Goal: Navigation & Orientation: Find specific page/section

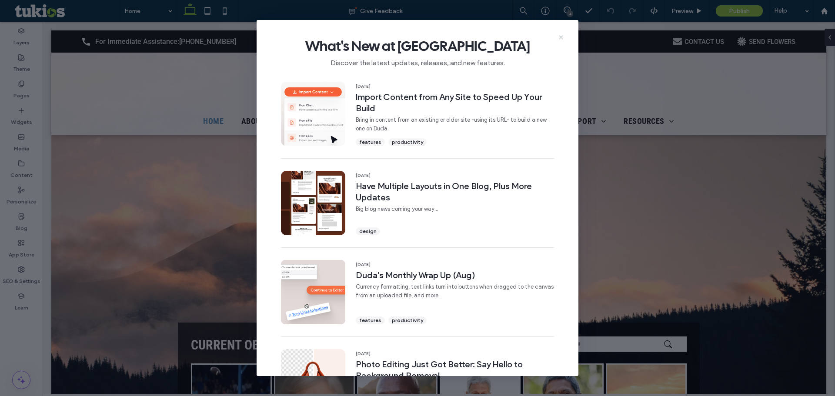
click at [561, 37] on use at bounding box center [561, 37] width 4 height 4
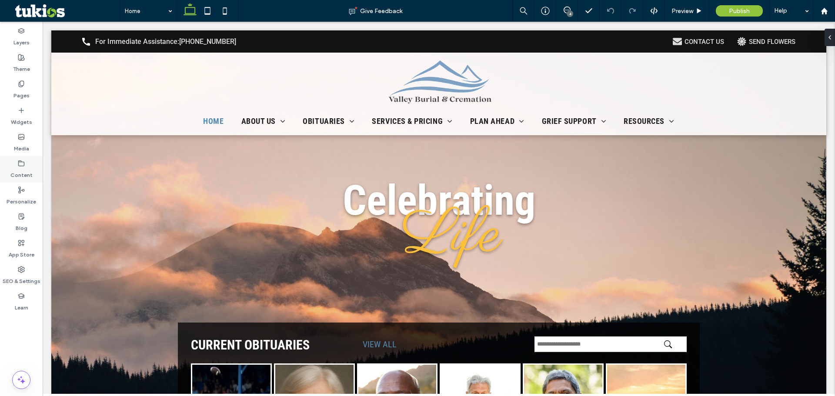
click at [23, 173] on label "Content" at bounding box center [21, 173] width 22 height 12
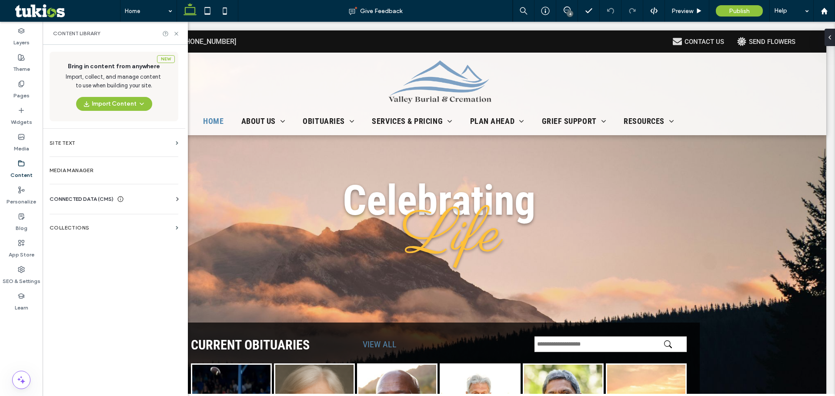
click at [74, 199] on span "CONNECTED DATA (CMS)" at bounding box center [82, 199] width 64 height 9
click at [73, 222] on label "Business Info" at bounding box center [116, 221] width 118 height 6
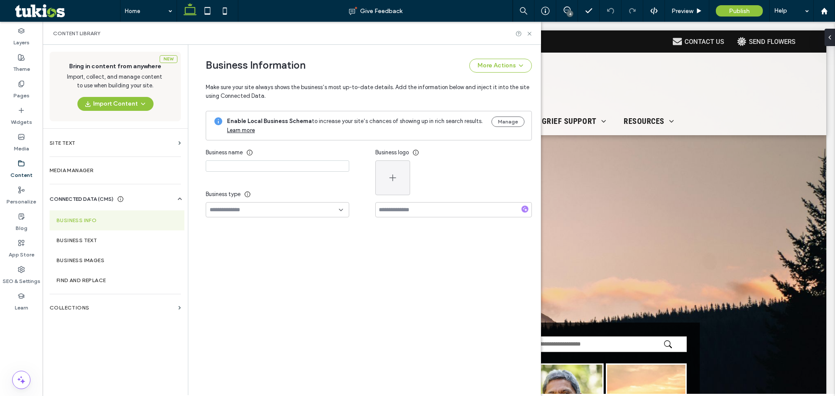
type input "**********"
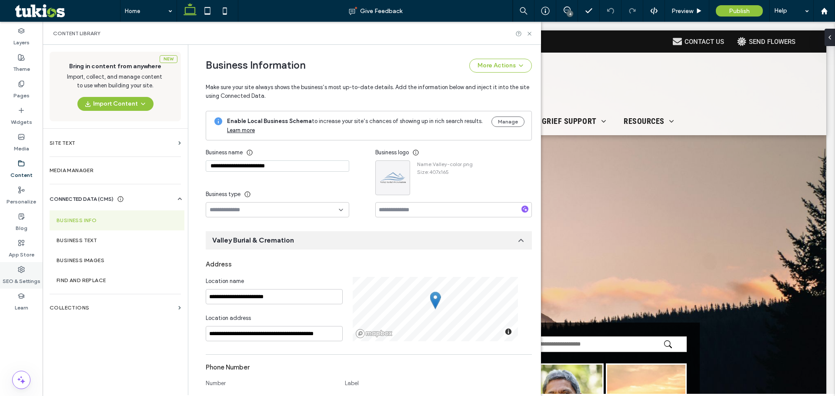
click at [23, 276] on label "SEO & Settings" at bounding box center [22, 279] width 38 height 12
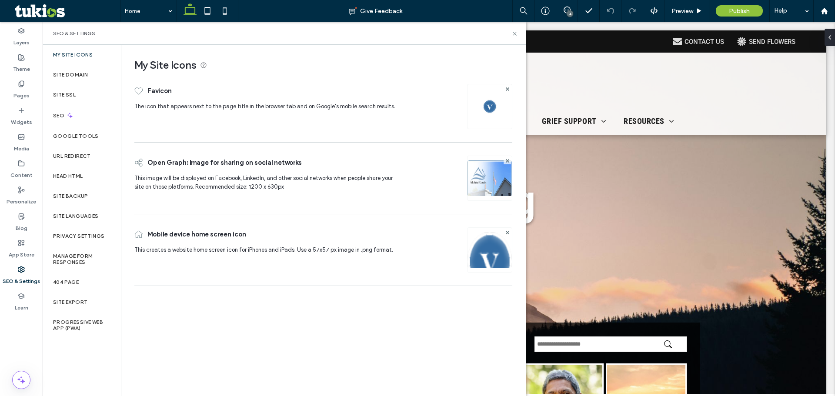
click at [496, 183] on img at bounding box center [490, 190] width 44 height 59
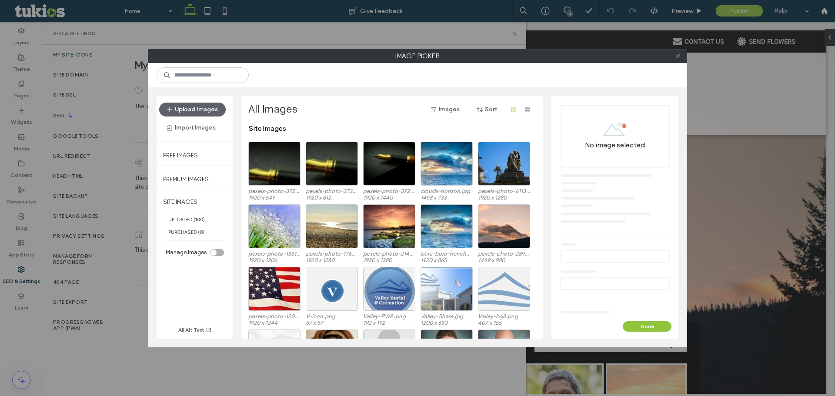
click at [677, 58] on icon at bounding box center [678, 56] width 7 height 7
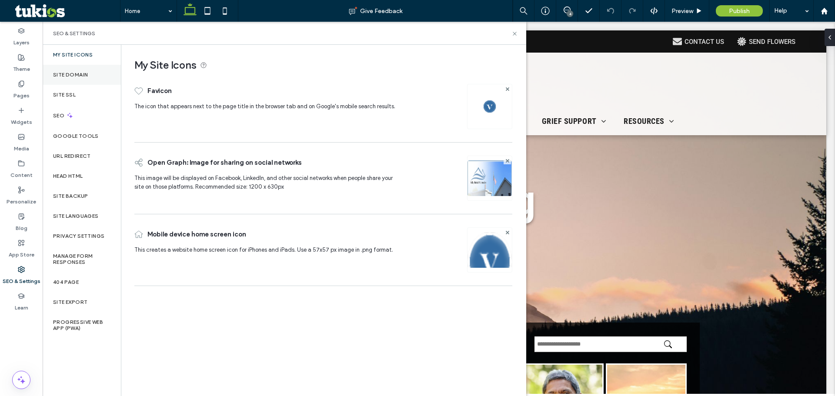
click at [66, 78] on div "Site Domain" at bounding box center [82, 75] width 78 height 20
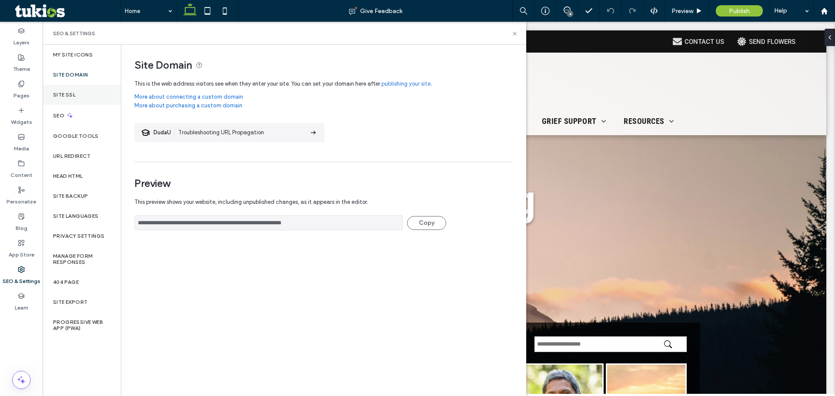
click at [63, 94] on label "Site SSL" at bounding box center [64, 95] width 23 height 6
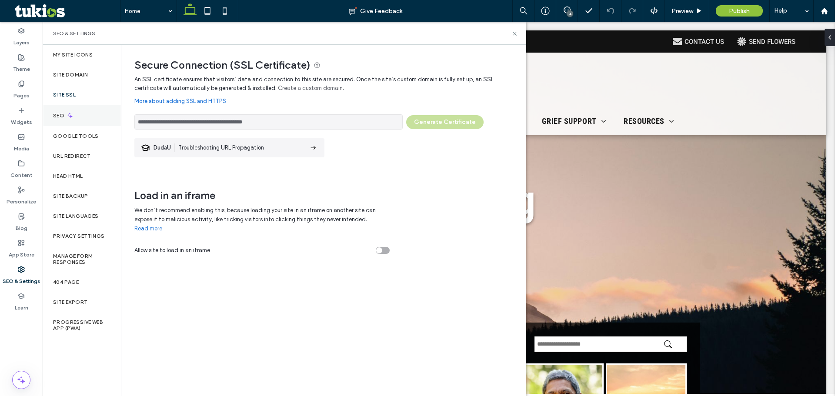
click at [59, 114] on label "SEO" at bounding box center [59, 116] width 13 height 6
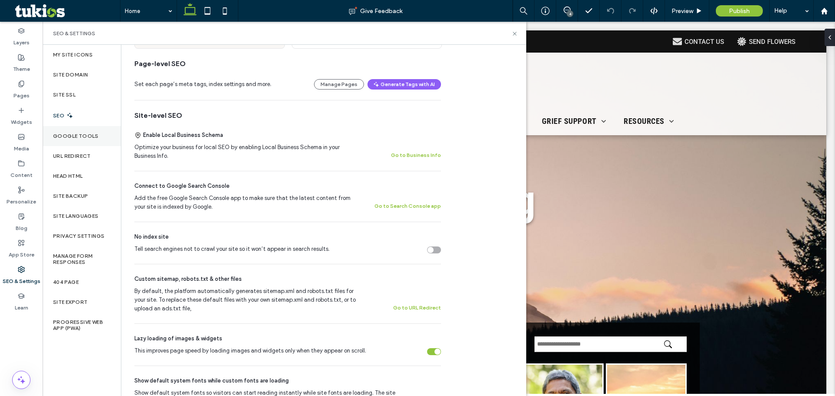
scroll to position [109, 0]
click at [82, 132] on div "Google Tools" at bounding box center [82, 136] width 78 height 20
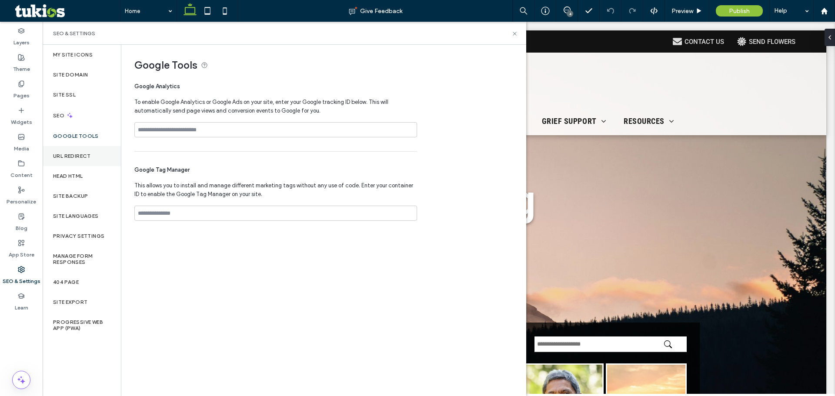
click at [72, 149] on div "URL Redirect" at bounding box center [82, 156] width 78 height 20
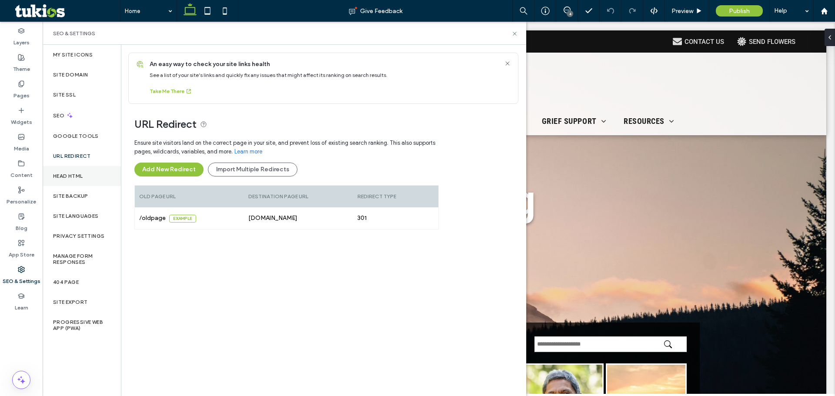
click at [68, 176] on label "Head HTML" at bounding box center [68, 176] width 30 height 6
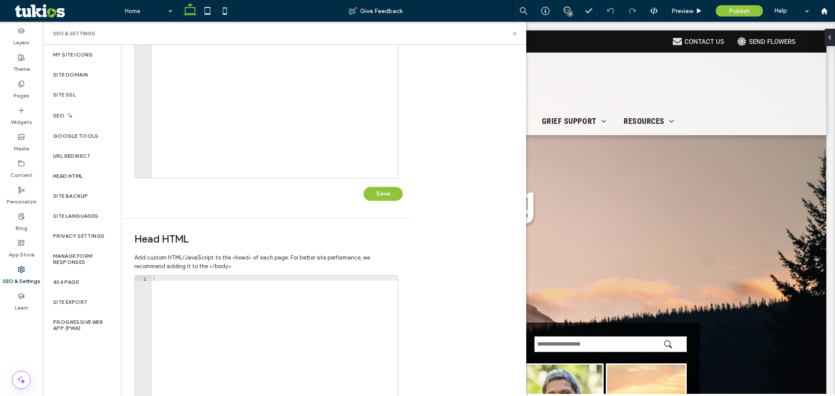
scroll to position [174, 0]
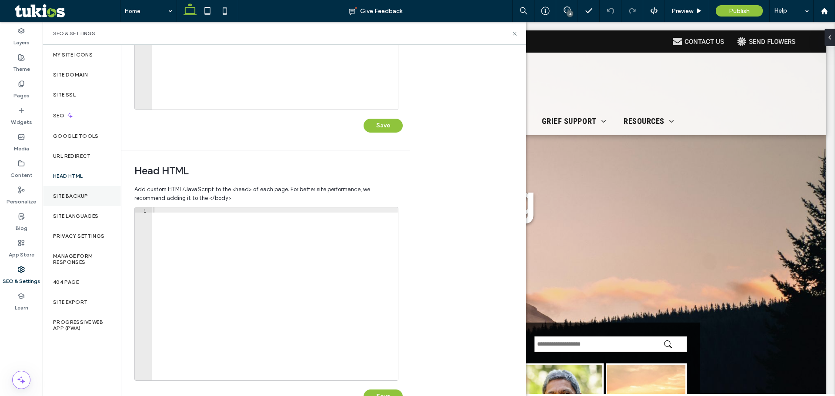
click at [69, 193] on label "Site Backup" at bounding box center [70, 196] width 35 height 6
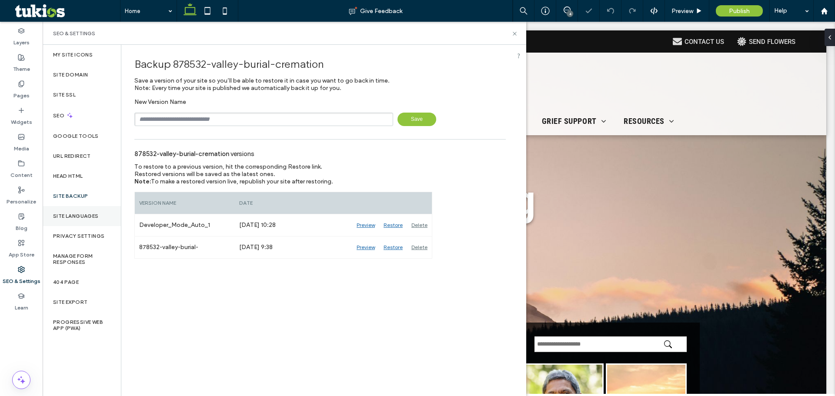
click at [61, 214] on label "Site Languages" at bounding box center [76, 216] width 46 height 6
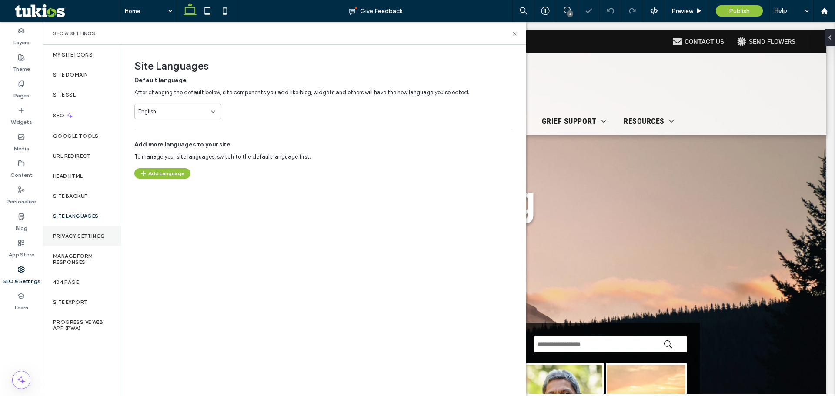
click at [64, 234] on label "Privacy Settings" at bounding box center [78, 236] width 51 height 6
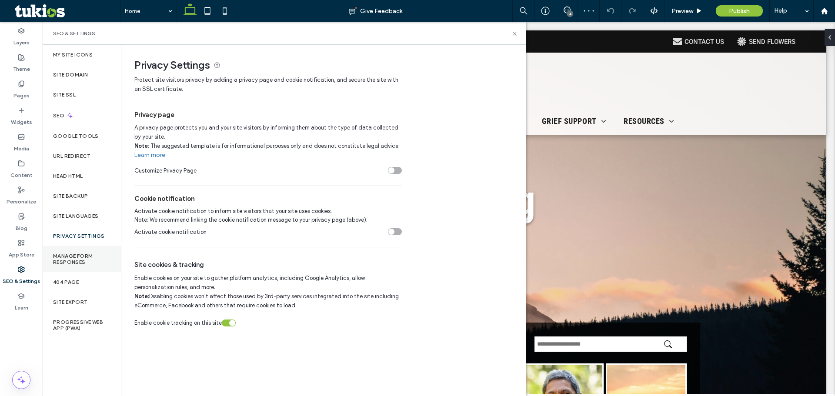
click at [62, 254] on label "Manage Form Responses" at bounding box center [81, 259] width 57 height 12
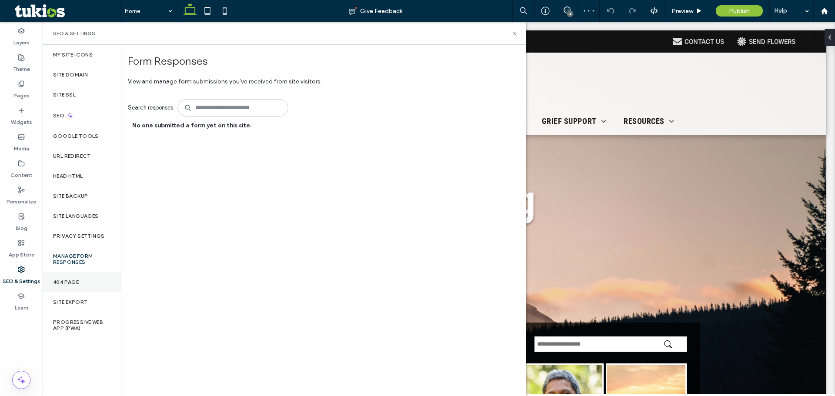
click at [58, 279] on label "404 Page" at bounding box center [66, 282] width 26 height 6
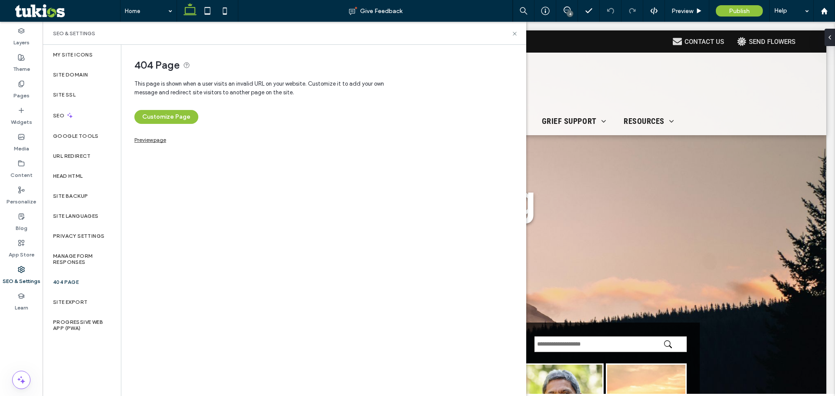
click at [160, 141] on link "Preview page" at bounding box center [150, 139] width 32 height 5
click at [72, 295] on div "Site Export" at bounding box center [82, 302] width 78 height 20
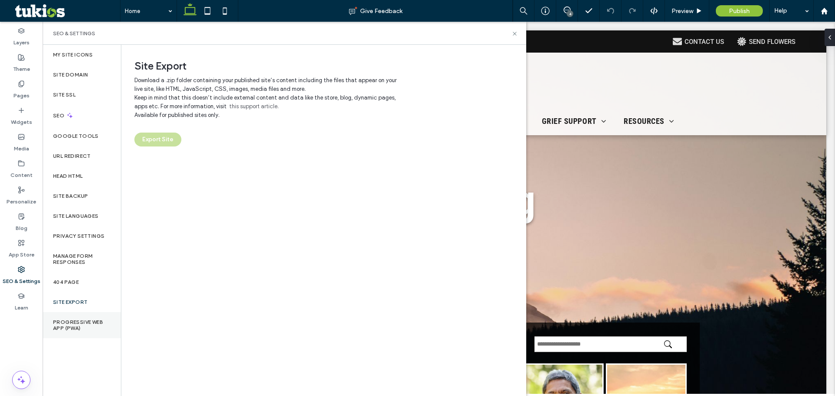
click at [68, 316] on div "Progressive Web App (PWA)" at bounding box center [82, 325] width 78 height 26
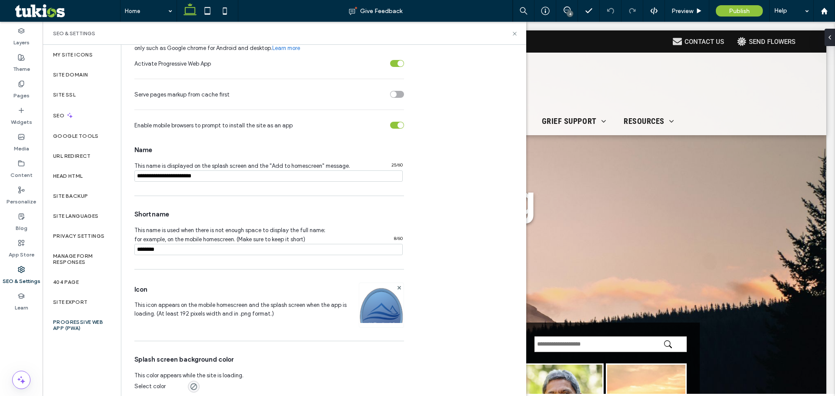
scroll to position [70, 0]
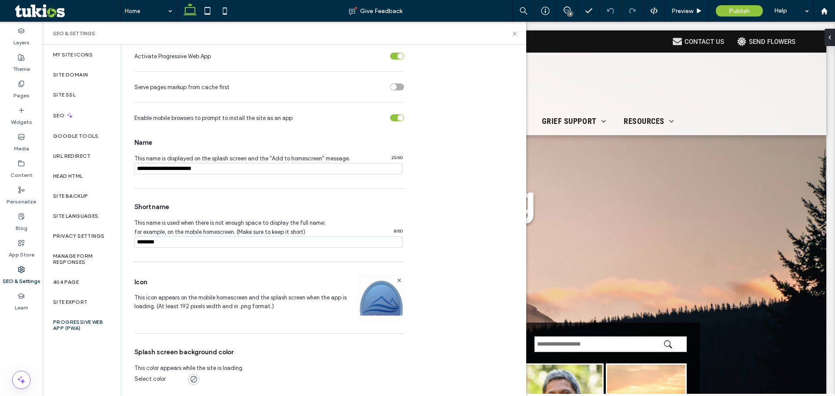
drag, startPoint x: 163, startPoint y: 242, endPoint x: 153, endPoint y: 241, distance: 10.1
click at [153, 241] on input "notEmpty" at bounding box center [268, 242] width 268 height 11
type input "******"
click at [28, 89] on label "Pages" at bounding box center [21, 93] width 16 height 12
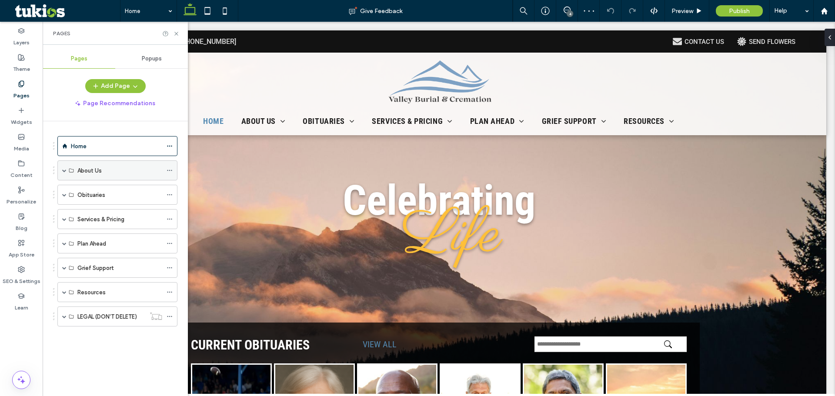
click at [64, 177] on span at bounding box center [64, 170] width 4 height 19
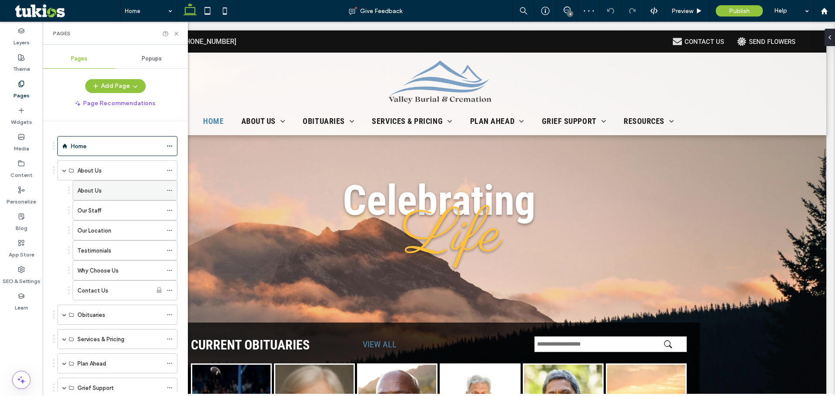
click at [168, 195] on span at bounding box center [170, 190] width 6 height 13
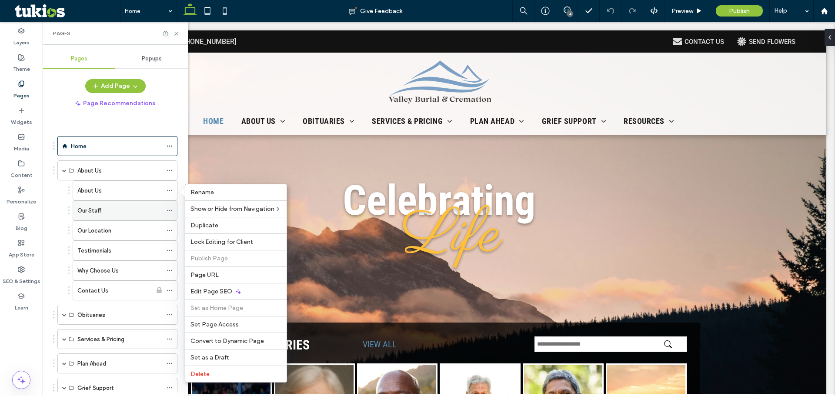
click at [169, 211] on icon at bounding box center [170, 211] width 6 height 6
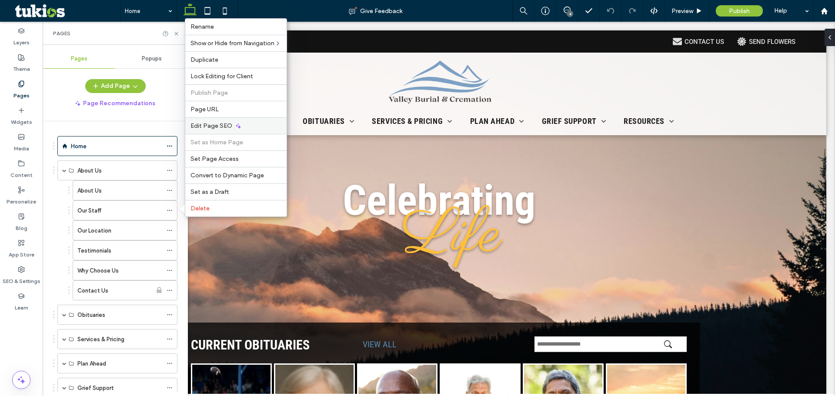
click at [204, 127] on span "Edit Page SEO" at bounding box center [212, 125] width 42 height 7
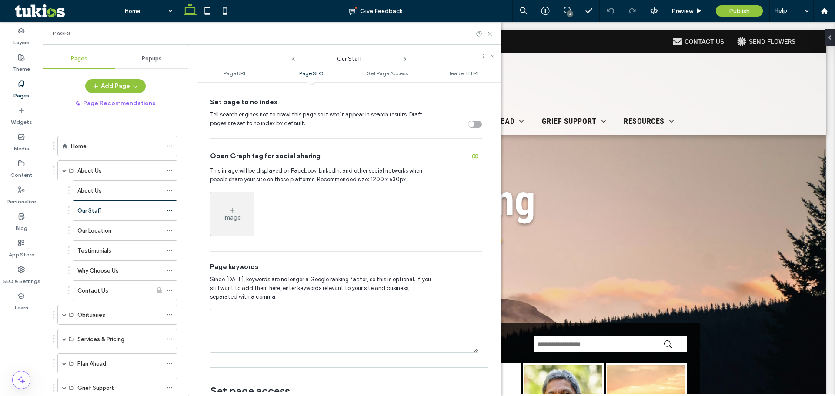
scroll to position [392, 0]
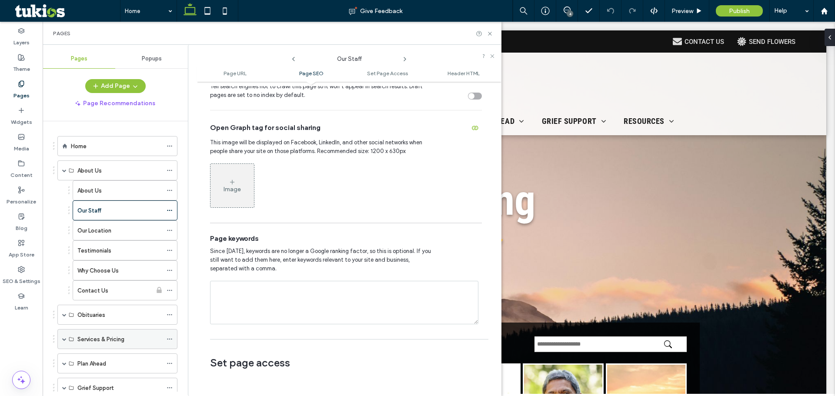
click at [62, 341] on span at bounding box center [64, 339] width 4 height 19
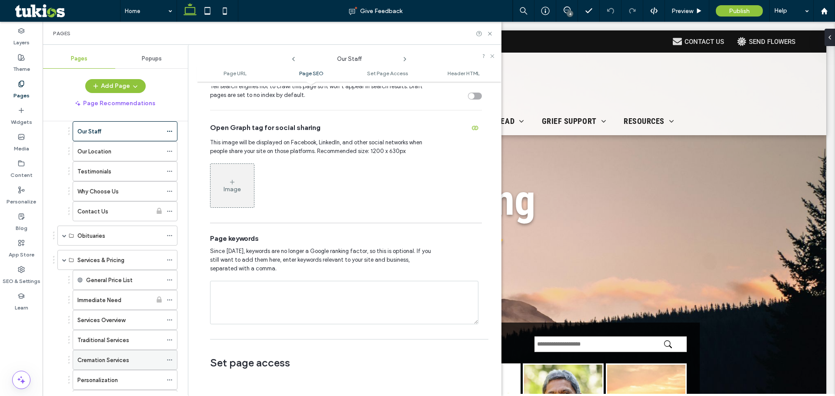
scroll to position [87, 0]
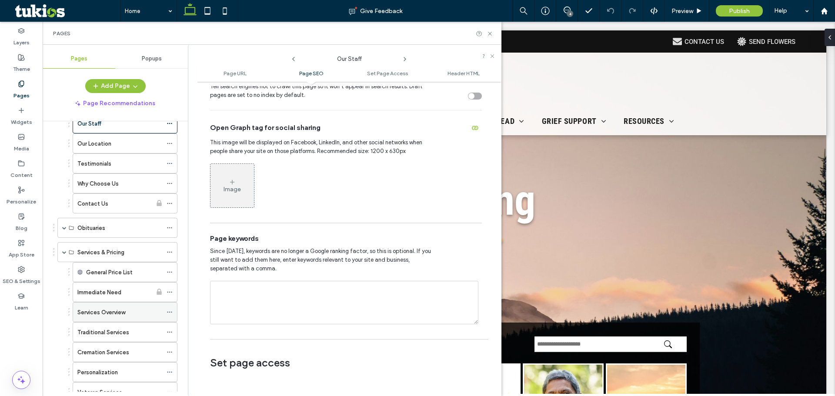
click at [166, 314] on div "Services Overview" at bounding box center [125, 312] width 105 height 20
click at [169, 314] on icon at bounding box center [170, 312] width 6 height 6
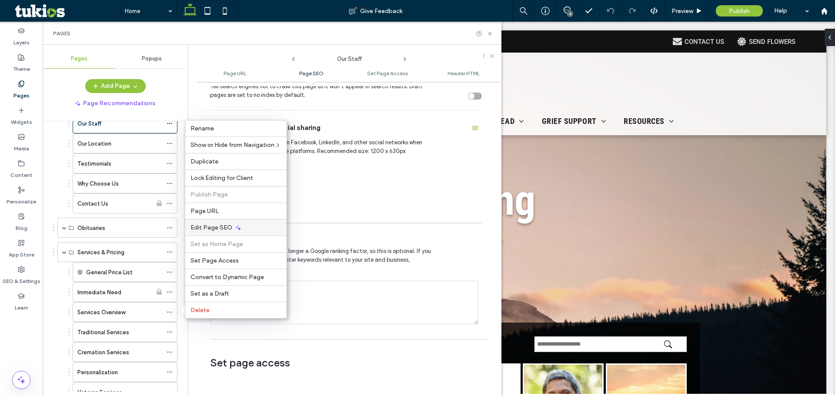
click at [202, 229] on span "Edit Page SEO" at bounding box center [212, 227] width 42 height 7
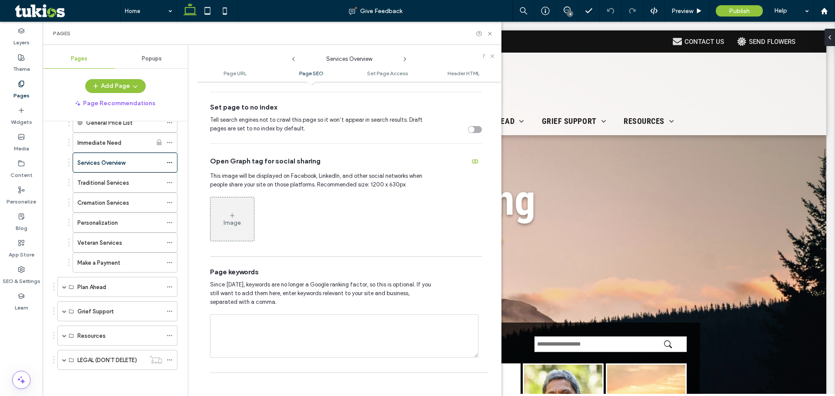
scroll to position [392, 0]
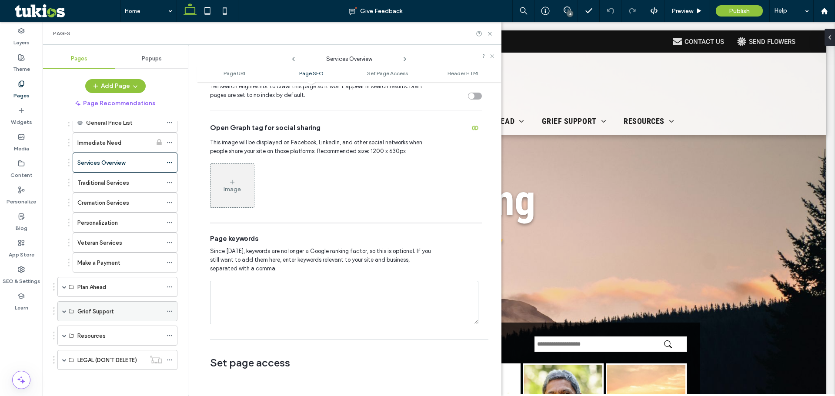
click at [64, 314] on span at bounding box center [64, 311] width 4 height 19
click at [171, 335] on span at bounding box center [170, 331] width 6 height 13
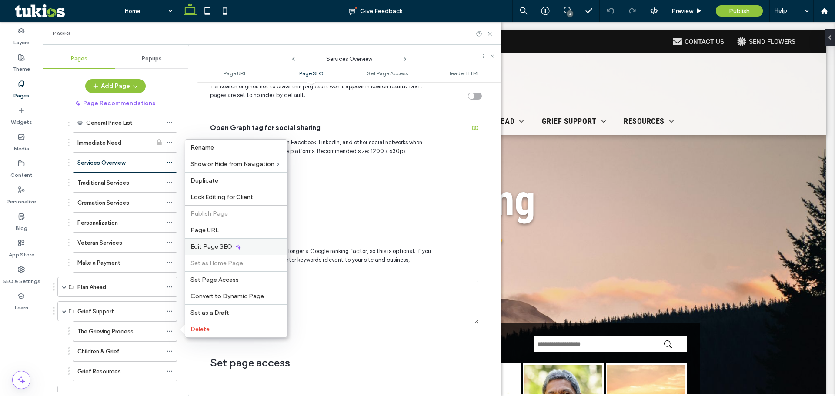
click at [218, 244] on span "Edit Page SEO" at bounding box center [212, 246] width 42 height 7
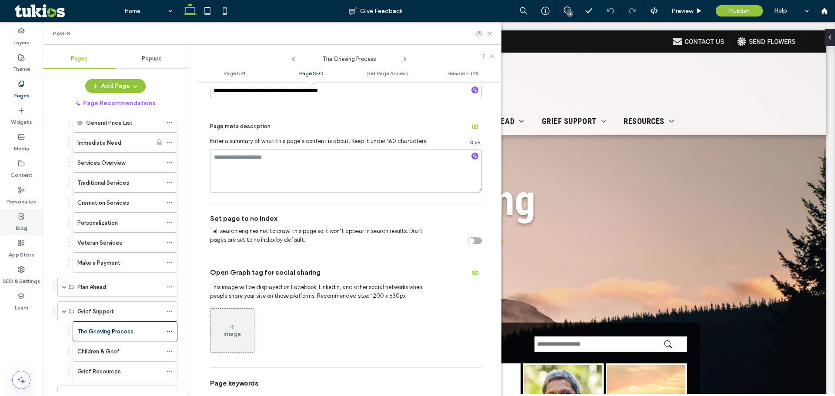
scroll to position [261, 0]
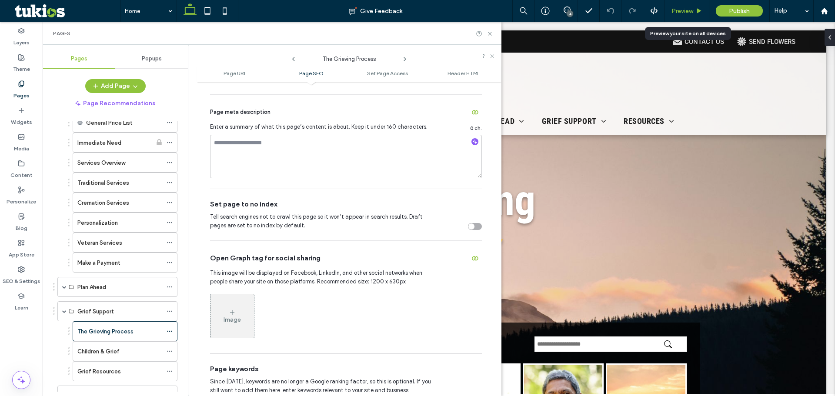
click at [677, 13] on span "Preview" at bounding box center [683, 10] width 22 height 7
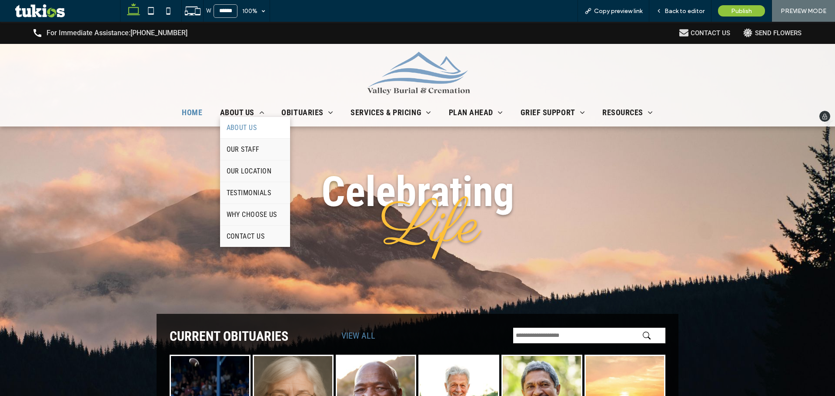
click at [233, 128] on span "About Us" at bounding box center [242, 128] width 30 height 8
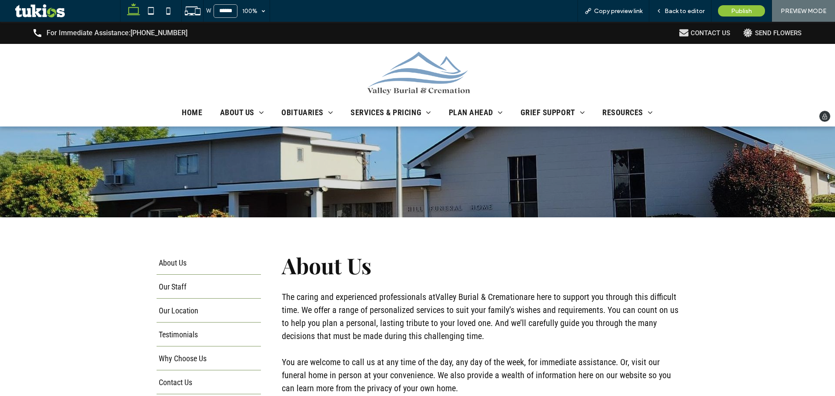
click at [409, 75] on img at bounding box center [418, 74] width 108 height 44
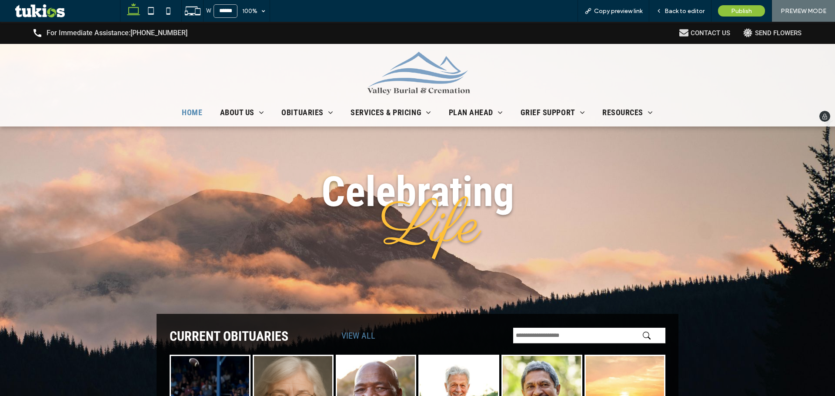
click at [698, 39] on div "call_black_24dp (3) (1)-svg For Immediate Assistance: 253-447-7300 CONTACT US S…" at bounding box center [417, 33] width 835 height 22
click at [699, 34] on div "CONTACT US" at bounding box center [711, 33] width 40 height 8
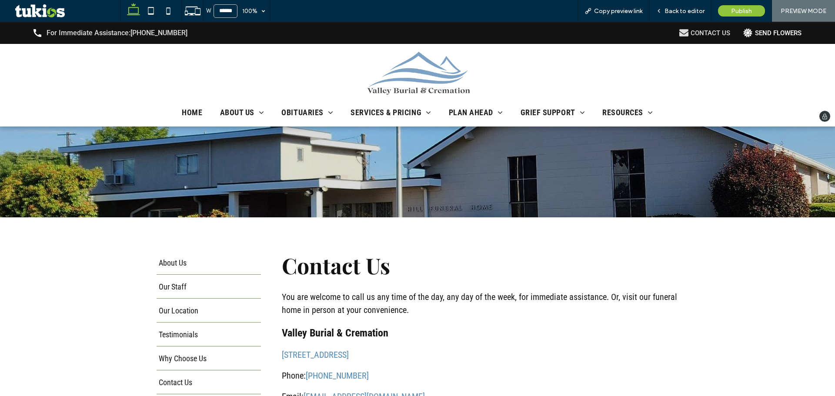
click at [755, 31] on div "SEND FLOWERS" at bounding box center [778, 33] width 47 height 8
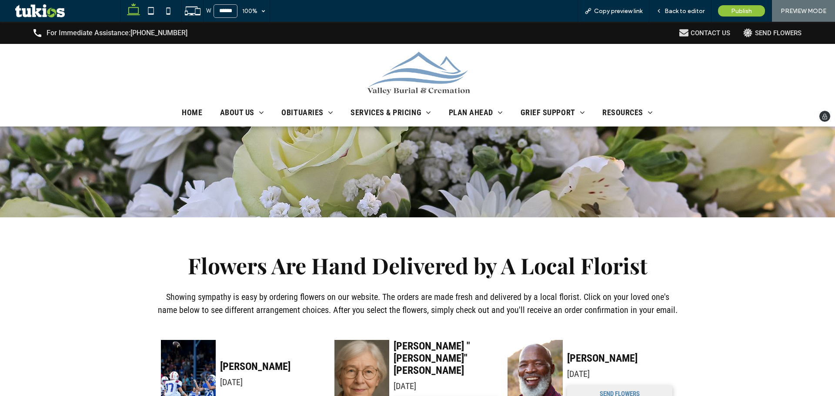
click at [415, 76] on img at bounding box center [418, 74] width 108 height 44
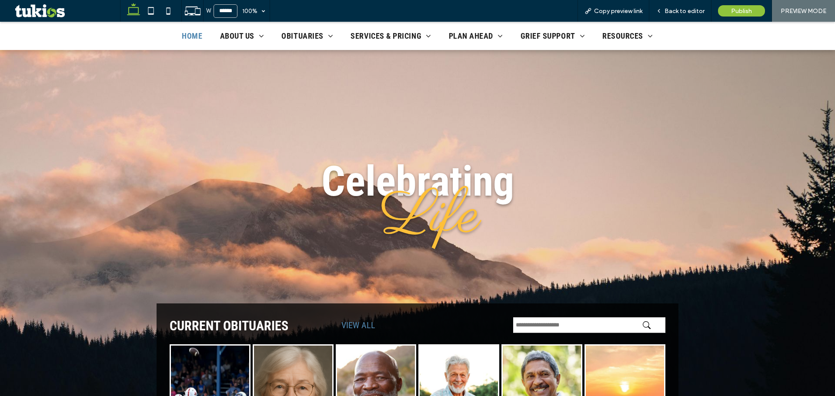
scroll to position [174, 0]
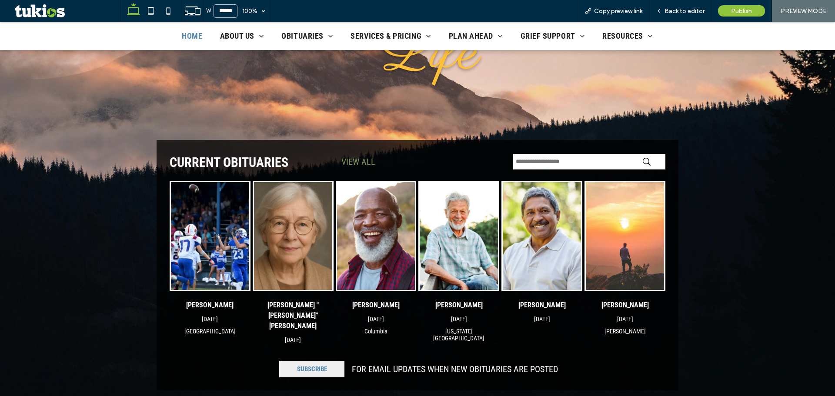
click at [353, 159] on link "VIEW ALL" at bounding box center [358, 162] width 34 height 10
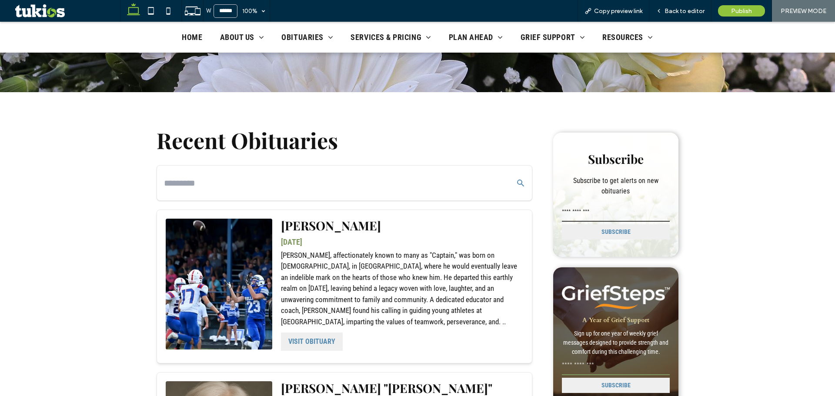
scroll to position [131, 0]
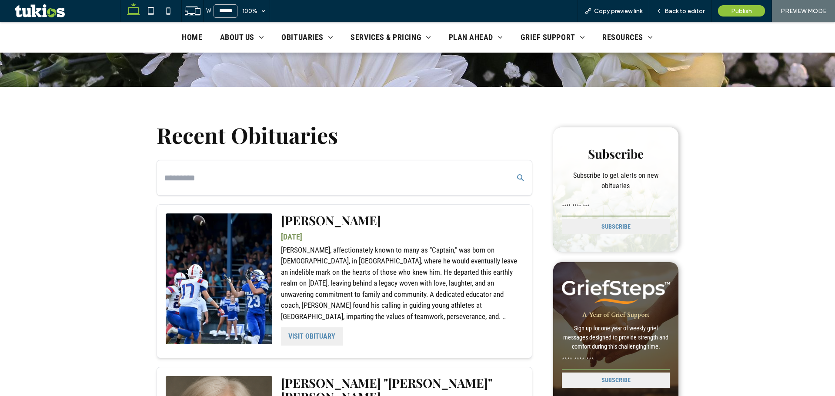
click at [580, 205] on input "email" at bounding box center [616, 207] width 108 height 17
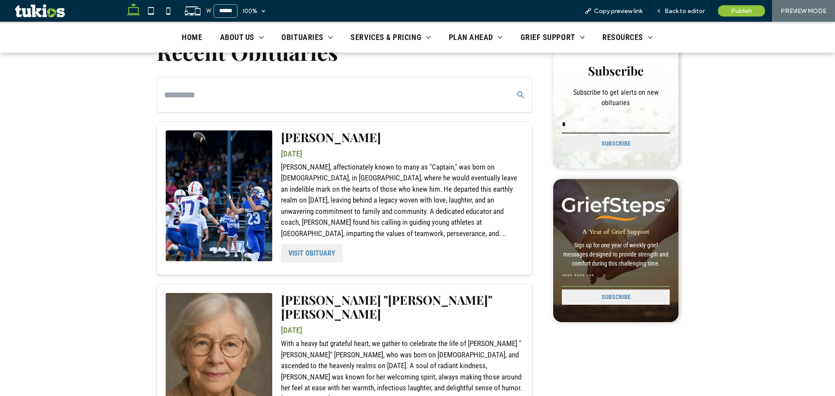
scroll to position [218, 0]
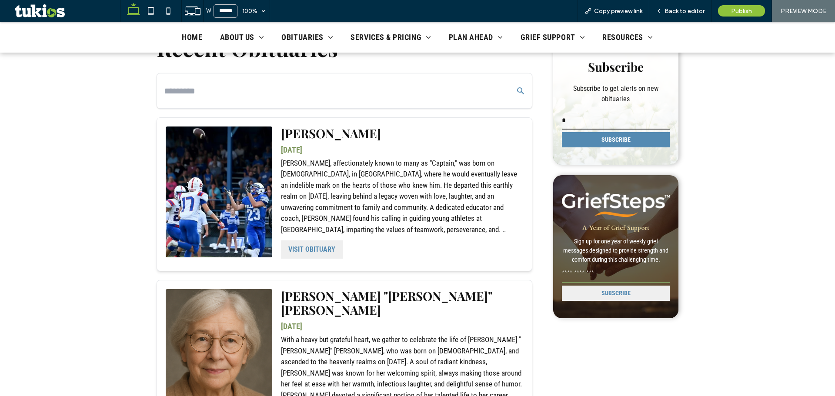
type input "*"
click at [609, 141] on button "SUBSCRIBE" at bounding box center [616, 139] width 108 height 15
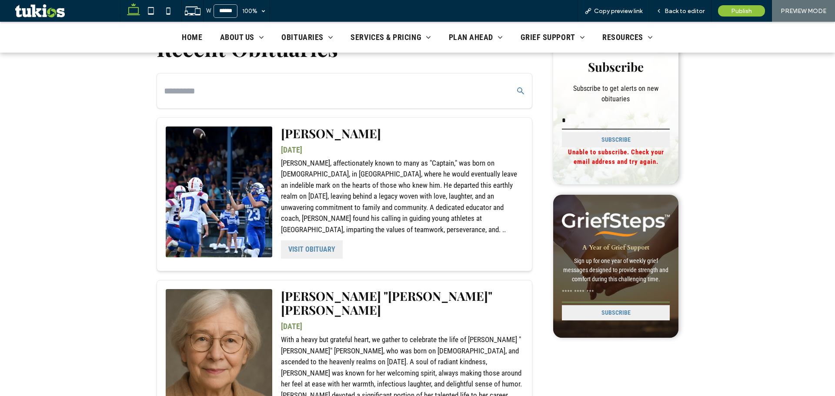
click at [581, 285] on input "email" at bounding box center [616, 293] width 108 height 17
type input "*"
click at [582, 311] on button "SUBSCRIBE" at bounding box center [616, 312] width 108 height 15
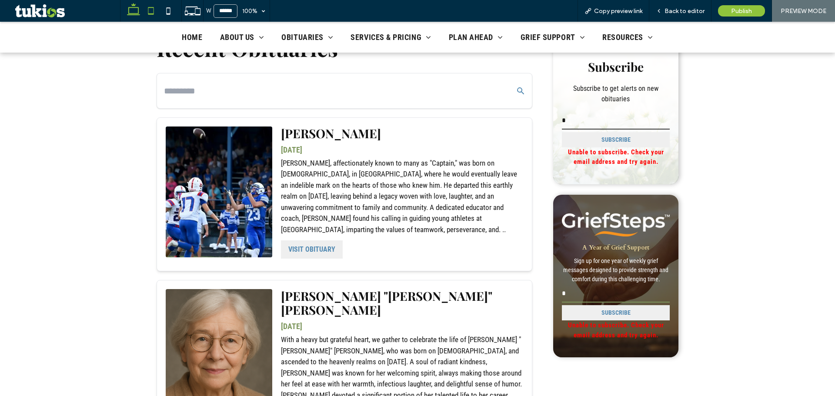
click at [153, 14] on use at bounding box center [151, 10] width 6 height 7
type input "*****"
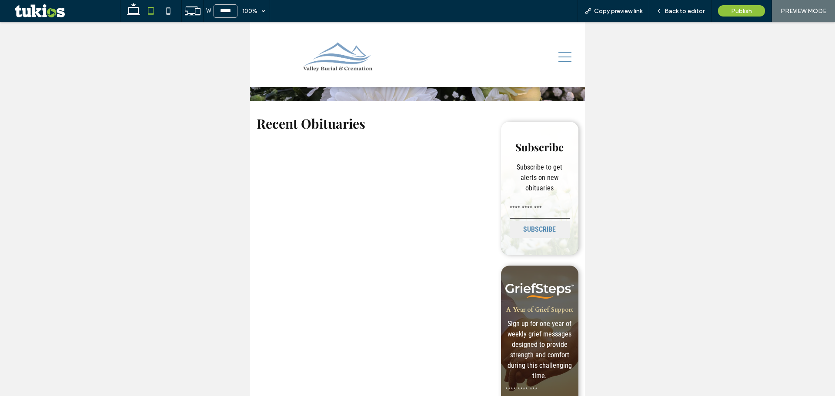
scroll to position [156, 0]
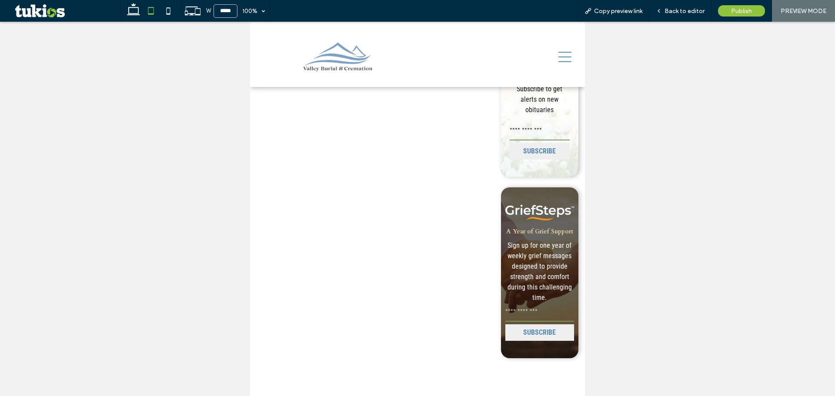
click at [515, 127] on input "email" at bounding box center [540, 131] width 60 height 17
type input "*"
click at [514, 305] on input "email" at bounding box center [540, 313] width 68 height 17
type input "*"
click at [510, 143] on button "SUBSCRIBE" at bounding box center [540, 151] width 60 height 17
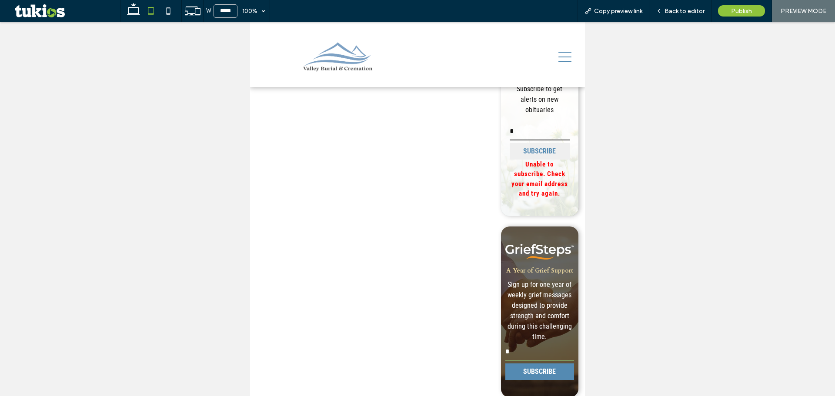
click at [522, 367] on button "SUBSCRIBE" at bounding box center [540, 372] width 68 height 17
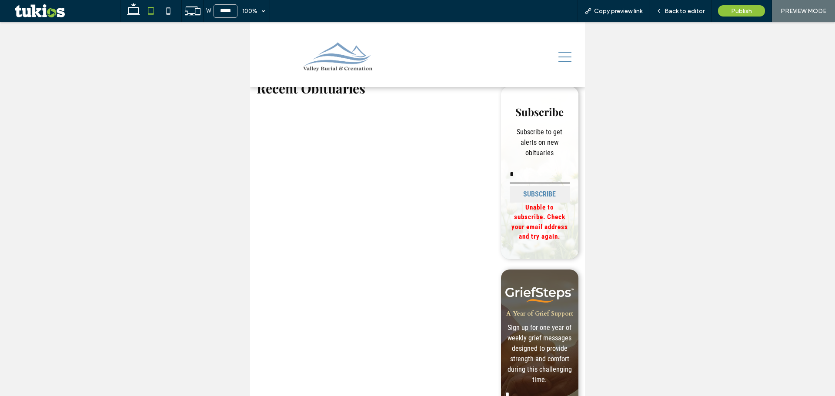
scroll to position [113, 0]
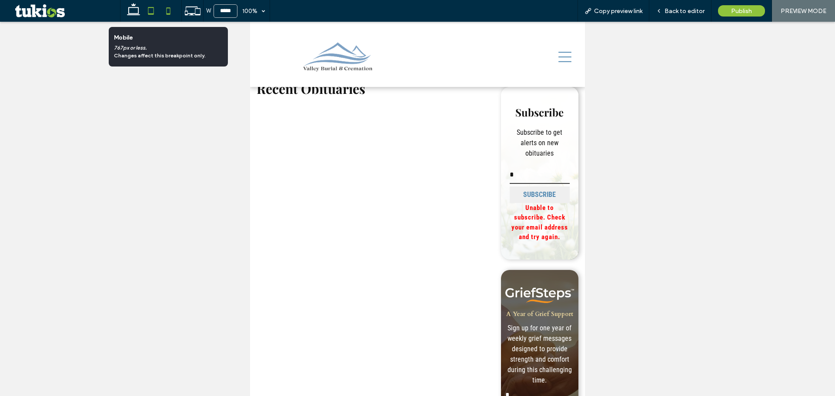
click at [169, 12] on icon at bounding box center [168, 10] width 17 height 17
type input "*****"
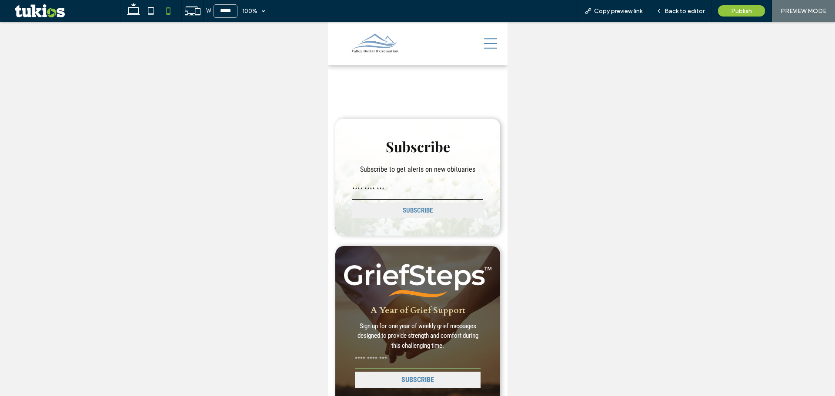
scroll to position [1896, 0]
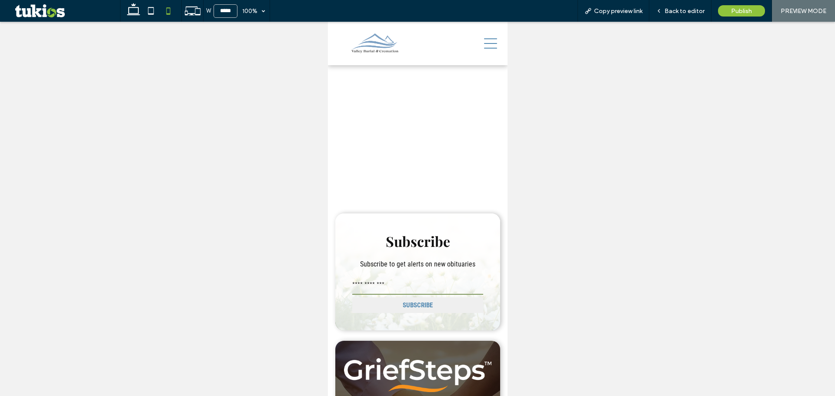
click at [381, 278] on input "email" at bounding box center [417, 286] width 131 height 17
type input "*"
click at [370, 305] on button "SUBSCRIBE" at bounding box center [417, 306] width 131 height 16
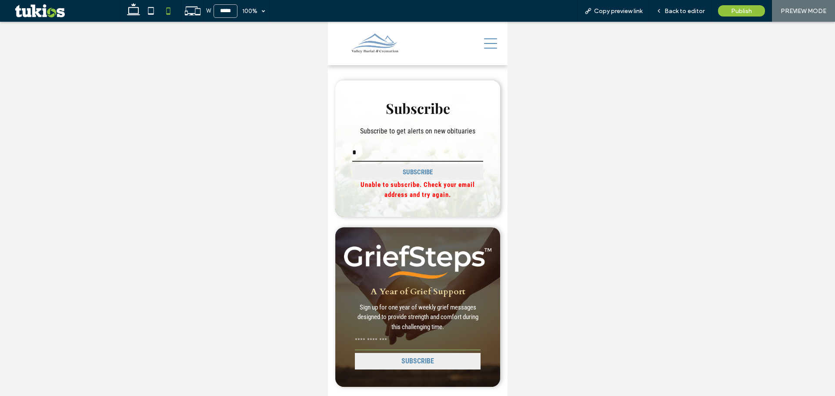
scroll to position [2114, 0]
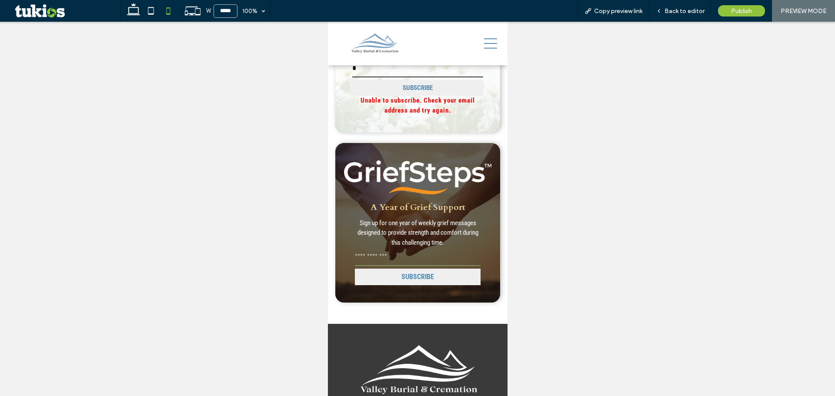
click at [387, 241] on p "Sign up for one year of weekly grief messages designed to provide strength and …" at bounding box center [418, 233] width 126 height 30
click at [378, 251] on input "email" at bounding box center [418, 257] width 126 height 17
type input "*"
click at [381, 275] on button "SUBSCRIBE" at bounding box center [418, 277] width 126 height 17
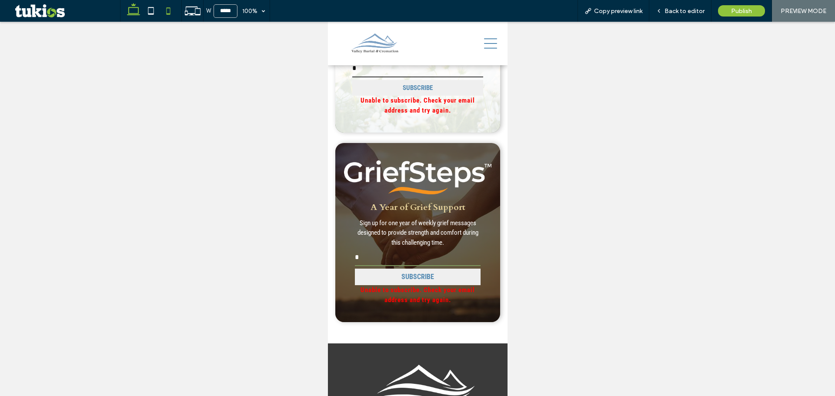
click at [131, 14] on icon at bounding box center [133, 10] width 17 height 17
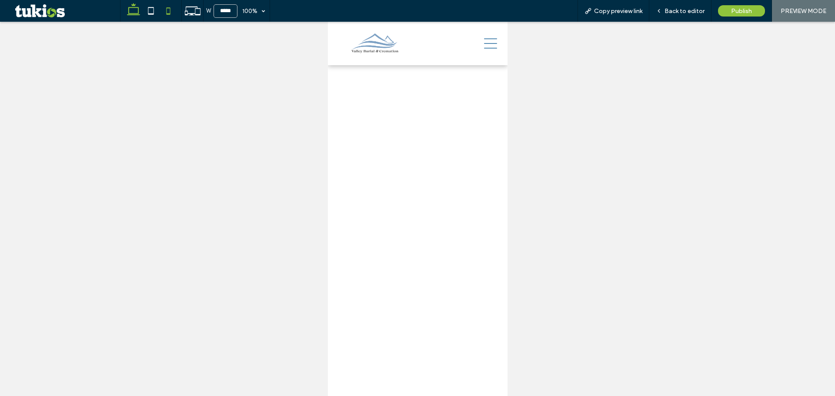
type input "******"
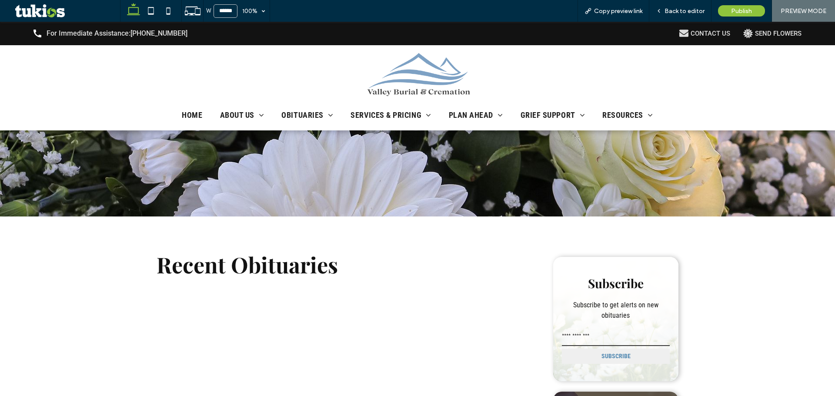
scroll to position [0, 0]
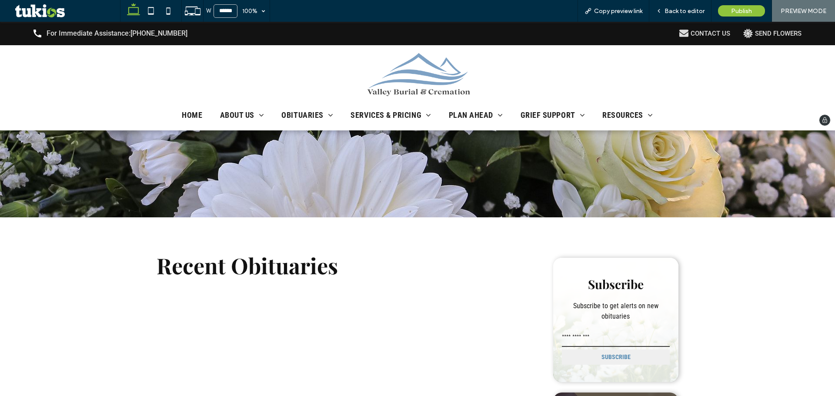
click at [392, 77] on img at bounding box center [418, 75] width 108 height 44
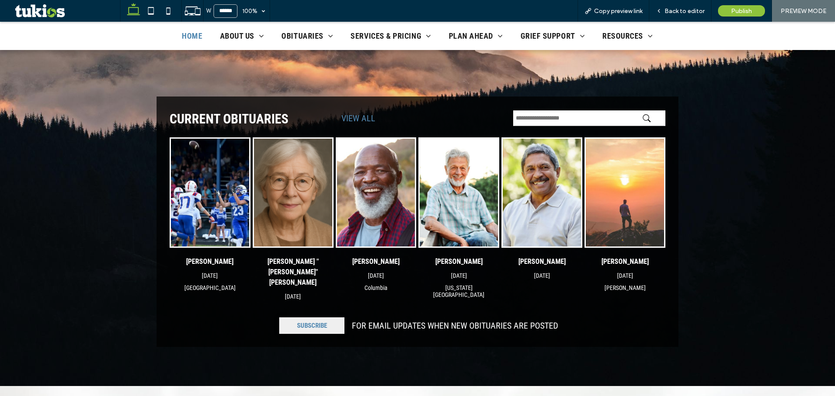
scroll to position [44, 0]
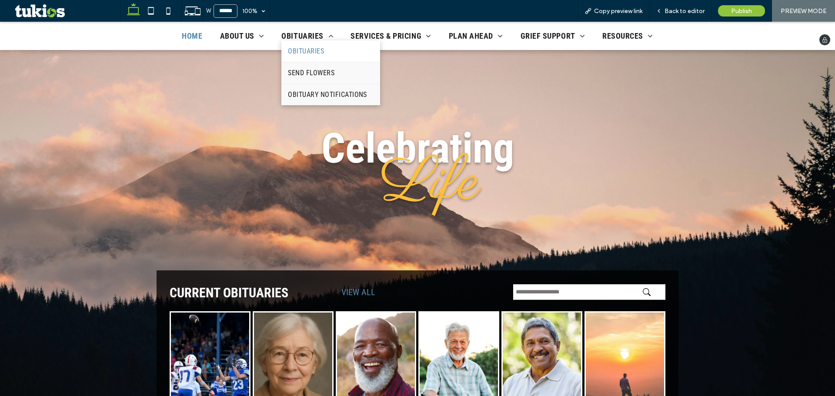
click at [308, 56] on link "Obituaries" at bounding box center [330, 50] width 99 height 21
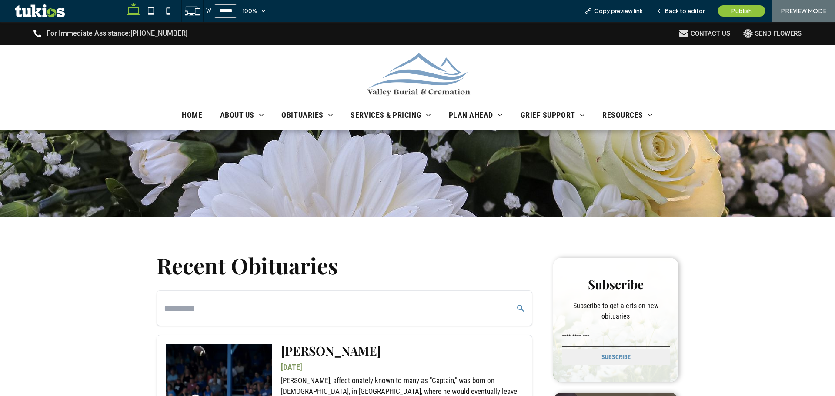
click at [220, 306] on input "text" at bounding box center [331, 308] width 335 height 17
click at [512, 312] on button "Search Obituaries" at bounding box center [516, 308] width 20 height 21
click at [358, 303] on input "*" at bounding box center [331, 308] width 335 height 17
type input "*******"
click at [395, 87] on img at bounding box center [418, 75] width 108 height 44
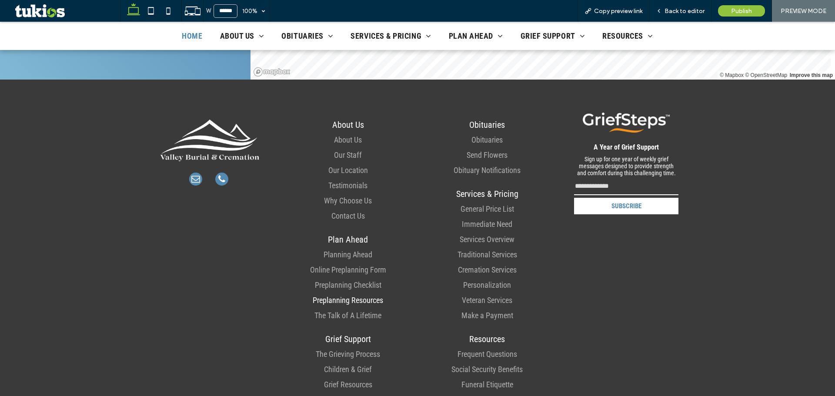
scroll to position [2022, 0]
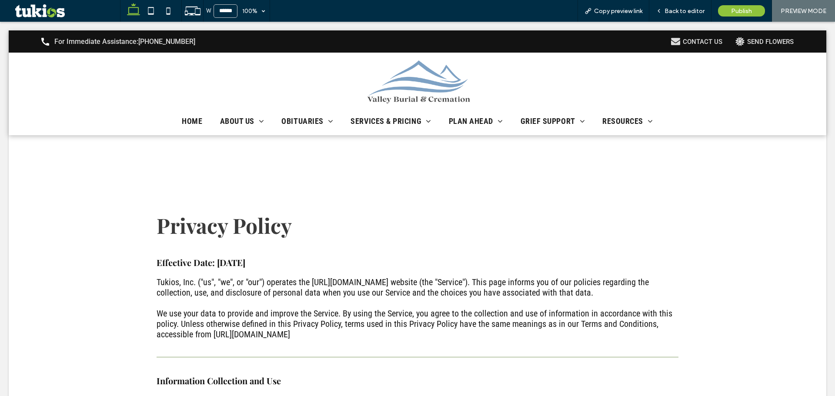
scroll to position [0, 0]
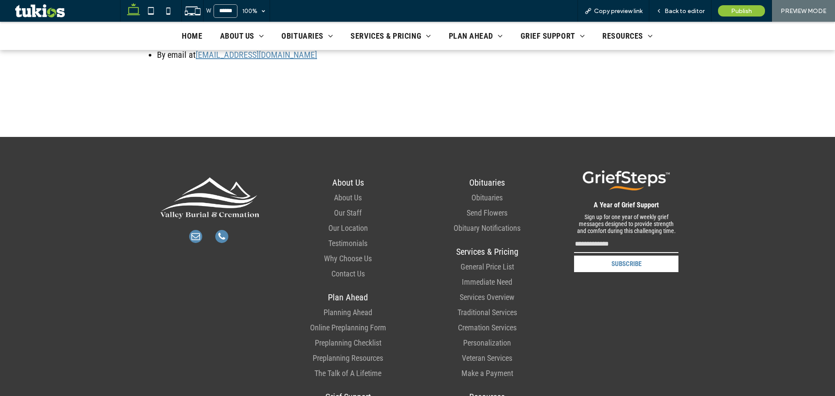
scroll to position [2106, 0]
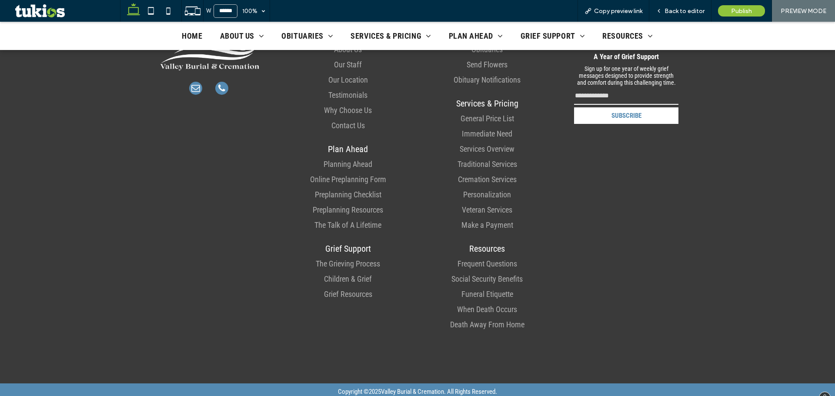
click at [418, 396] on link "Terms of Use" at bounding box center [419, 400] width 34 height 8
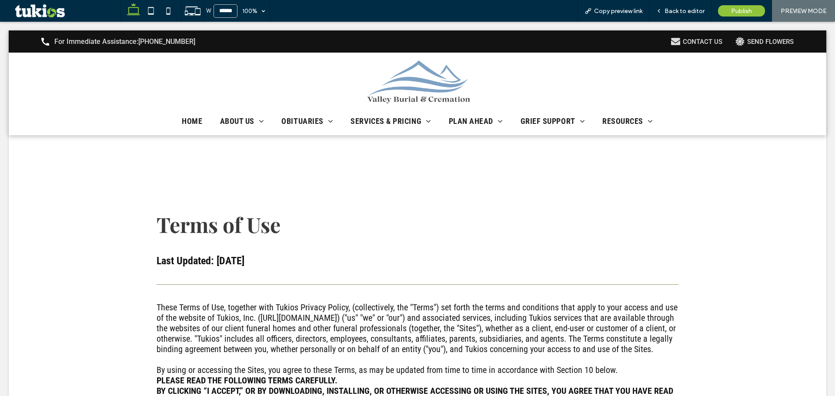
scroll to position [0, 0]
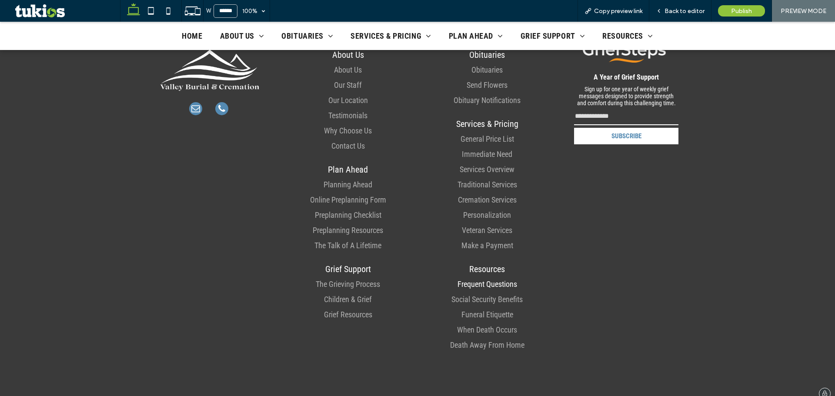
scroll to position [2511, 0]
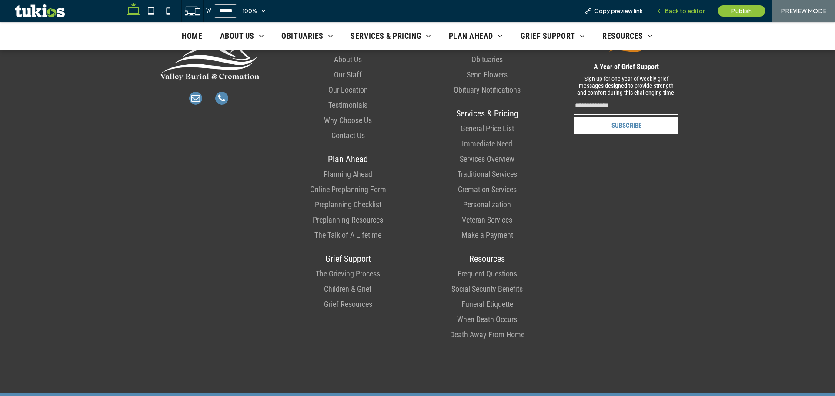
click at [673, 12] on span "Back to editor" at bounding box center [685, 10] width 40 height 7
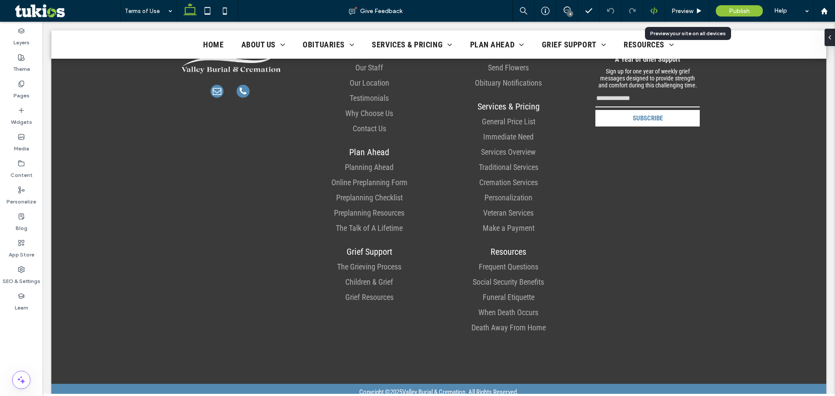
scroll to position [2435, 0]
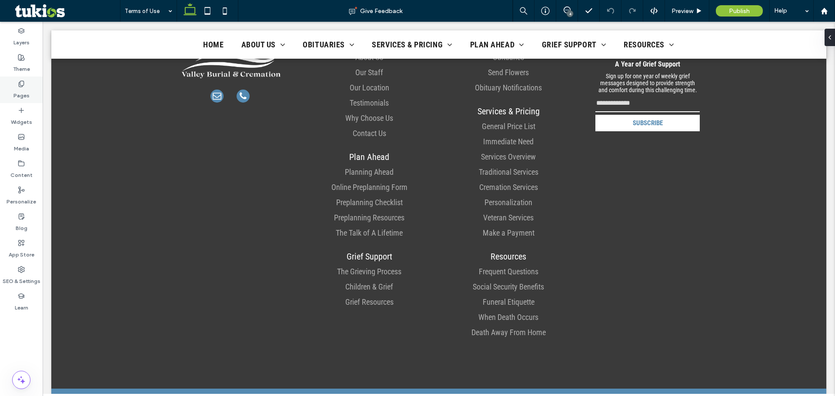
click at [17, 90] on label "Pages" at bounding box center [21, 93] width 16 height 12
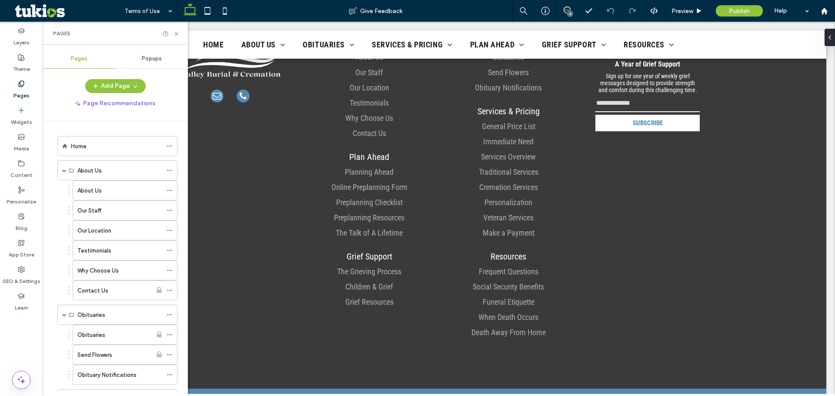
click at [160, 54] on div "Popups" at bounding box center [151, 58] width 73 height 19
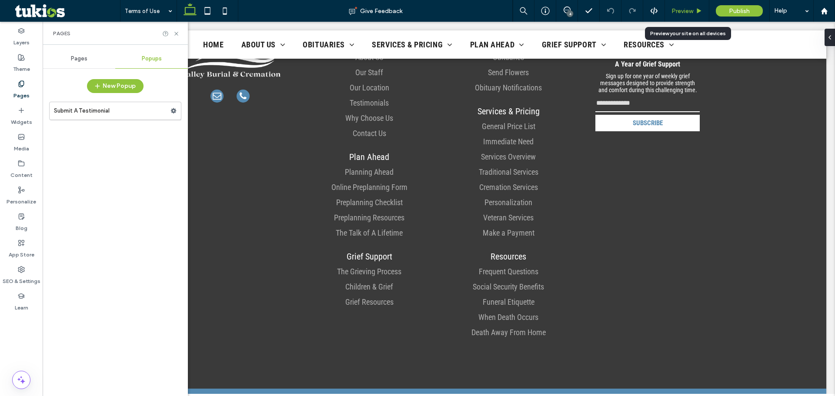
click at [676, 7] on div "Preview" at bounding box center [687, 11] width 44 height 22
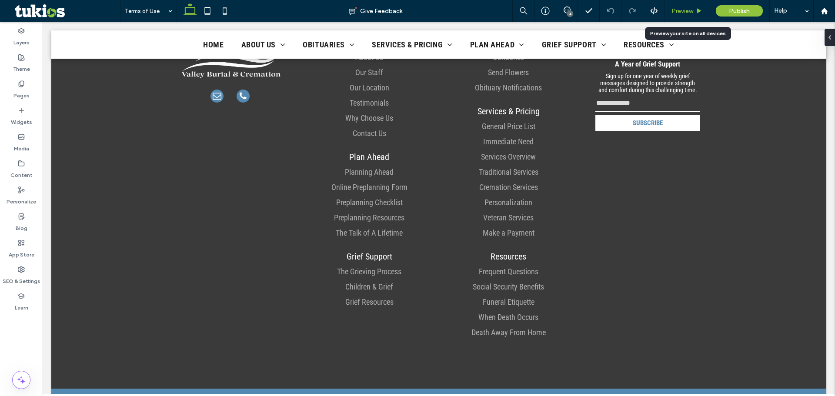
click at [676, 10] on span "Preview" at bounding box center [683, 10] width 22 height 7
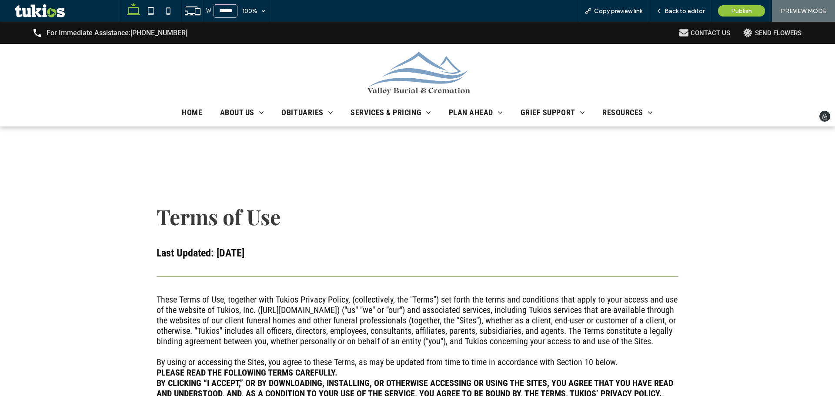
click at [383, 69] on img at bounding box center [418, 74] width 108 height 44
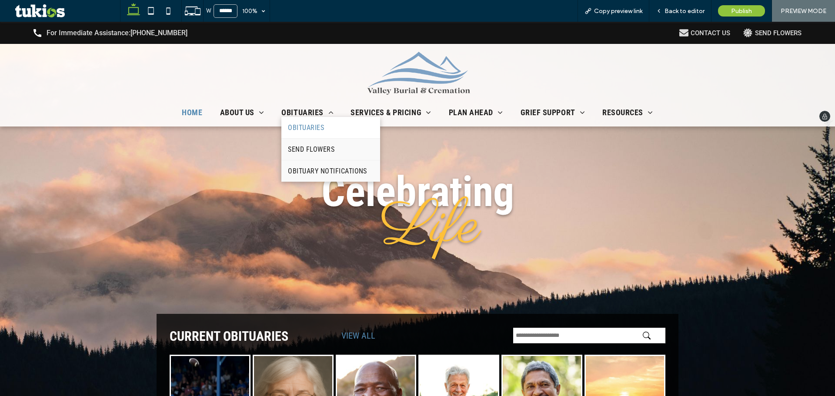
click at [299, 130] on span "Obituaries" at bounding box center [306, 128] width 36 height 8
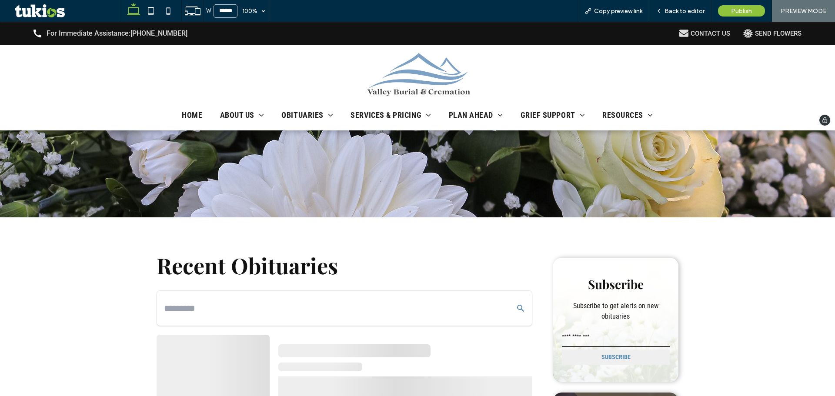
click at [415, 89] on img at bounding box center [418, 75] width 108 height 44
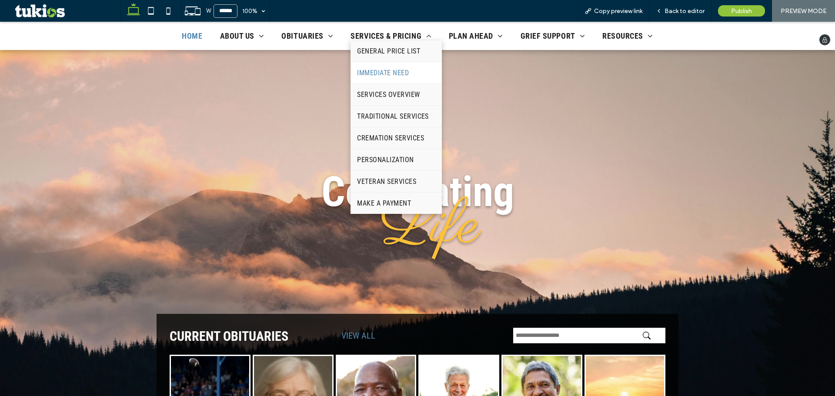
scroll to position [261, 0]
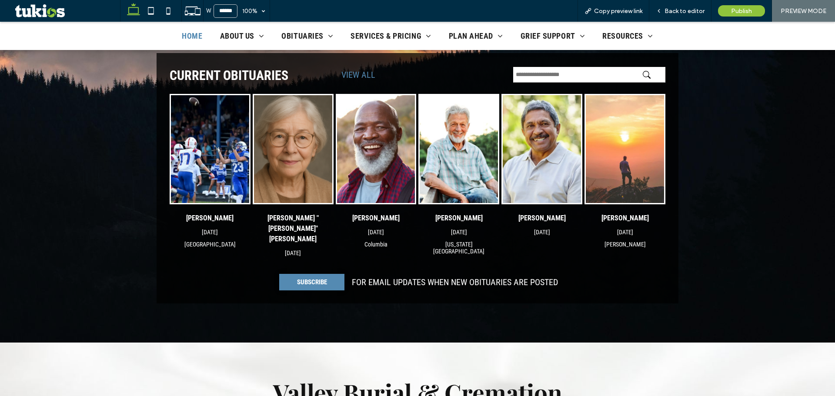
click at [321, 278] on span "SUBSCRIBE" at bounding box center [312, 282] width 30 height 8
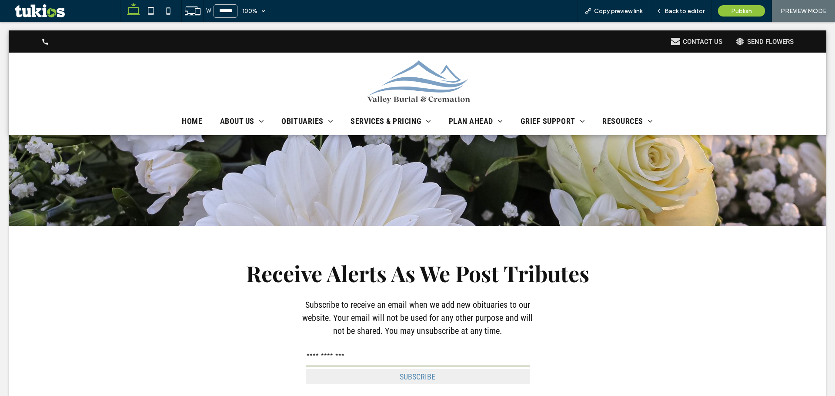
scroll to position [0, 0]
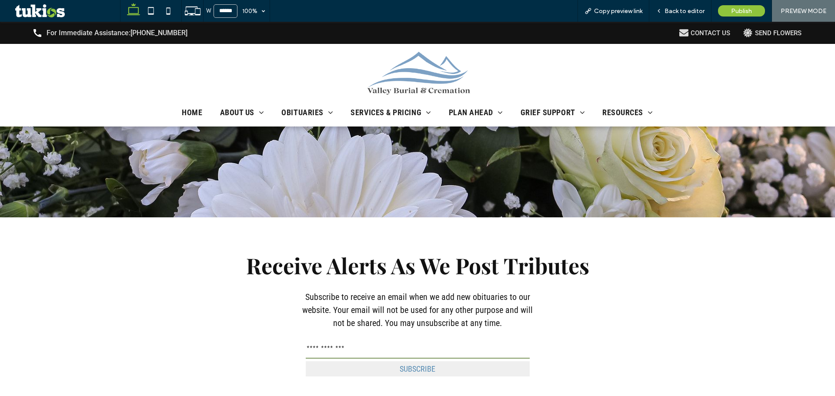
click at [338, 343] on input "email" at bounding box center [418, 349] width 224 height 17
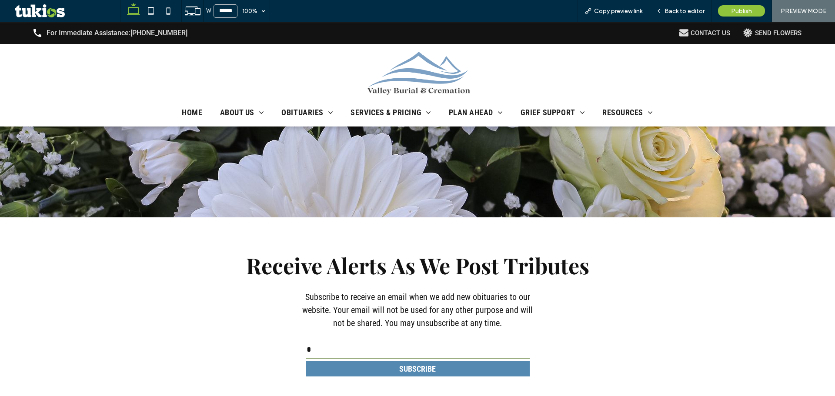
type input "*"
click at [329, 364] on button "SUBSCRIBE" at bounding box center [418, 369] width 224 height 15
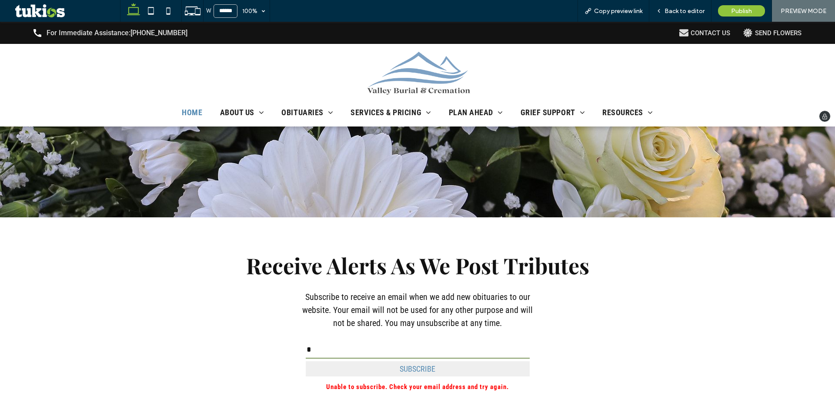
click at [200, 116] on span "Home" at bounding box center [192, 112] width 20 height 9
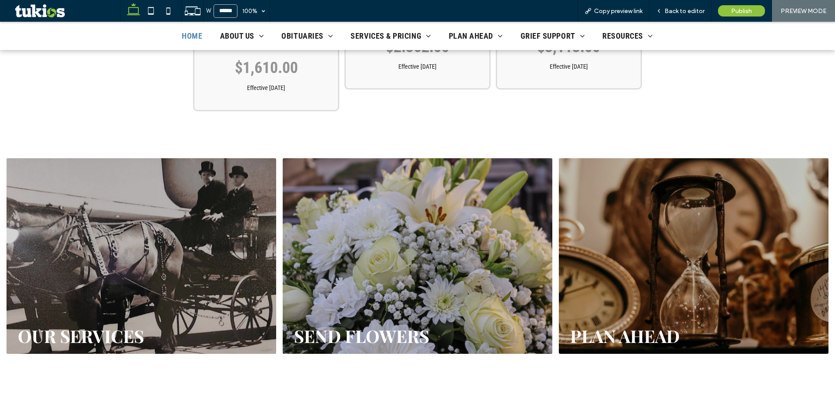
scroll to position [1305, 0]
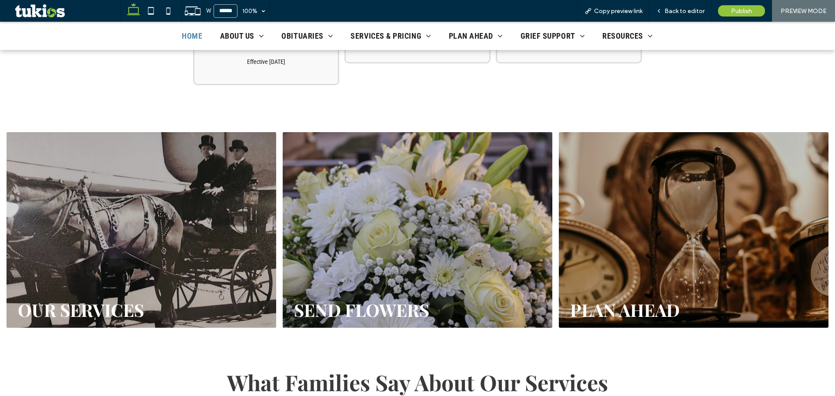
click at [262, 164] on link at bounding box center [141, 231] width 286 height 208
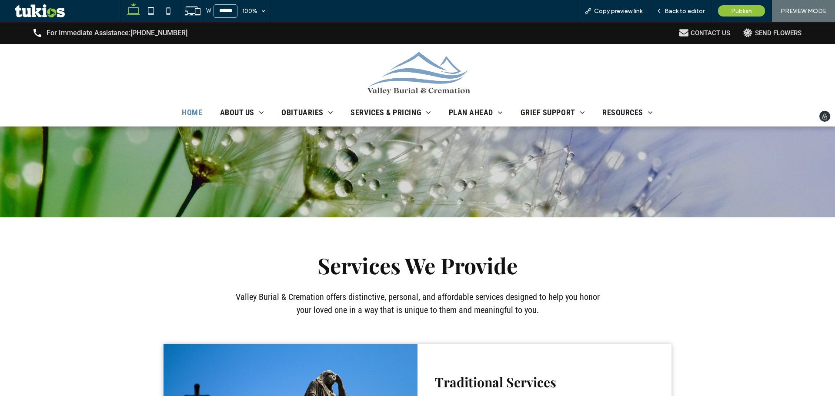
click at [187, 110] on span "Home" at bounding box center [192, 112] width 20 height 9
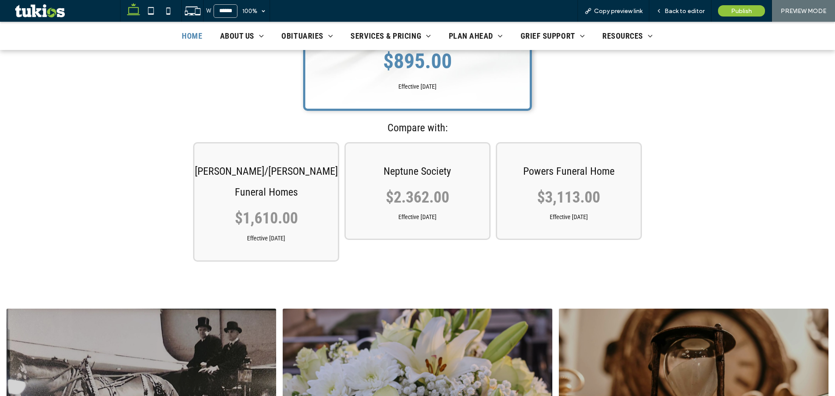
scroll to position [1131, 0]
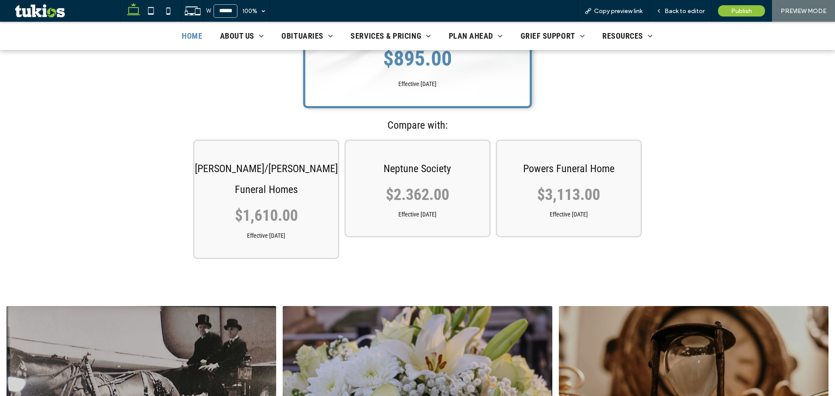
click at [400, 186] on span "$2.362.00" at bounding box center [418, 195] width 64 height 18
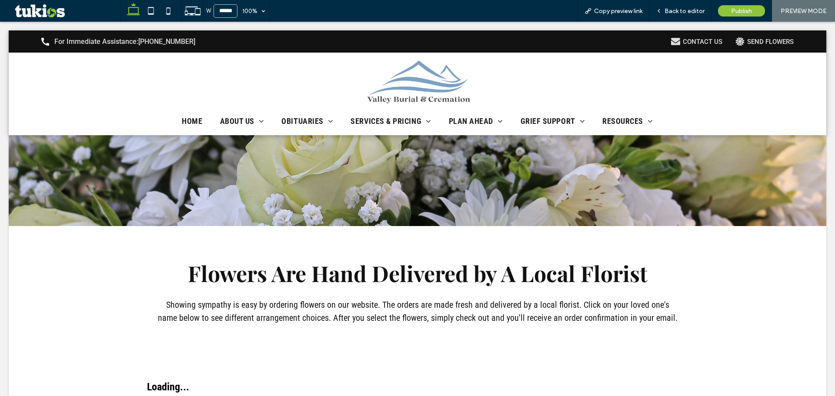
scroll to position [0, 0]
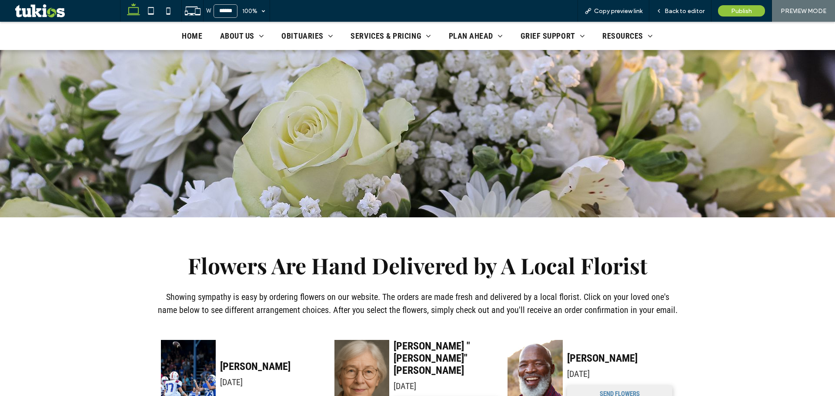
scroll to position [261, 0]
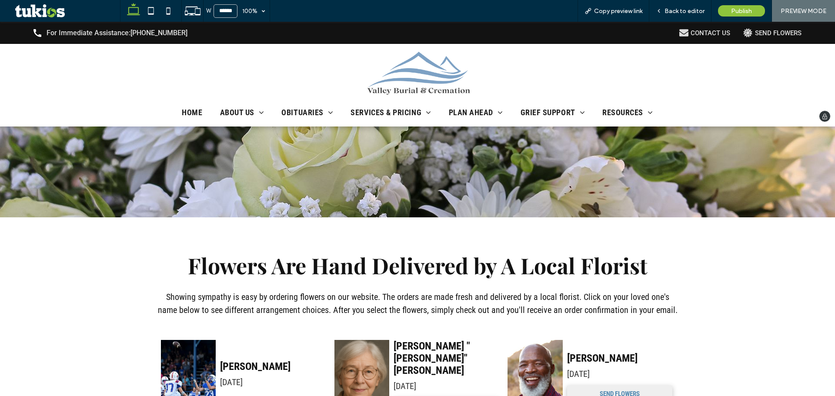
click at [395, 75] on img at bounding box center [418, 74] width 108 height 44
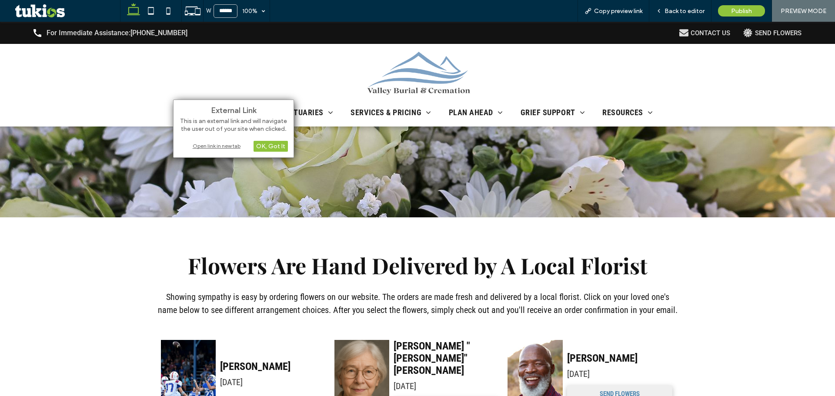
click at [204, 148] on div "Open link in new tab" at bounding box center [233, 145] width 109 height 9
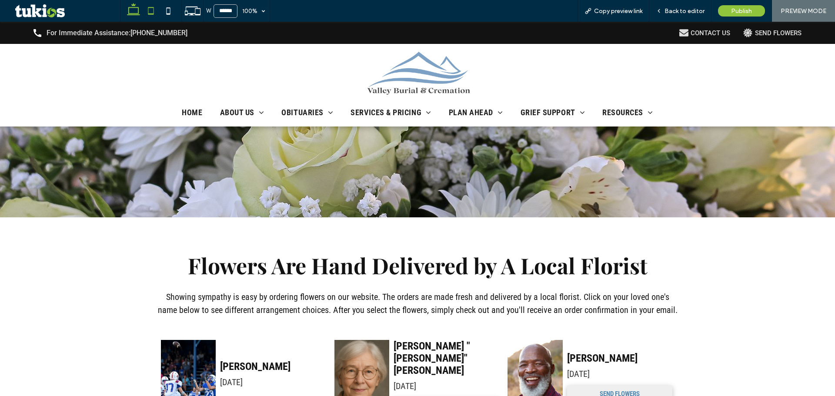
click at [149, 9] on icon at bounding box center [150, 10] width 17 height 17
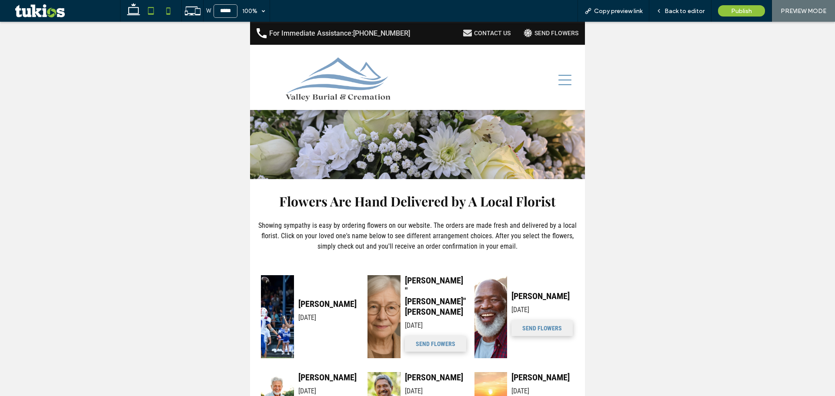
click at [169, 10] on icon at bounding box center [168, 10] width 17 height 17
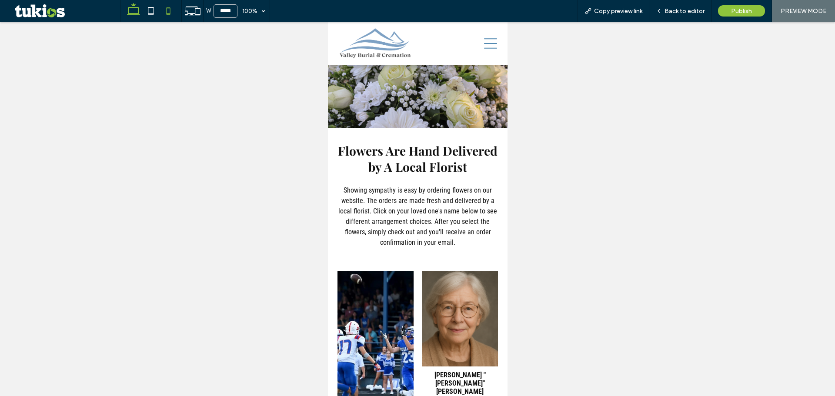
click at [133, 7] on icon at bounding box center [133, 10] width 17 height 17
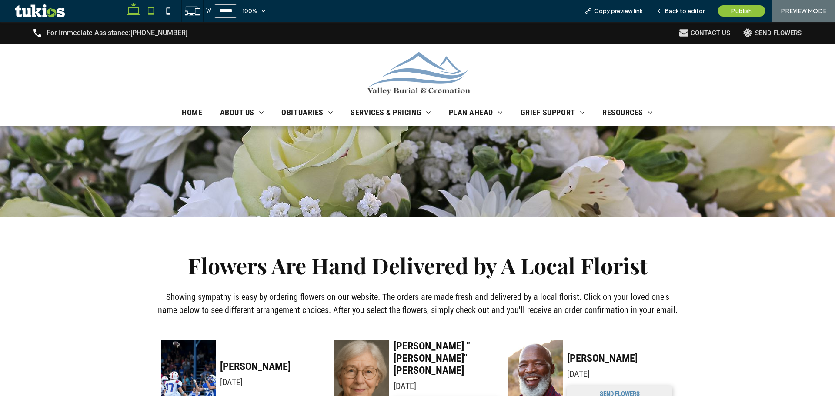
click at [151, 5] on icon at bounding box center [150, 10] width 17 height 17
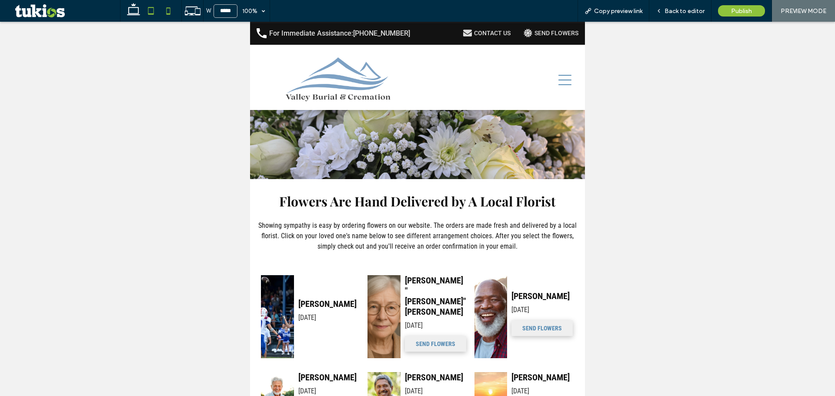
click at [168, 8] on use at bounding box center [169, 10] width 4 height 7
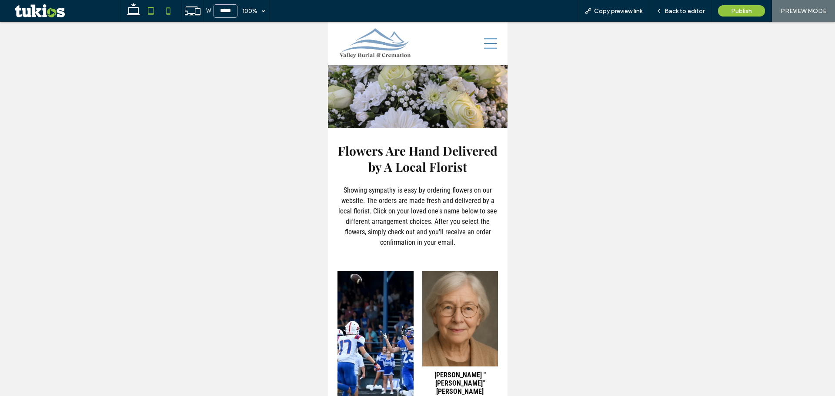
click at [155, 16] on icon at bounding box center [150, 10] width 17 height 17
type input "*****"
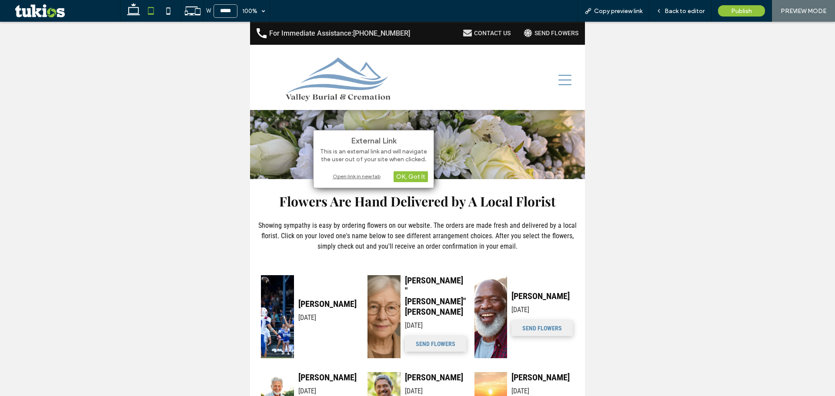
click at [364, 177] on div "Open link in new tab" at bounding box center [373, 176] width 109 height 9
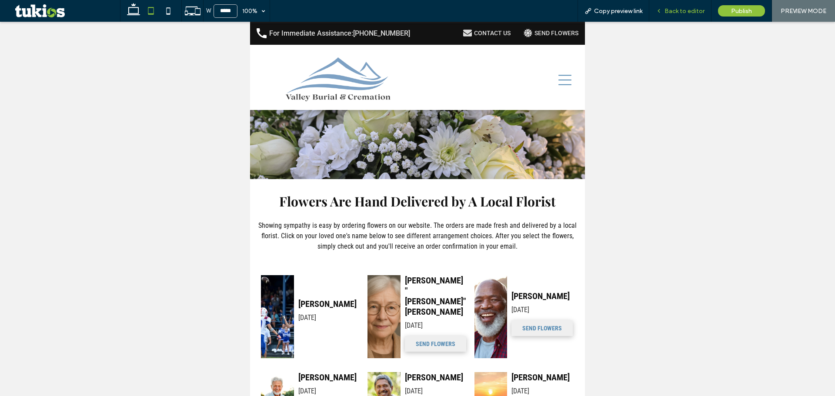
click at [666, 15] on div "Back to editor" at bounding box center [681, 11] width 62 height 22
click at [662, 8] on icon at bounding box center [659, 11] width 6 height 6
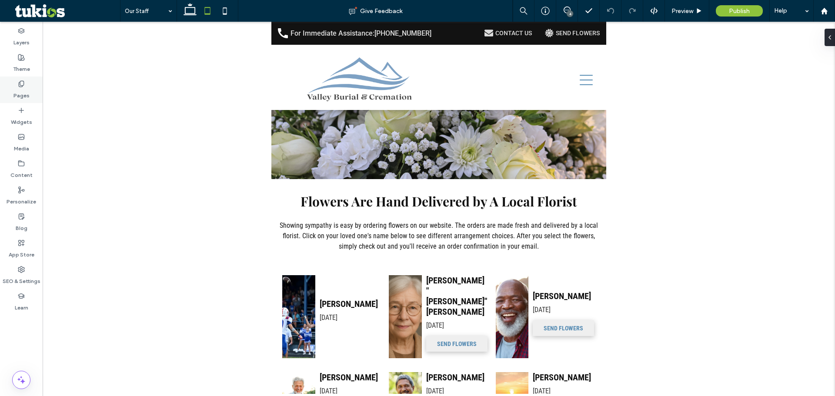
click at [11, 96] on div "Pages" at bounding box center [21, 90] width 43 height 27
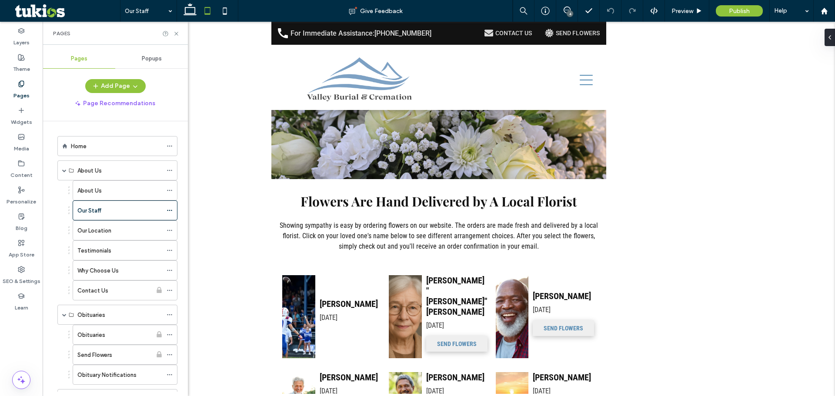
click at [151, 53] on div "Popups" at bounding box center [151, 58] width 73 height 19
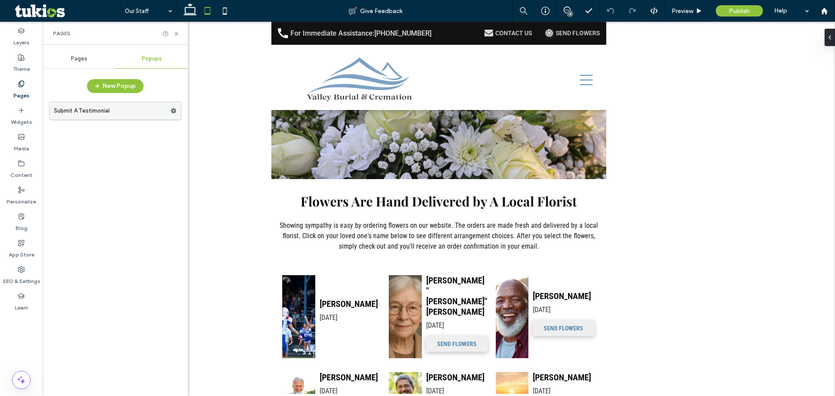
click at [121, 107] on label "Submit A Testimonial" at bounding box center [112, 110] width 117 height 17
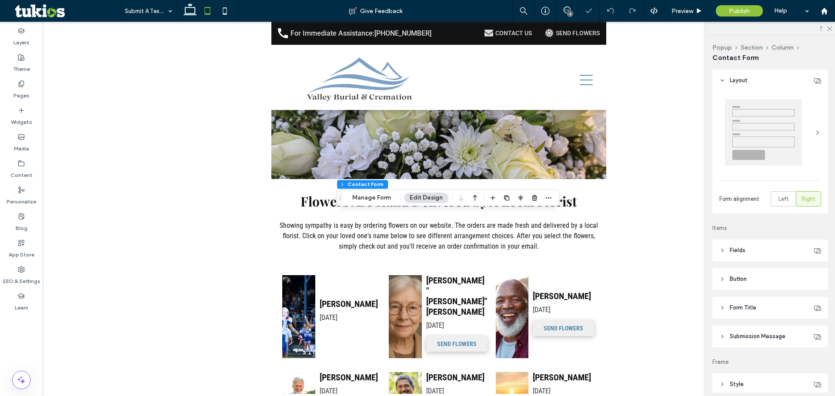
type input "*"
type input "***"
click at [388, 199] on button "Manage Form" at bounding box center [372, 198] width 50 height 10
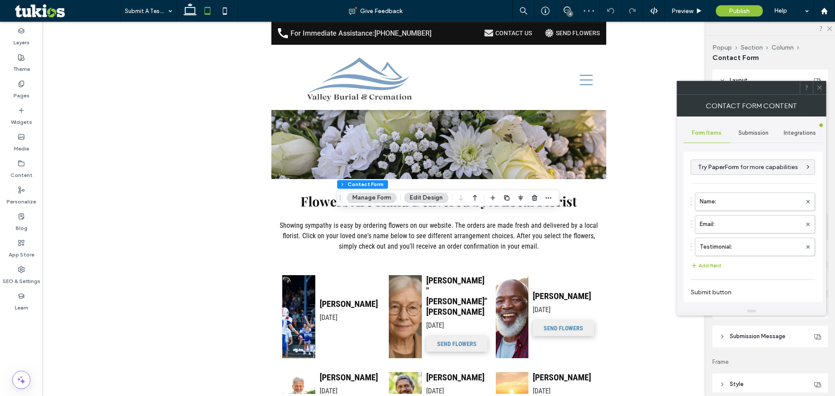
type input "******"
type input "**********"
click at [756, 130] on span "Submission" at bounding box center [754, 133] width 30 height 7
click at [731, 179] on label "New submission notification" at bounding box center [754, 173] width 116 height 17
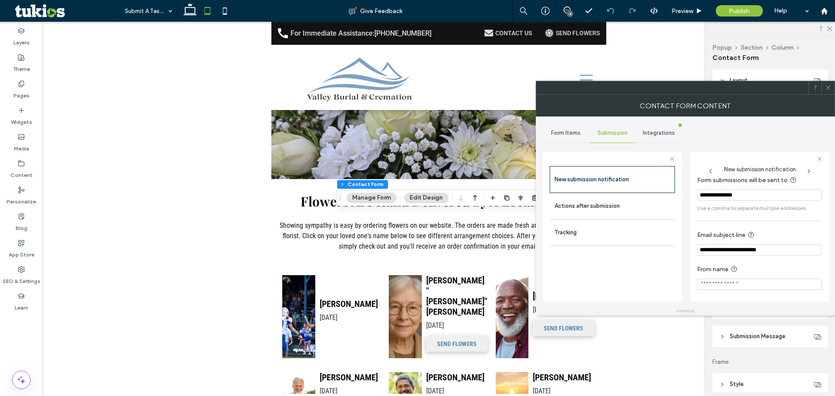
scroll to position [8, 0]
click at [592, 211] on label "Actions after submission" at bounding box center [613, 206] width 116 height 17
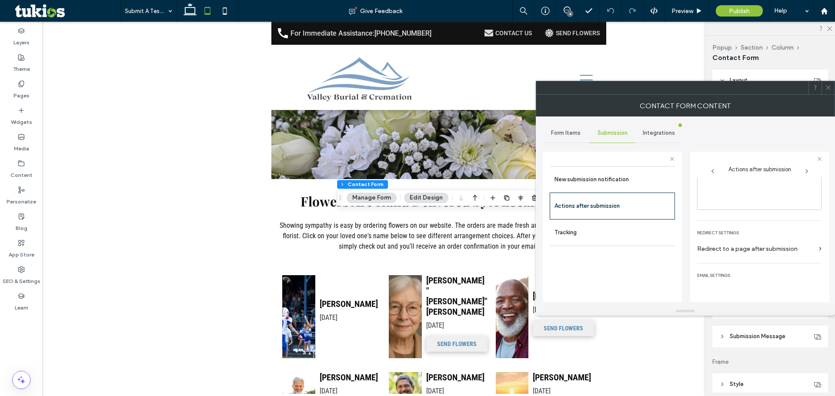
scroll to position [150, 0]
click at [810, 286] on div "toggle" at bounding box center [815, 286] width 14 height 7
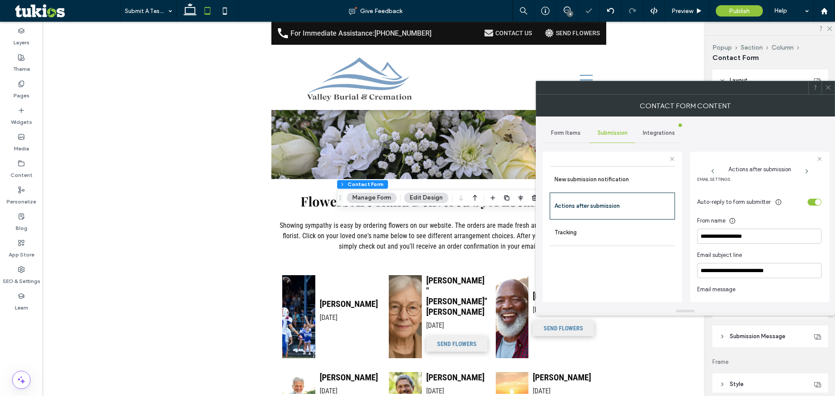
scroll to position [237, 0]
drag, startPoint x: 741, startPoint y: 230, endPoint x: 676, endPoint y: 231, distance: 65.3
click at [676, 231] on div "**********" at bounding box center [612, 226] width 139 height 162
type input "*"
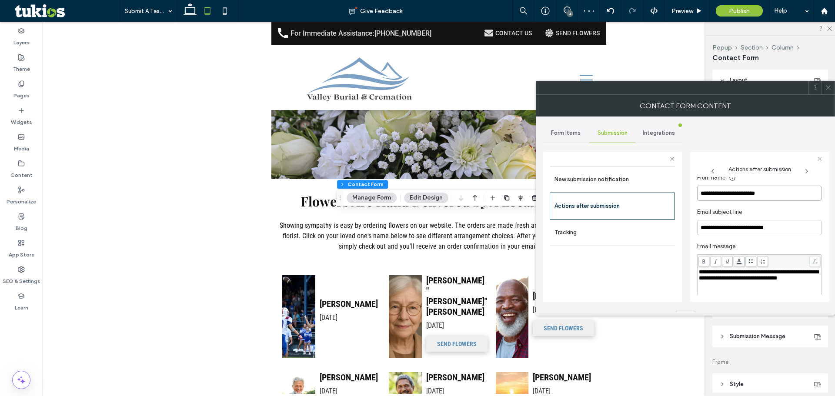
scroll to position [278, 0]
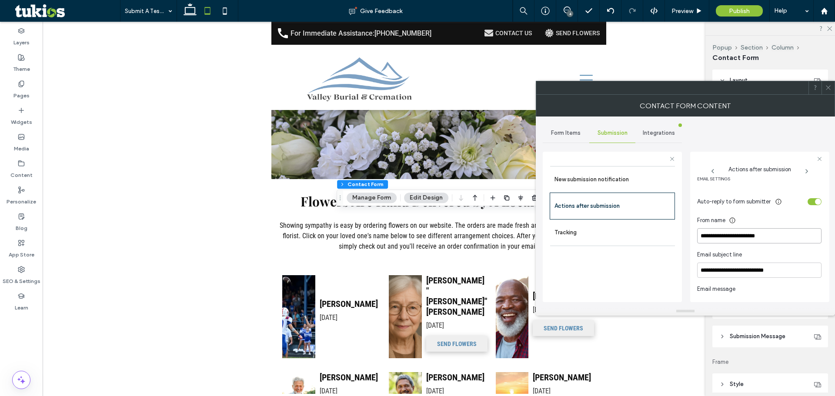
type input "**********"
click at [815, 203] on div "toggle" at bounding box center [818, 202] width 6 height 6
click at [825, 88] on icon at bounding box center [828, 87] width 7 height 7
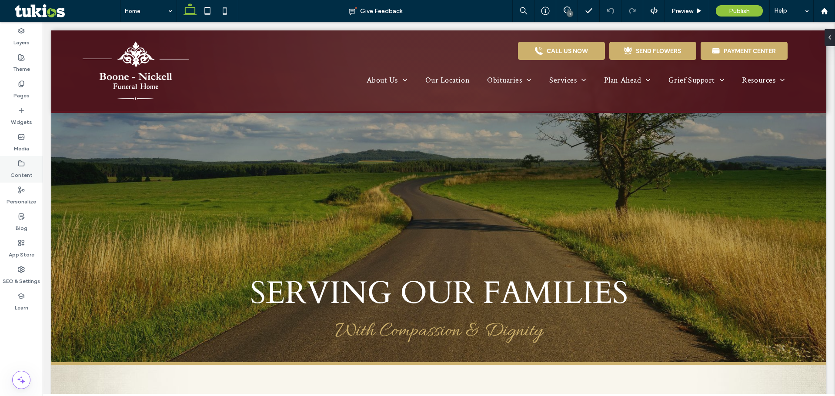
click at [25, 168] on label "Content" at bounding box center [21, 173] width 22 height 12
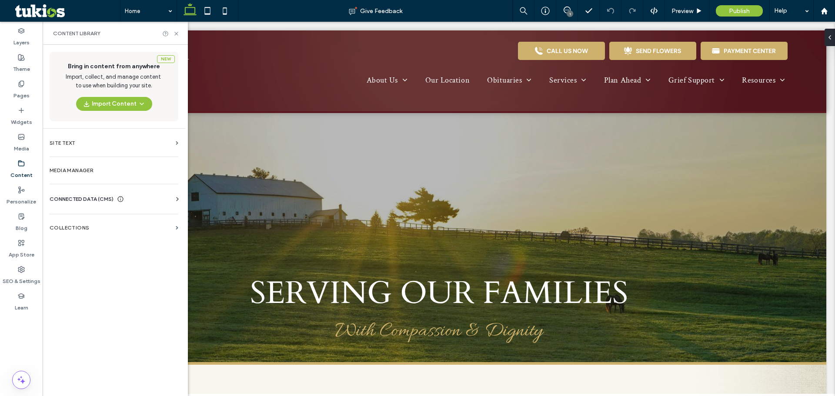
click at [80, 199] on span "CONNECTED DATA (CMS)" at bounding box center [82, 199] width 64 height 9
click at [80, 218] on label "Business Info" at bounding box center [116, 221] width 118 height 6
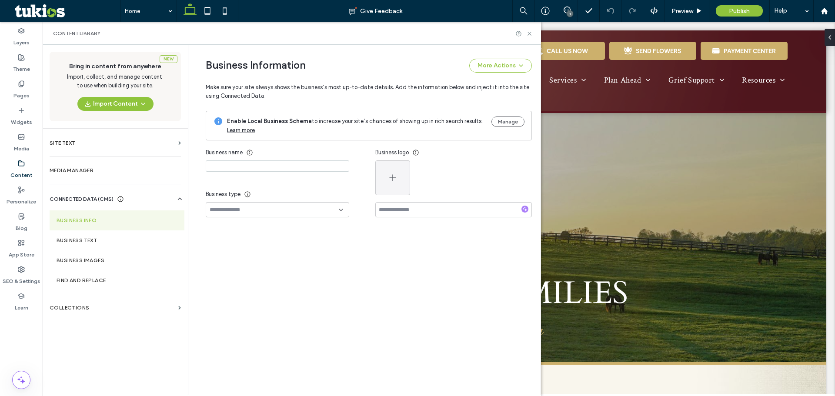
type input "**********"
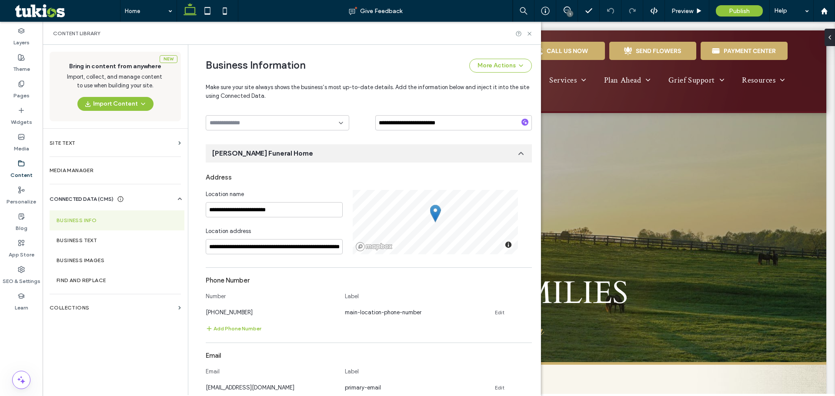
scroll to position [91, 0]
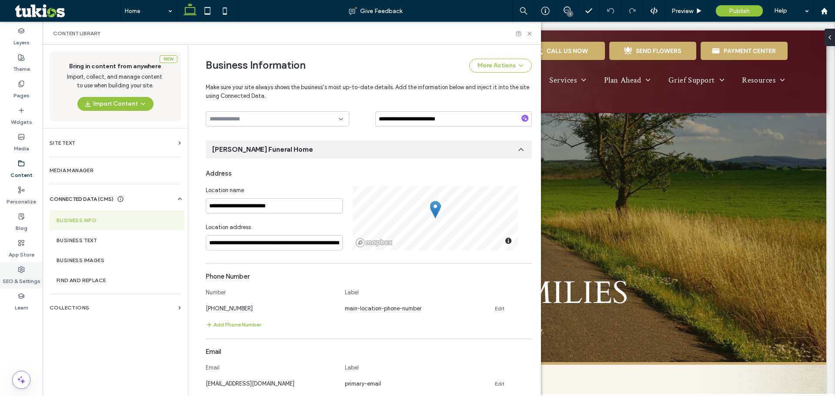
click at [29, 278] on label "SEO & Settings" at bounding box center [22, 279] width 38 height 12
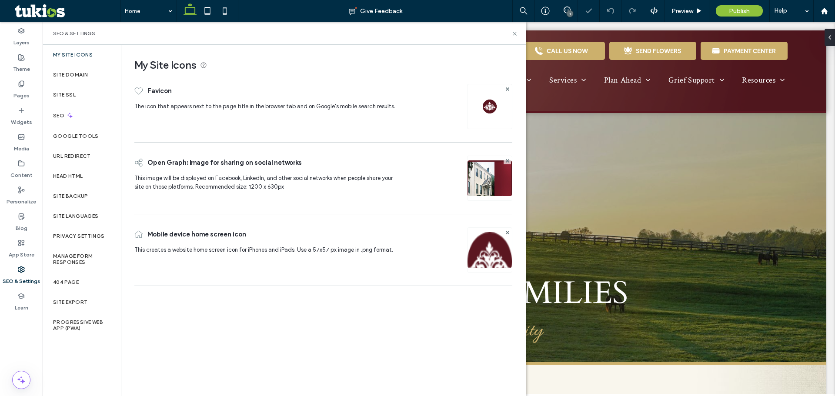
scroll to position [0, 0]
click at [77, 56] on label "My Site Icons" at bounding box center [73, 55] width 40 height 6
click at [77, 74] on label "Site Domain" at bounding box center [70, 75] width 35 height 6
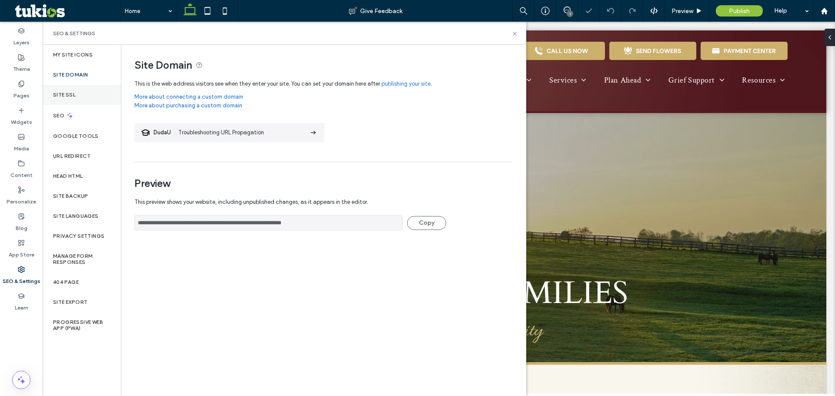
click at [72, 93] on label "Site SSL" at bounding box center [64, 95] width 23 height 6
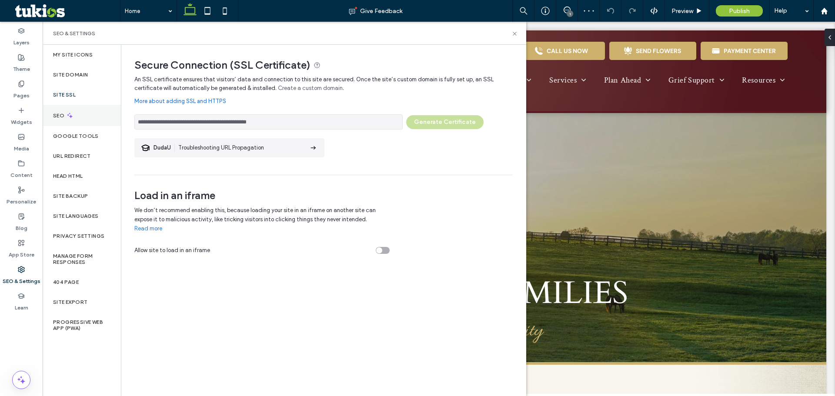
click at [69, 116] on icon at bounding box center [69, 115] width 7 height 7
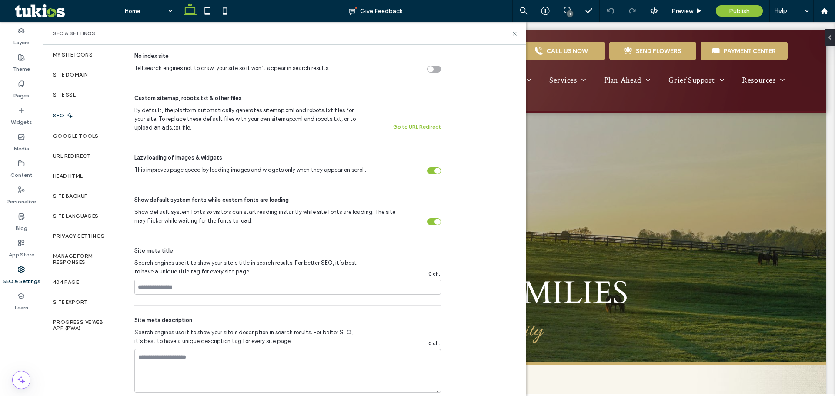
scroll to position [153, 0]
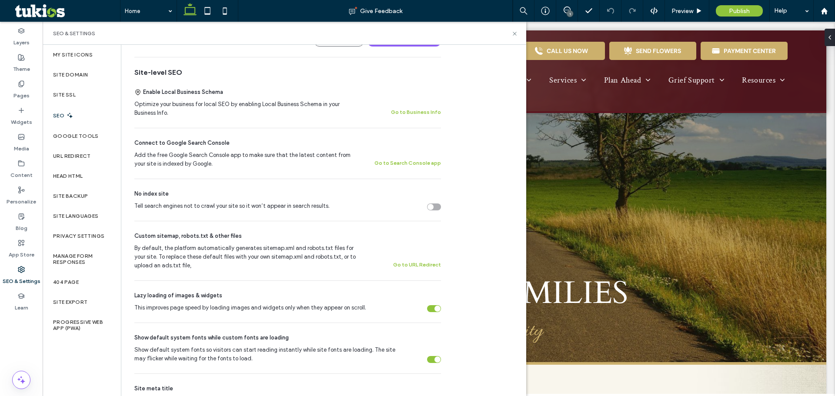
click at [77, 114] on div "SEO" at bounding box center [82, 115] width 78 height 21
click at [76, 134] on label "Google Tools" at bounding box center [76, 136] width 46 height 6
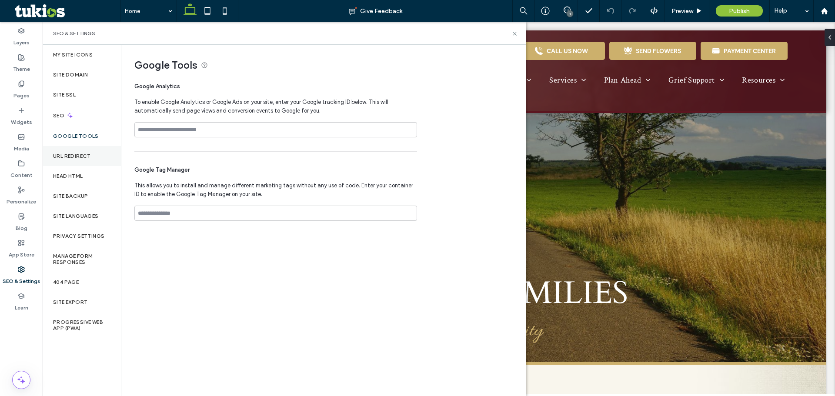
click at [76, 156] on label "URL Redirect" at bounding box center [72, 156] width 38 height 6
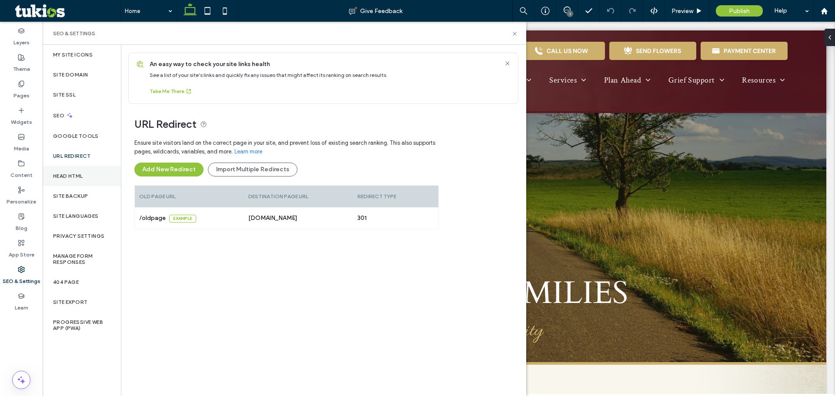
click at [77, 174] on label "Head HTML" at bounding box center [68, 176] width 30 height 6
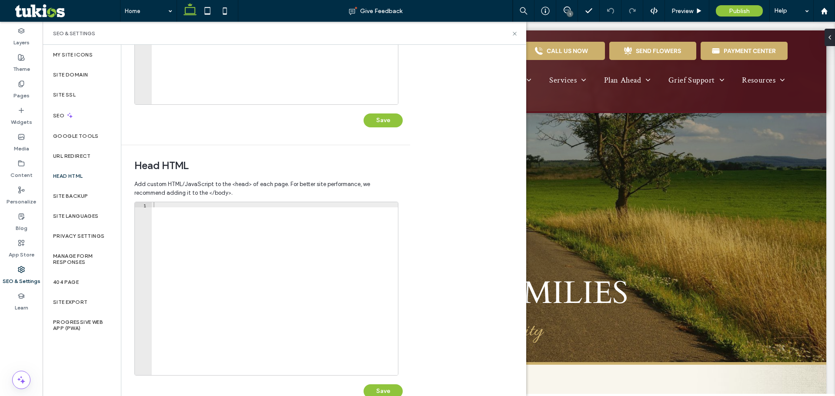
scroll to position [200, 0]
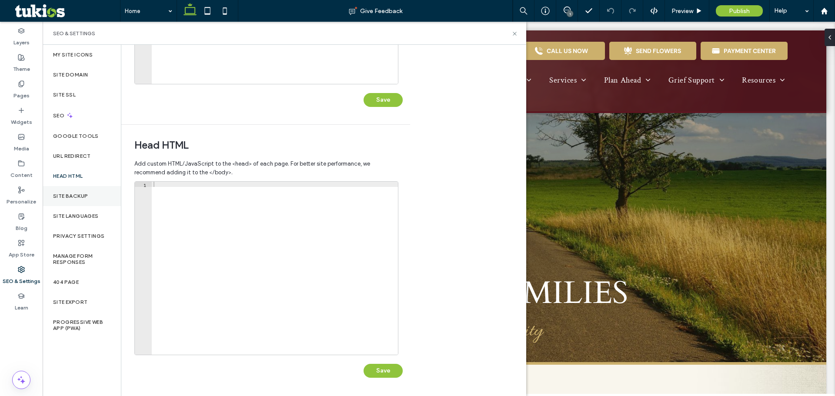
click at [84, 194] on label "Site Backup" at bounding box center [70, 196] width 35 height 6
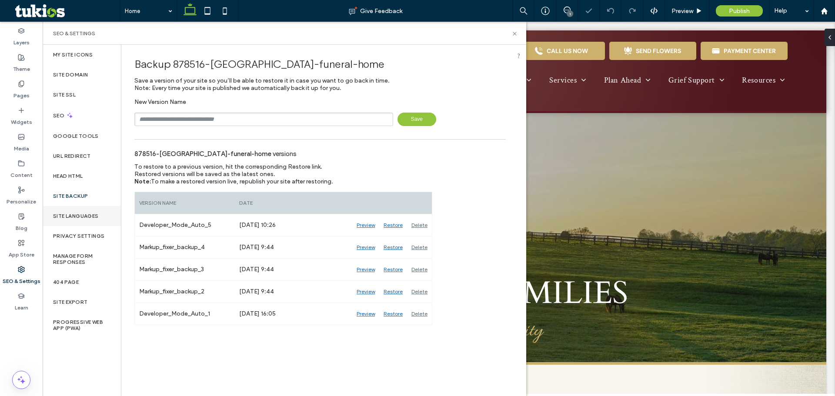
click at [77, 215] on label "Site Languages" at bounding box center [76, 216] width 46 height 6
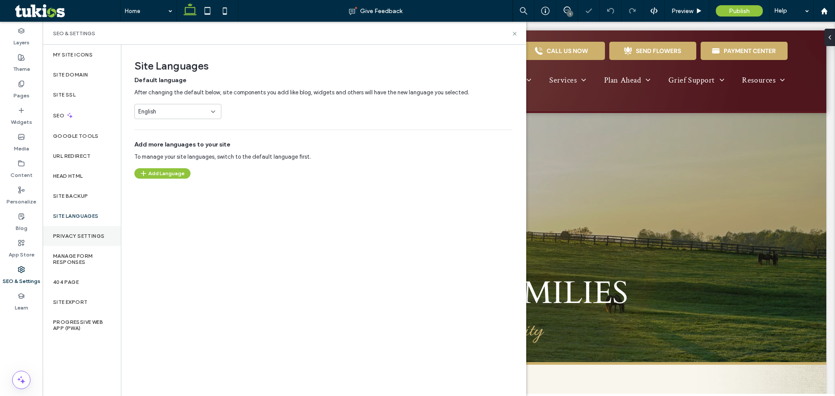
click at [77, 231] on div "Privacy Settings" at bounding box center [82, 236] width 78 height 20
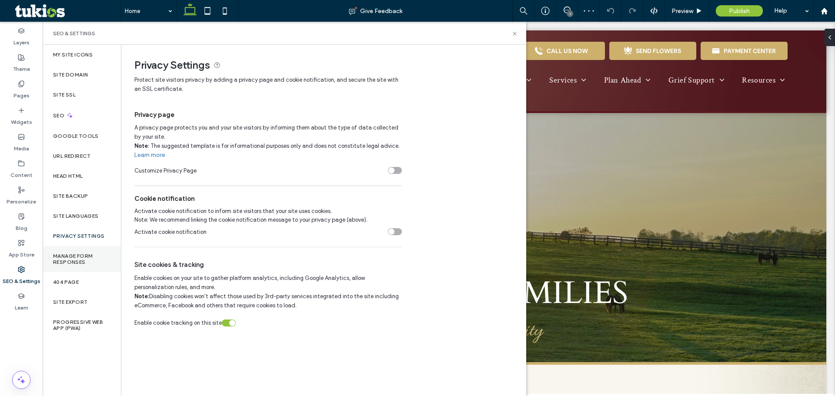
click at [73, 257] on label "Manage Form Responses" at bounding box center [81, 259] width 57 height 12
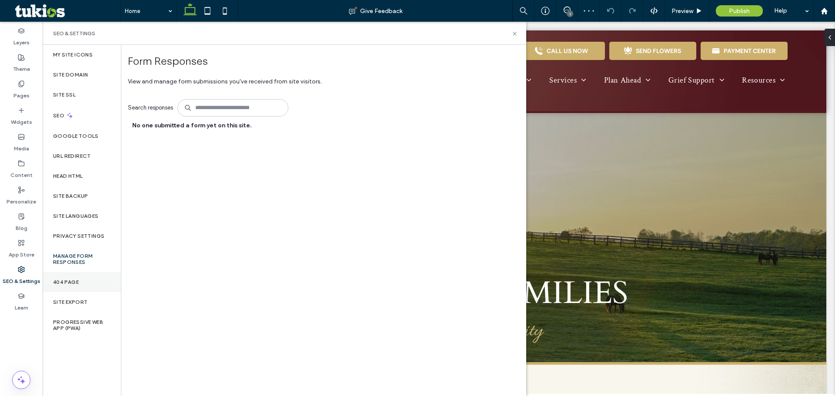
click at [80, 287] on div "404 Page" at bounding box center [82, 282] width 78 height 20
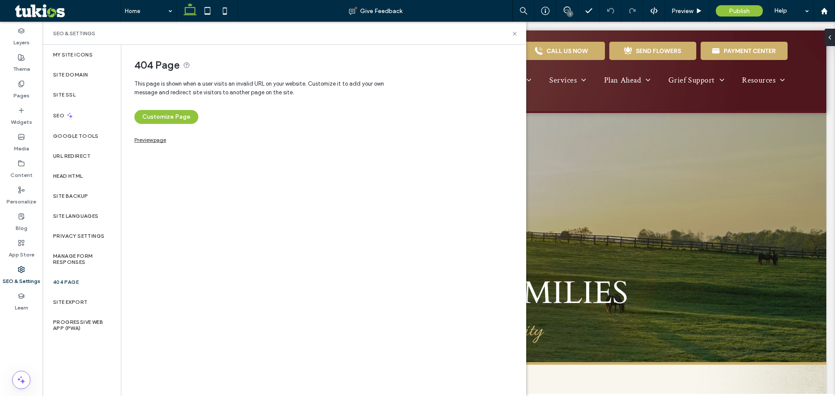
click at [155, 140] on link "Preview page" at bounding box center [150, 139] width 32 height 5
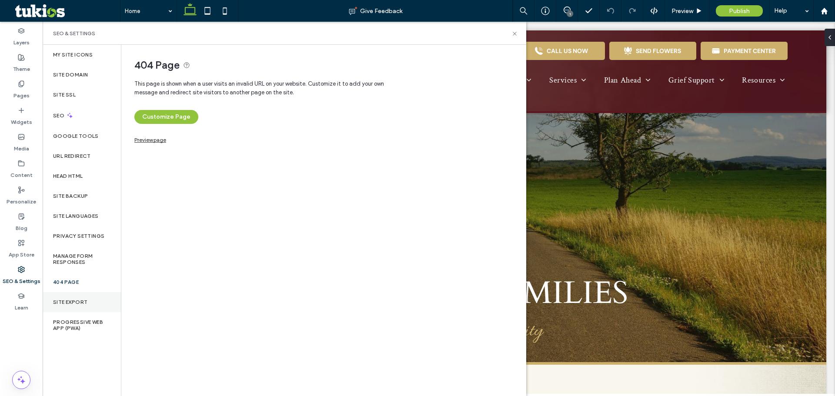
click at [70, 306] on div "Site Export" at bounding box center [82, 302] width 78 height 20
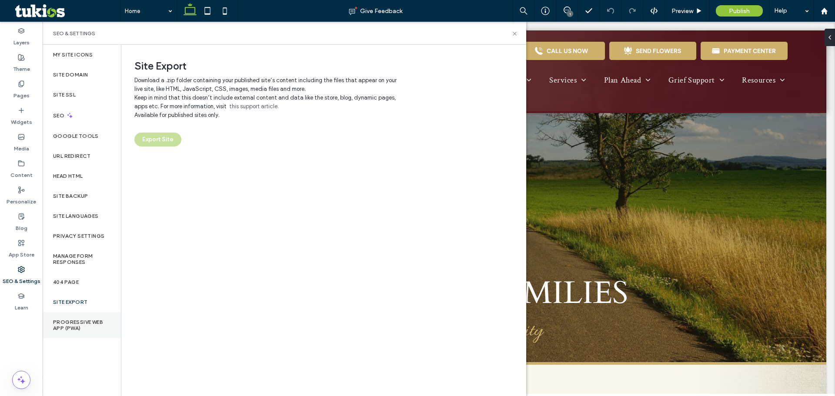
click at [67, 320] on label "Progressive Web App (PWA)" at bounding box center [81, 325] width 57 height 12
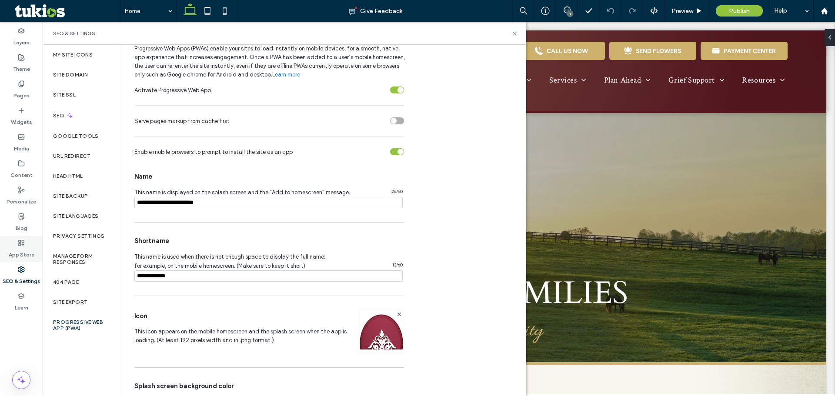
scroll to position [0, 0]
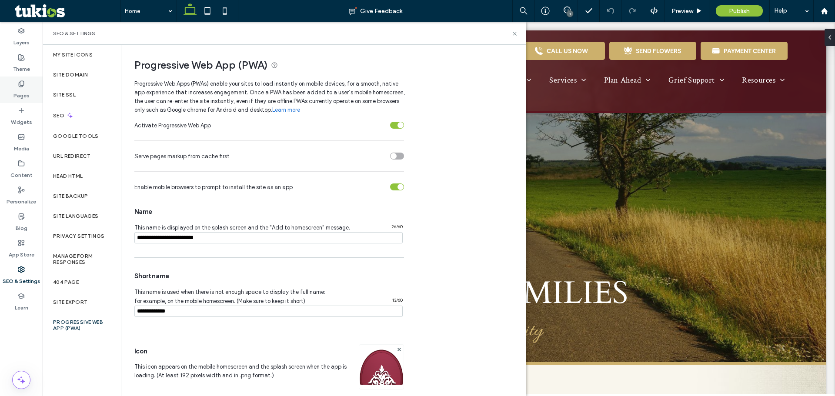
click at [23, 93] on label "Pages" at bounding box center [21, 93] width 16 height 12
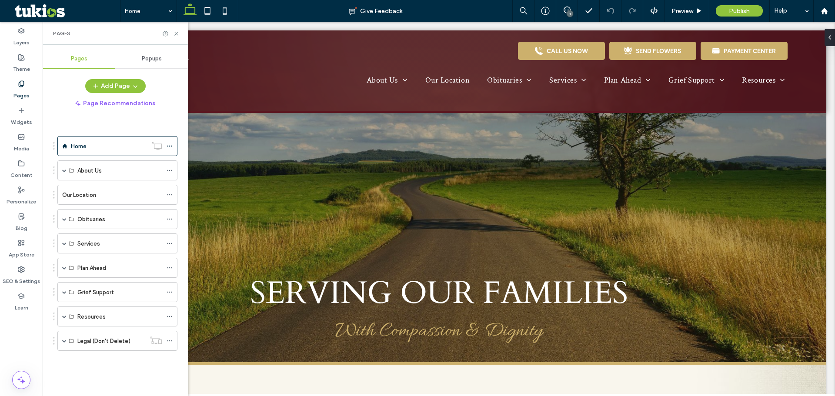
click at [148, 61] on span "Popups" at bounding box center [152, 58] width 20 height 7
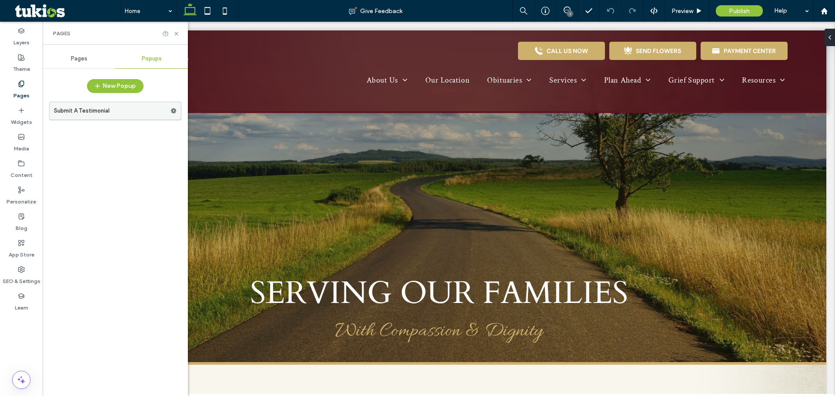
click at [117, 110] on label "Submit A Testimonial" at bounding box center [112, 110] width 117 height 17
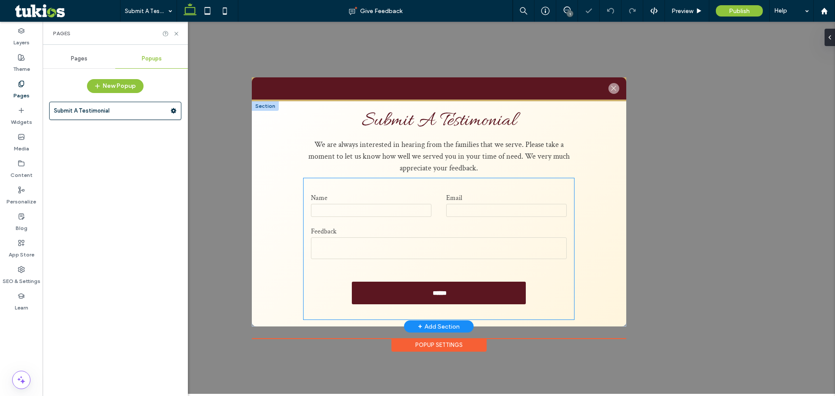
click at [354, 217] on div "Name" at bounding box center [371, 206] width 135 height 25
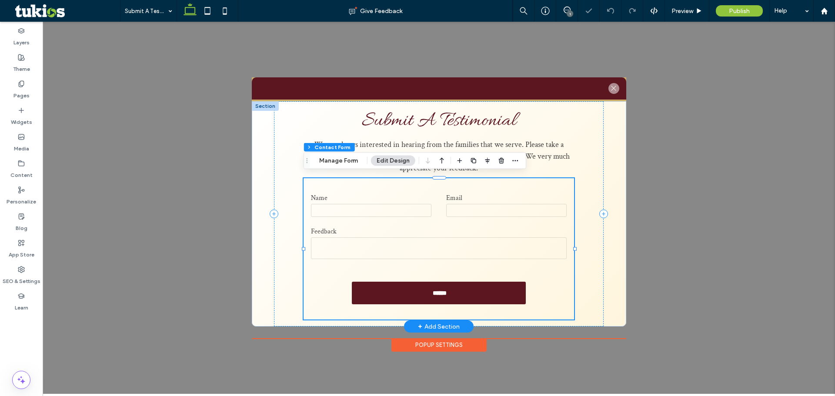
type input "*"
type input "***"
type input "*"
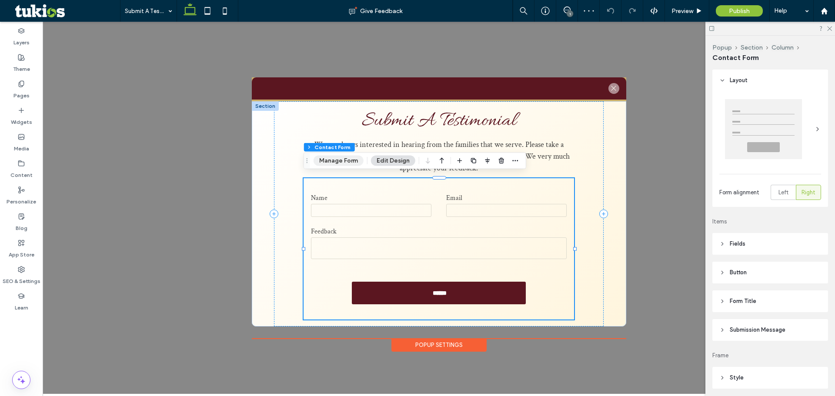
click at [345, 164] on button "Manage Form" at bounding box center [339, 161] width 50 height 10
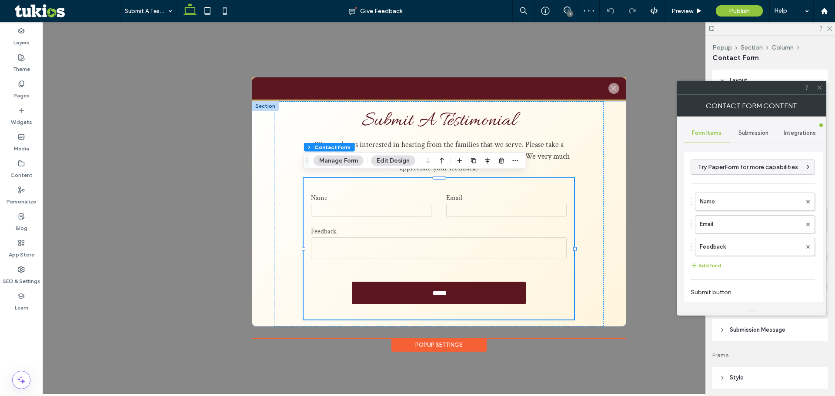
click at [761, 132] on span "Submission" at bounding box center [754, 133] width 30 height 7
click at [743, 174] on label "New submission notification" at bounding box center [754, 173] width 116 height 17
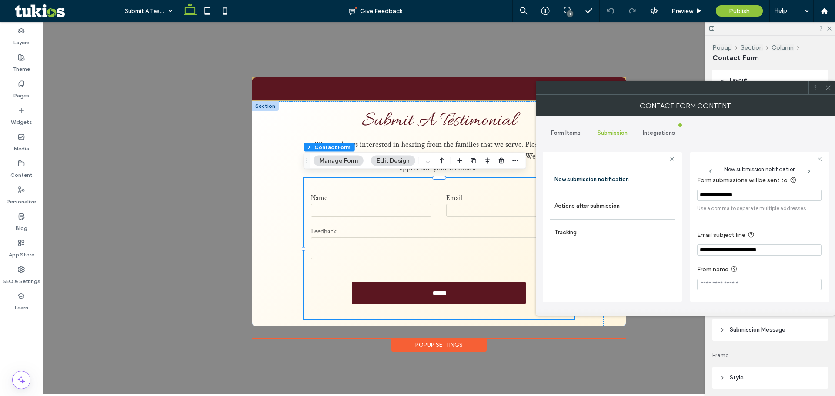
scroll to position [8, 0]
click at [615, 204] on label "Actions after submission" at bounding box center [613, 206] width 116 height 17
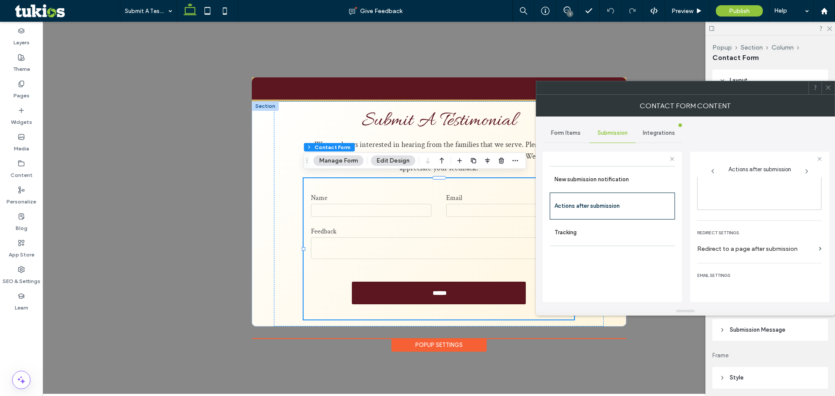
scroll to position [150, 0]
click at [808, 285] on div "toggle" at bounding box center [811, 287] width 6 height 6
click at [808, 244] on div "toggle" at bounding box center [815, 243] width 14 height 7
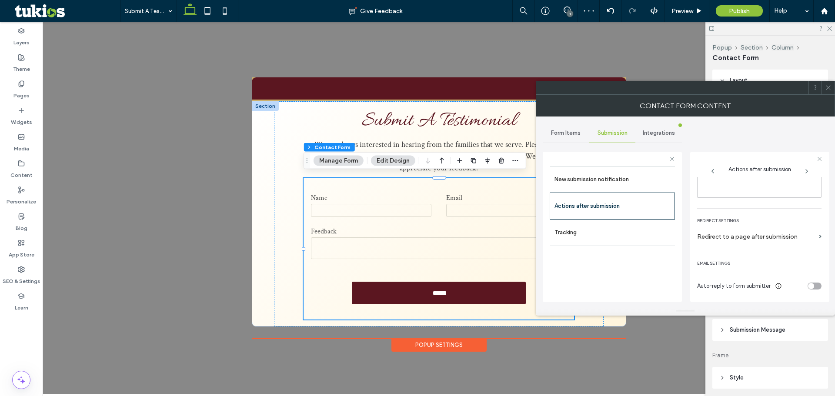
drag, startPoint x: 830, startPoint y: 90, endPoint x: 757, endPoint y: 80, distance: 73.8
click at [829, 90] on icon at bounding box center [828, 87] width 7 height 7
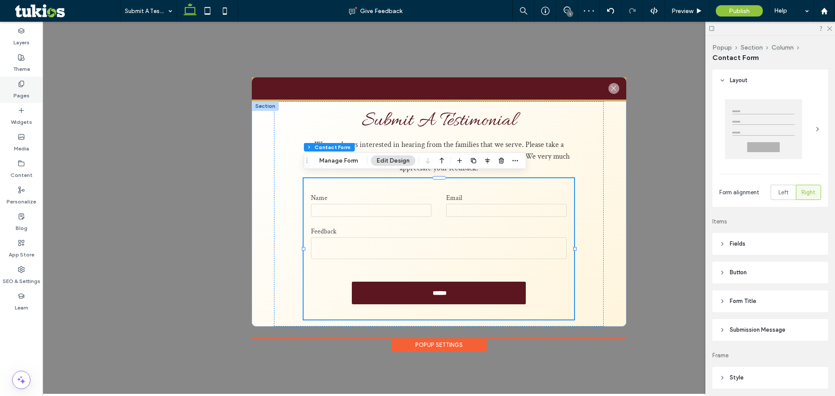
click at [33, 88] on div "Pages" at bounding box center [21, 90] width 43 height 27
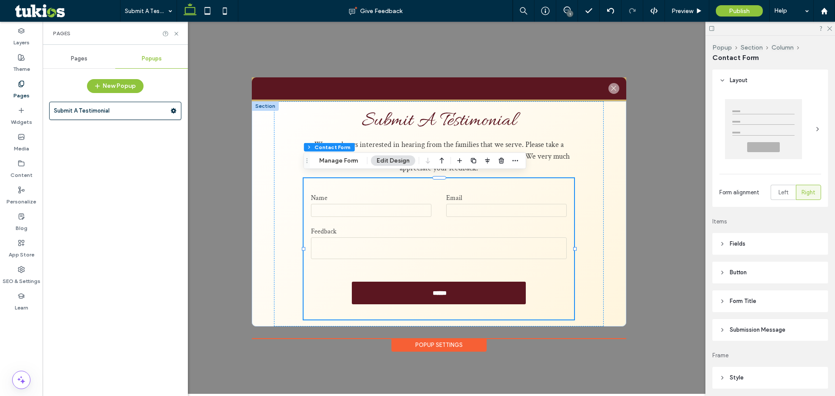
click at [66, 64] on div "Pages" at bounding box center [79, 58] width 73 height 19
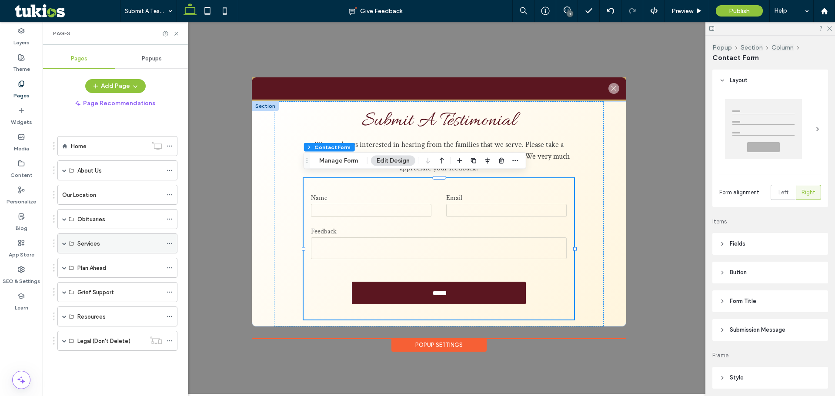
click at [62, 243] on div "Services" at bounding box center [117, 244] width 120 height 20
click at [64, 244] on span at bounding box center [64, 243] width 4 height 4
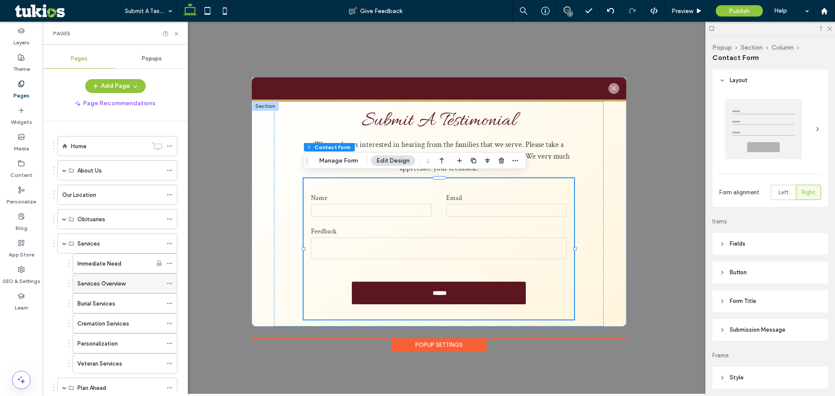
click at [167, 281] on icon at bounding box center [170, 284] width 6 height 6
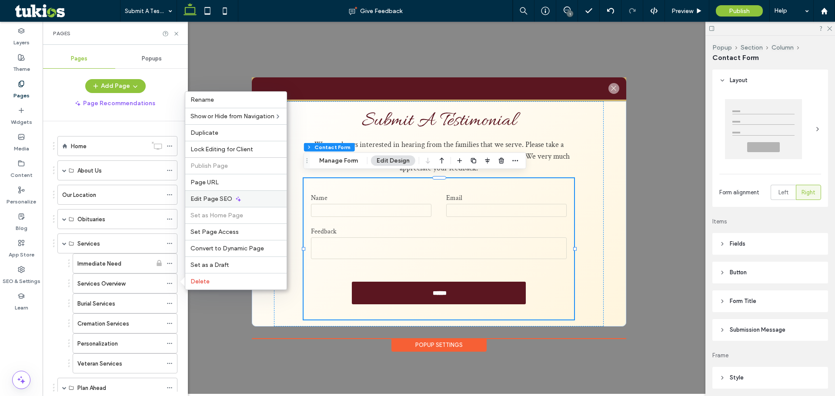
click at [205, 193] on div "Edit Page SEO" at bounding box center [235, 199] width 101 height 17
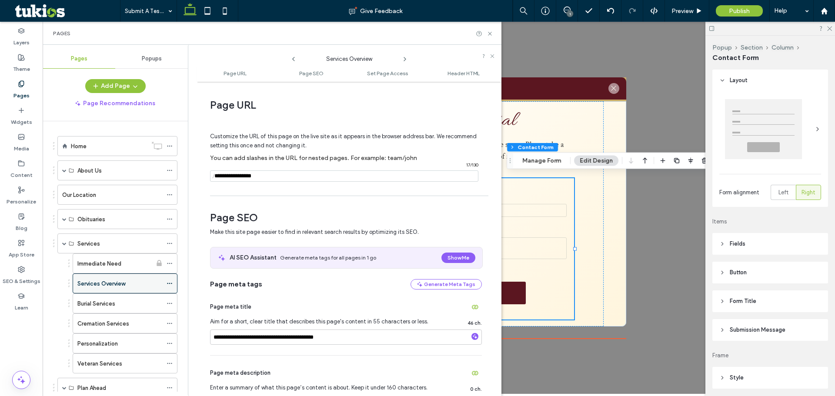
click at [169, 284] on icon at bounding box center [170, 284] width 6 height 6
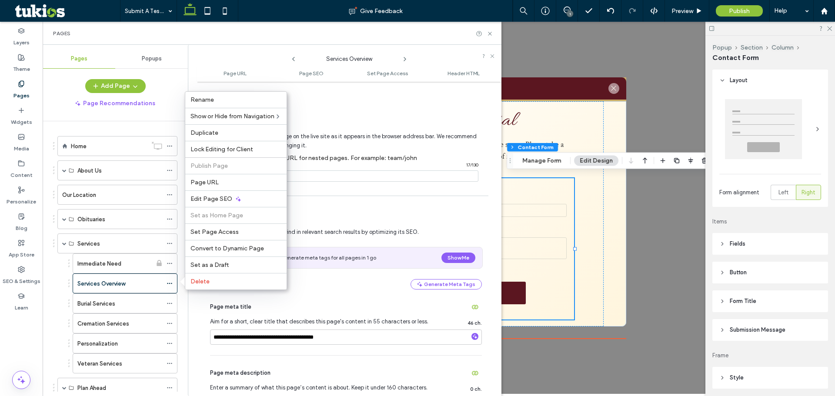
click at [202, 198] on span "Edit Page SEO" at bounding box center [212, 198] width 42 height 7
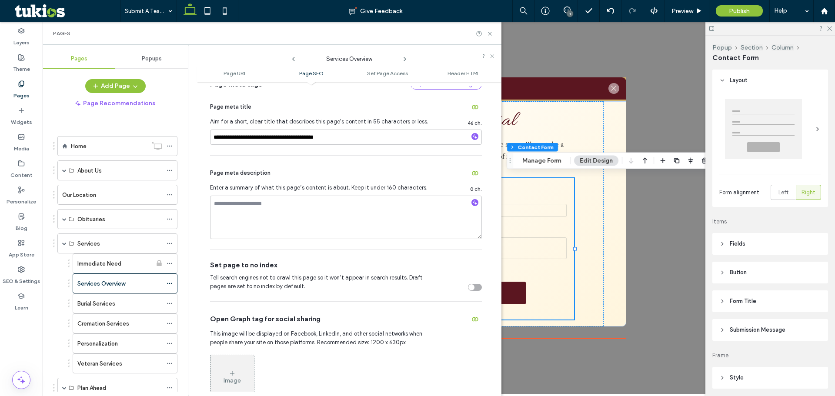
scroll to position [218, 0]
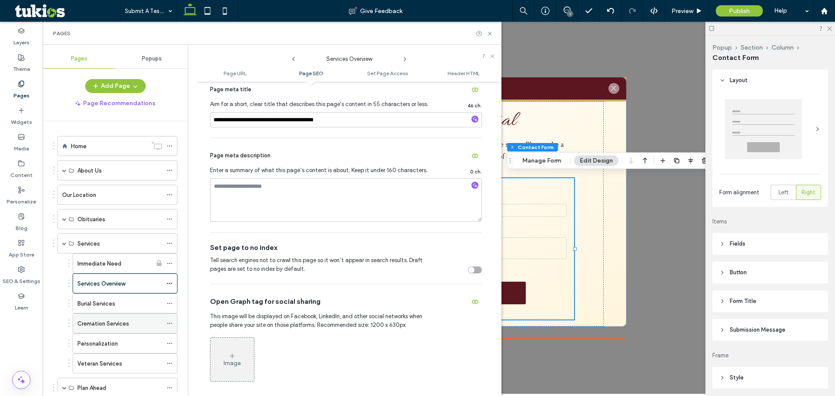
click at [168, 325] on icon at bounding box center [170, 324] width 6 height 6
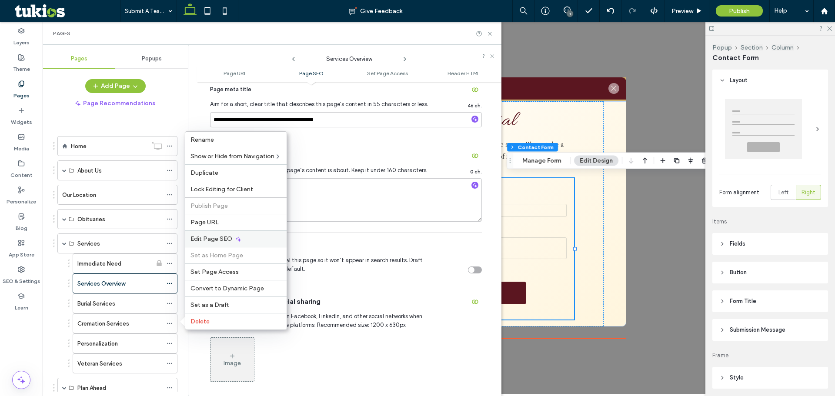
click at [204, 237] on span "Edit Page SEO" at bounding box center [212, 238] width 42 height 7
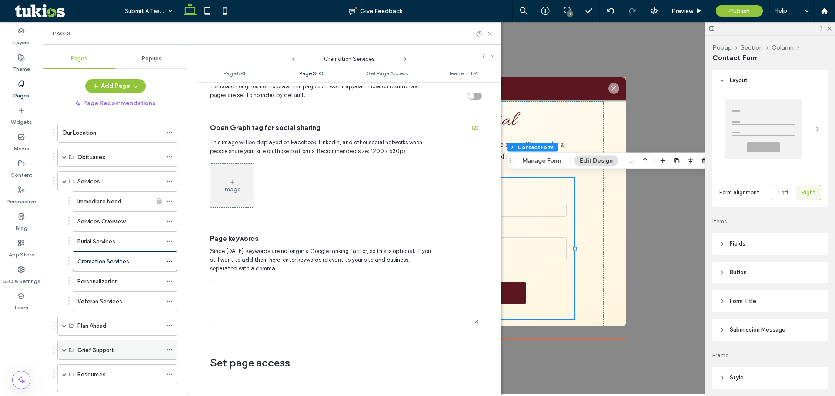
scroll to position [101, 0]
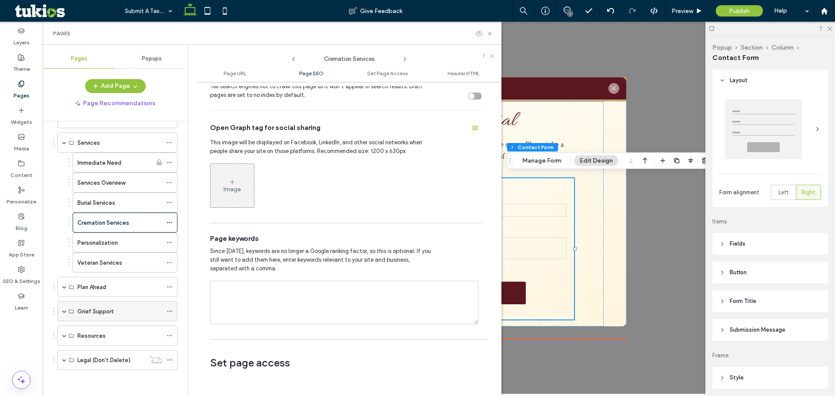
click at [67, 312] on div "Grief Support" at bounding box center [117, 311] width 120 height 20
click at [65, 313] on span at bounding box center [64, 311] width 4 height 4
click at [167, 350] on icon at bounding box center [170, 351] width 6 height 6
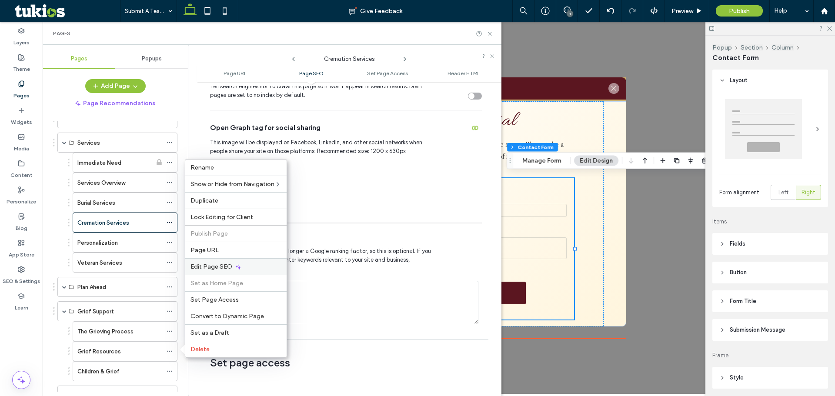
click at [207, 268] on span "Edit Page SEO" at bounding box center [212, 266] width 42 height 7
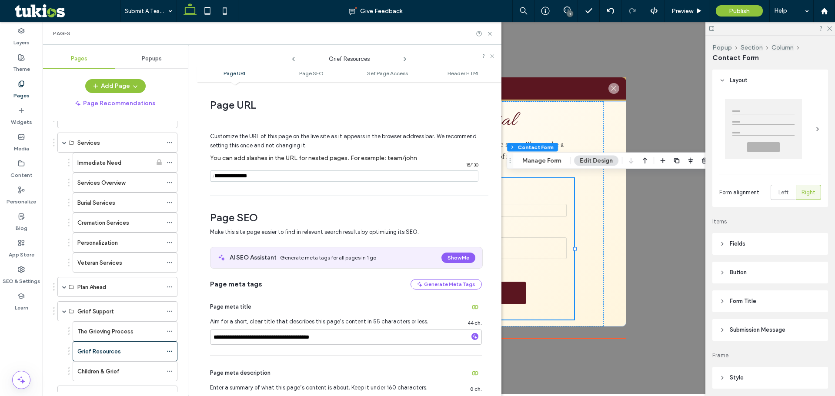
scroll to position [261, 0]
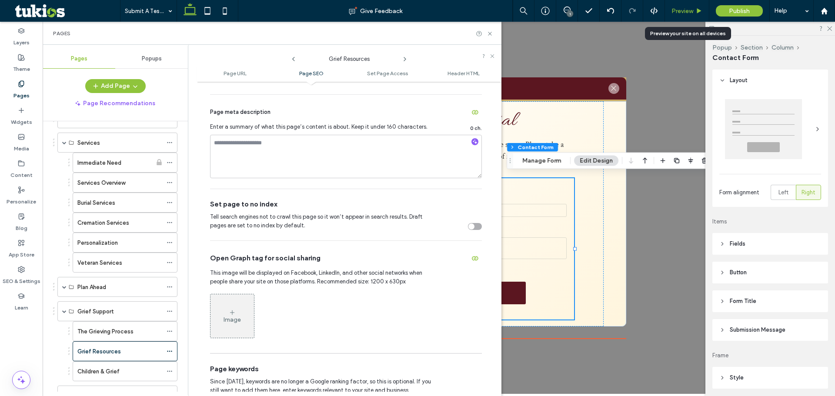
click at [684, 10] on span "Preview" at bounding box center [683, 10] width 22 height 7
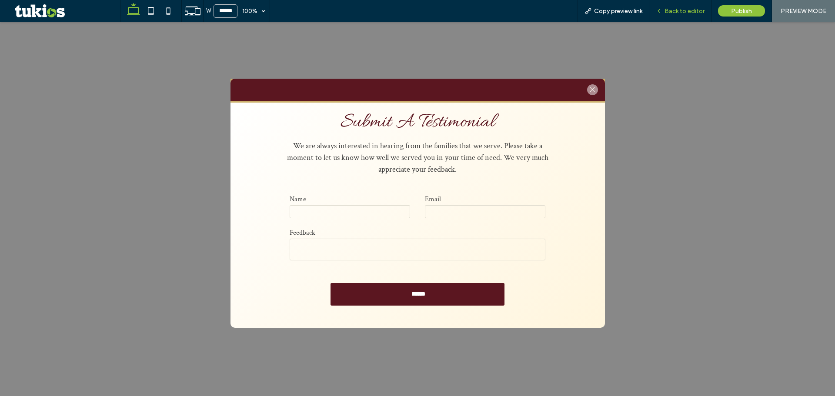
click at [676, 16] on div "Back to editor" at bounding box center [681, 11] width 62 height 22
click at [683, 12] on span "Back to editor" at bounding box center [685, 10] width 40 height 7
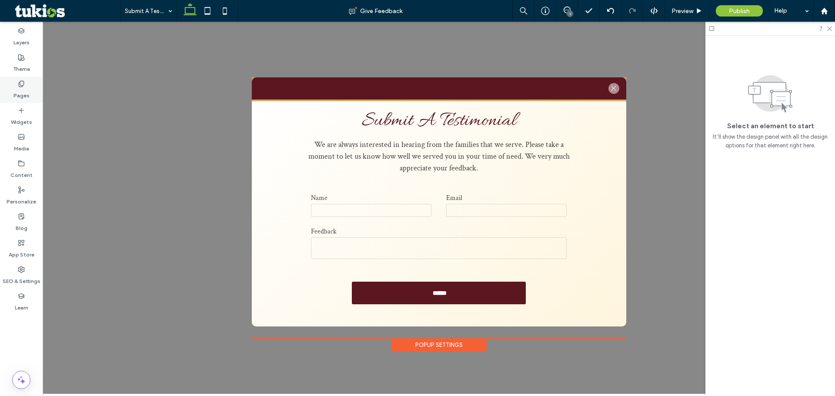
click at [20, 81] on icon at bounding box center [21, 83] width 7 height 7
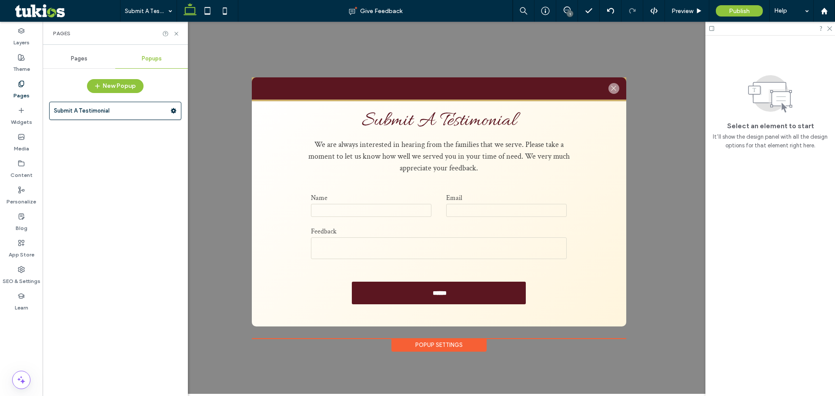
click at [66, 61] on div "Pages" at bounding box center [79, 58] width 73 height 19
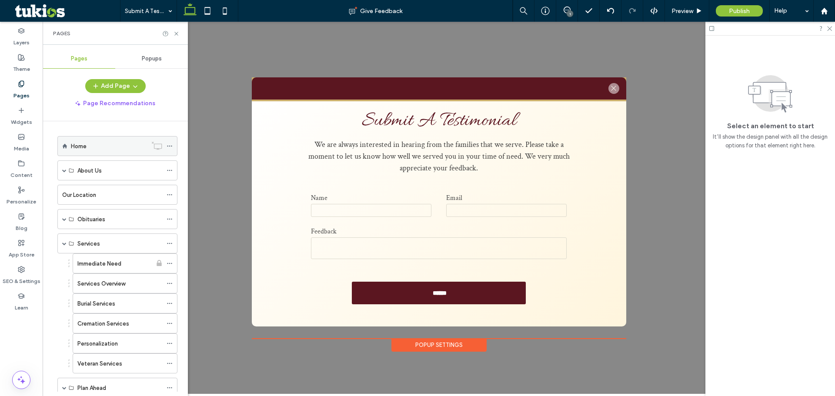
click at [82, 144] on label "Home" at bounding box center [79, 146] width 16 height 15
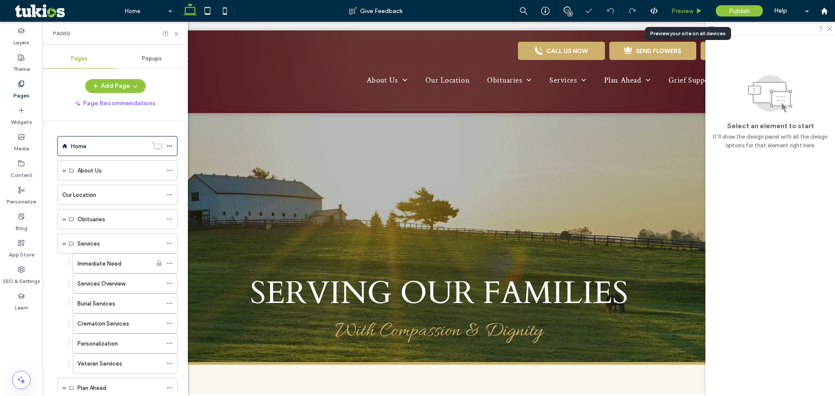
click at [685, 11] on span "Preview" at bounding box center [683, 10] width 22 height 7
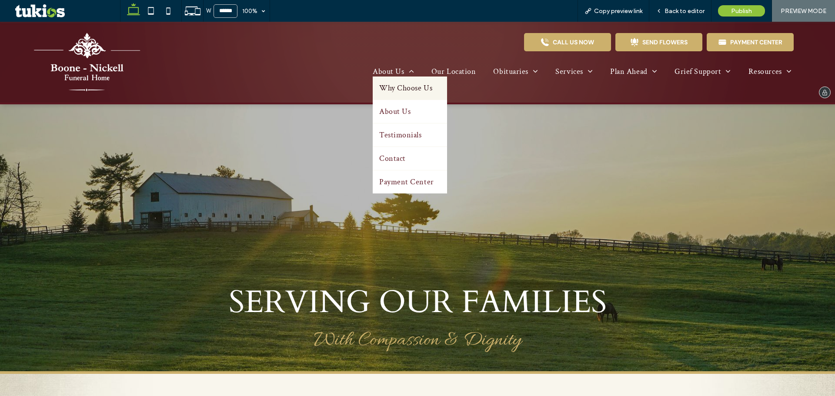
click at [387, 82] on link "Why Choose Us" at bounding box center [410, 88] width 74 height 23
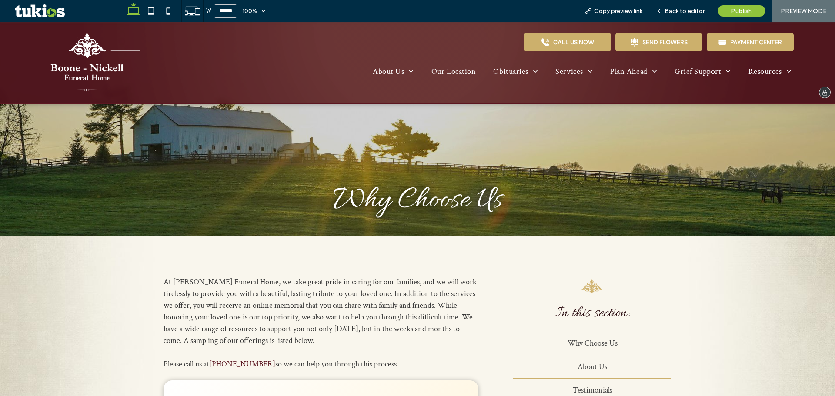
click at [102, 55] on img at bounding box center [87, 62] width 109 height 64
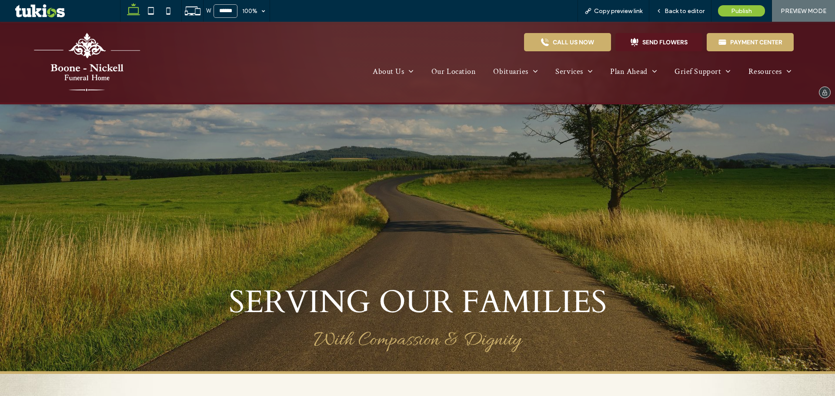
click at [643, 44] on div "SEND FLOWERS" at bounding box center [665, 42] width 45 height 8
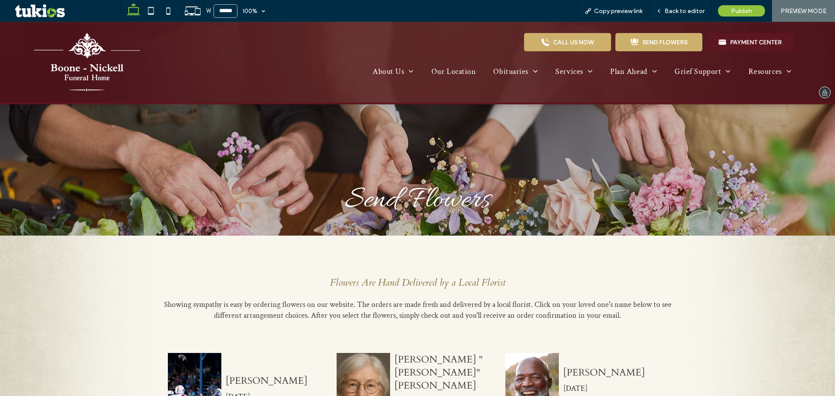
drag, startPoint x: 742, startPoint y: 44, endPoint x: 742, endPoint y: 66, distance: 21.8
click at [742, 44] on div "PAYMENT CENTER" at bounding box center [756, 42] width 52 height 8
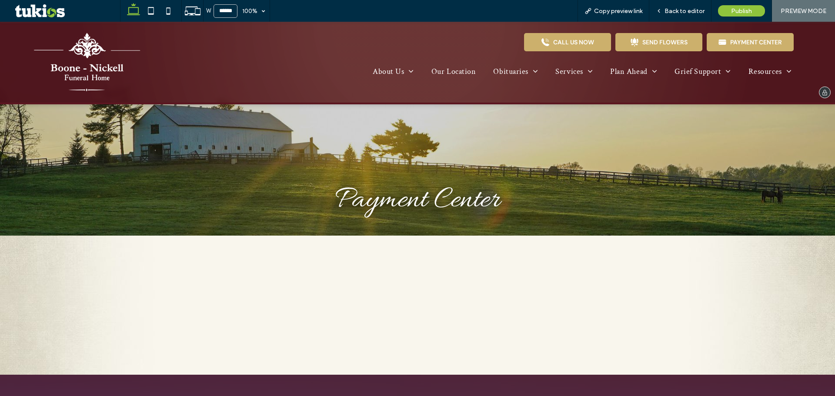
click at [113, 55] on img at bounding box center [87, 62] width 109 height 64
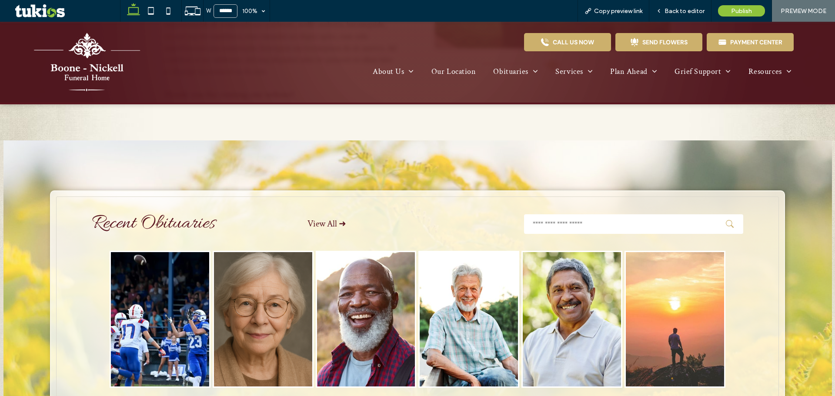
scroll to position [653, 0]
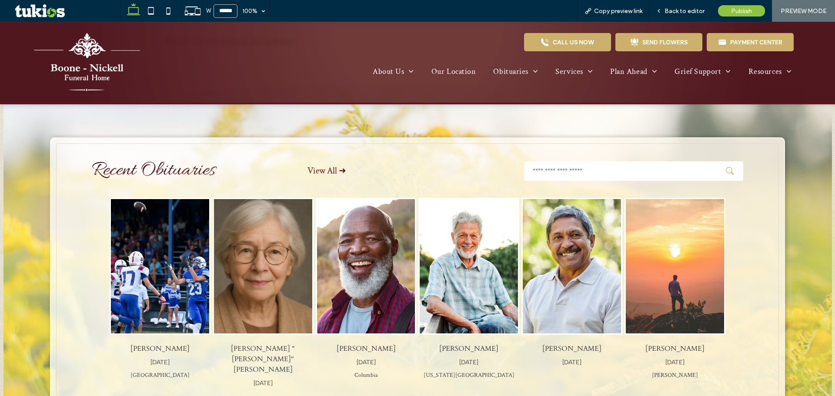
click at [317, 165] on link "View All ➜" at bounding box center [327, 170] width 39 height 11
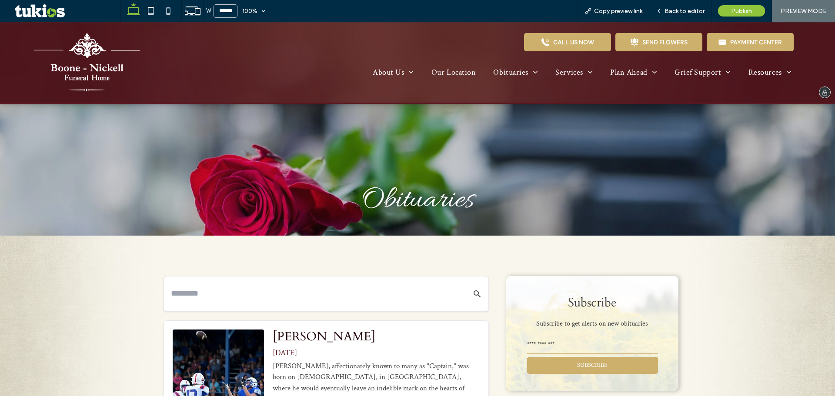
click at [74, 54] on img at bounding box center [87, 62] width 109 height 64
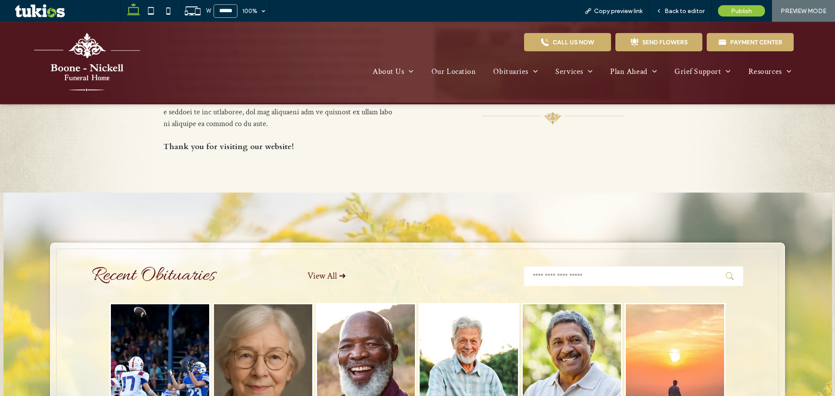
scroll to position [609, 0]
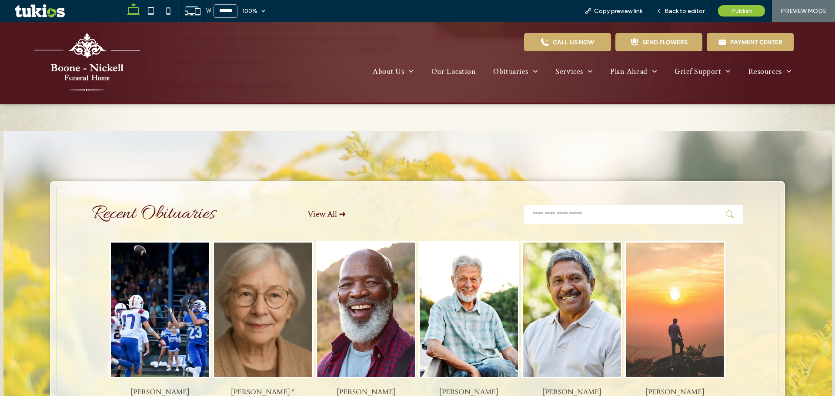
click at [558, 205] on input "text" at bounding box center [633, 215] width 219 height 20
type input "**"
click at [726, 211] on icon "submit" at bounding box center [730, 215] width 8 height 8
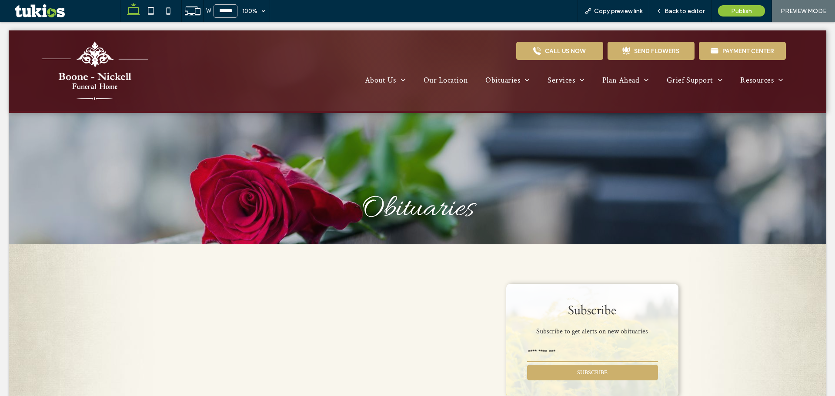
scroll to position [0, 0]
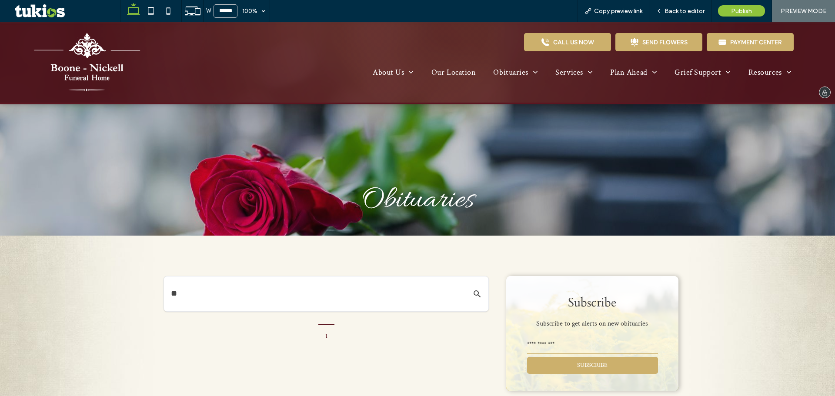
drag, startPoint x: 96, startPoint y: 77, endPoint x: 94, endPoint y: 99, distance: 22.2
click at [96, 77] on img at bounding box center [87, 62] width 109 height 64
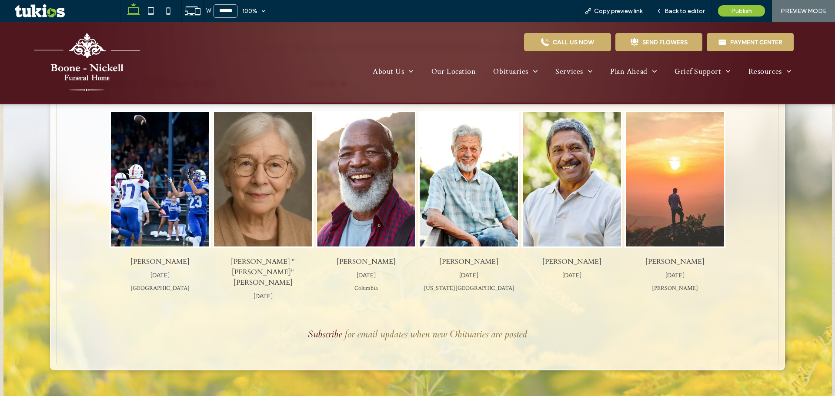
scroll to position [1001, 0]
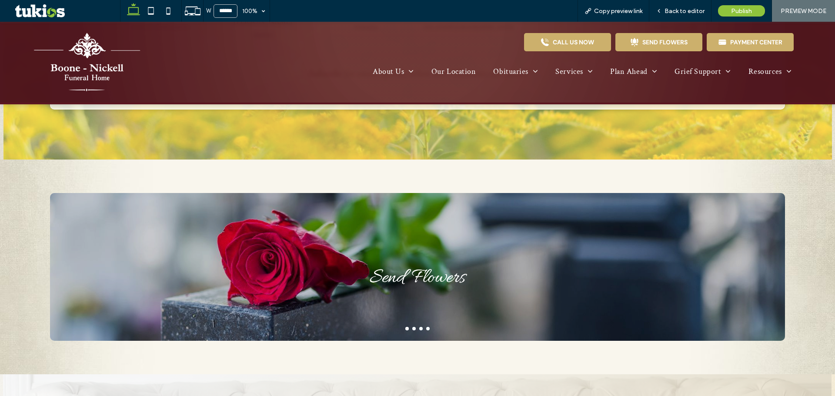
click at [321, 243] on link "Button Has Overrides" at bounding box center [417, 272] width 735 height 107
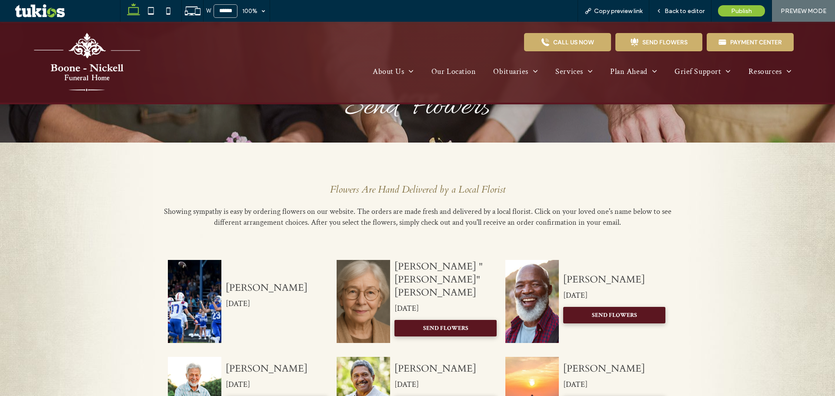
scroll to position [174, 0]
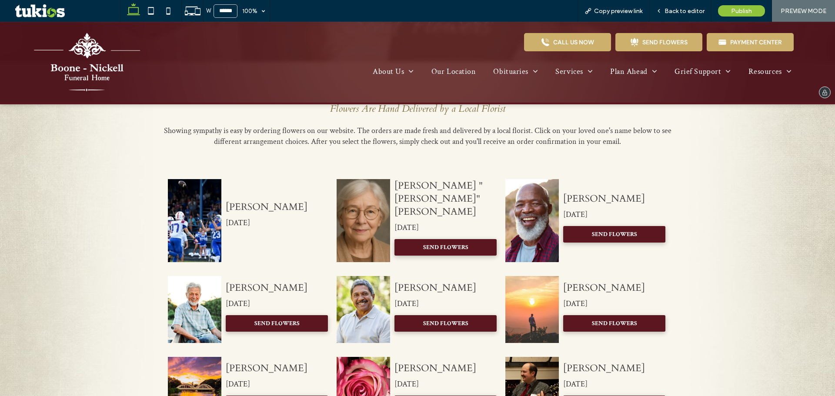
click at [57, 45] on img at bounding box center [87, 62] width 109 height 64
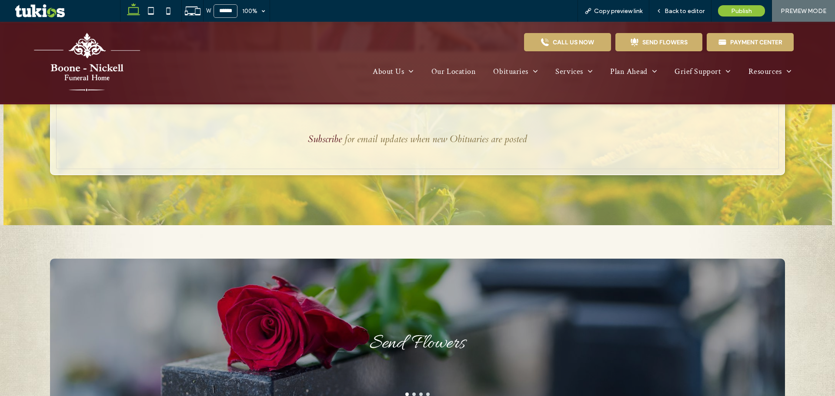
scroll to position [1001, 0]
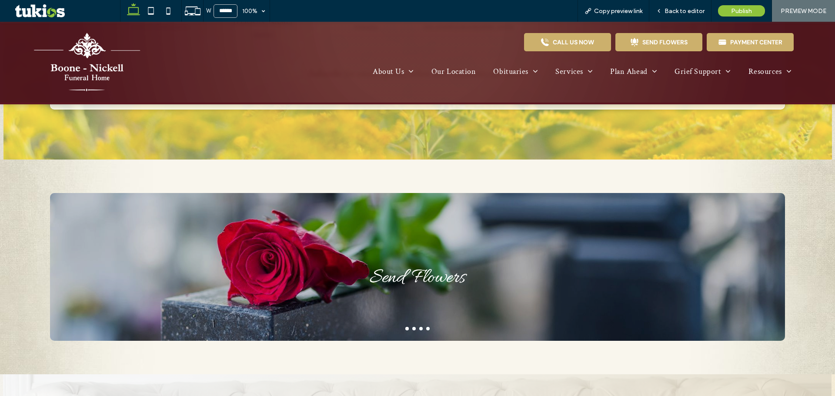
click at [412, 327] on button "go to slide 2" at bounding box center [413, 328] width 3 height 3
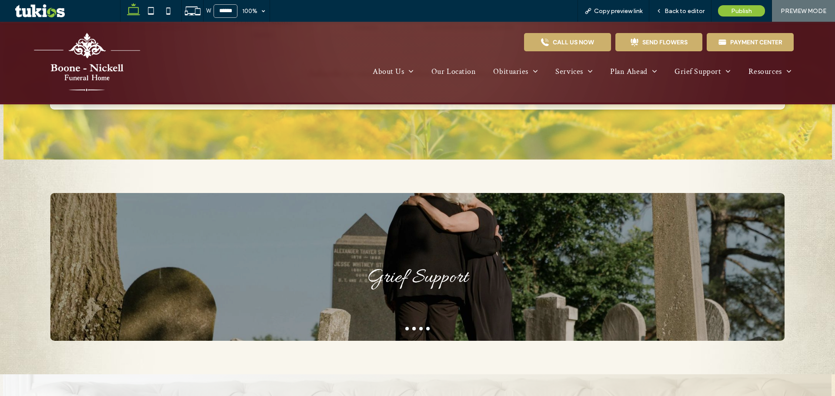
click at [440, 245] on link "Button Has Overrides" at bounding box center [417, 272] width 735 height 107
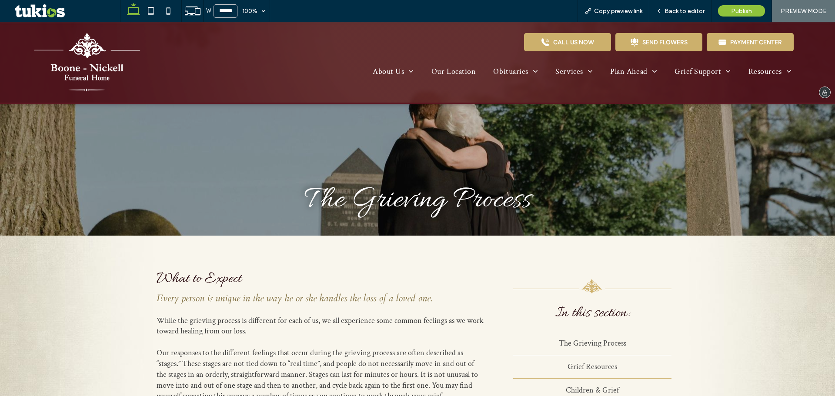
click at [95, 42] on img at bounding box center [87, 62] width 109 height 64
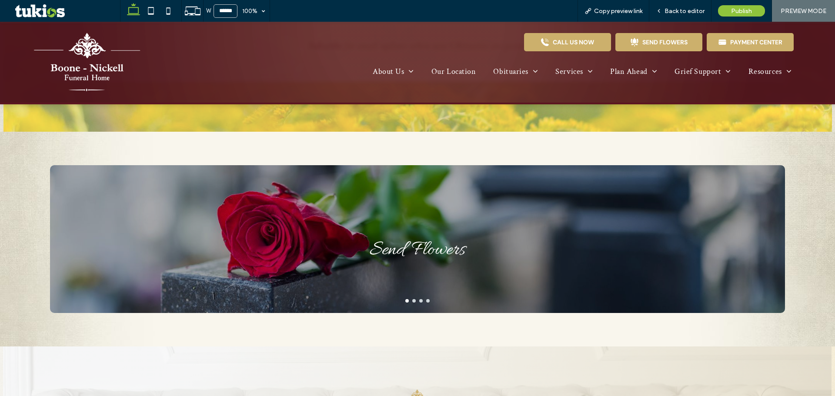
scroll to position [1088, 0]
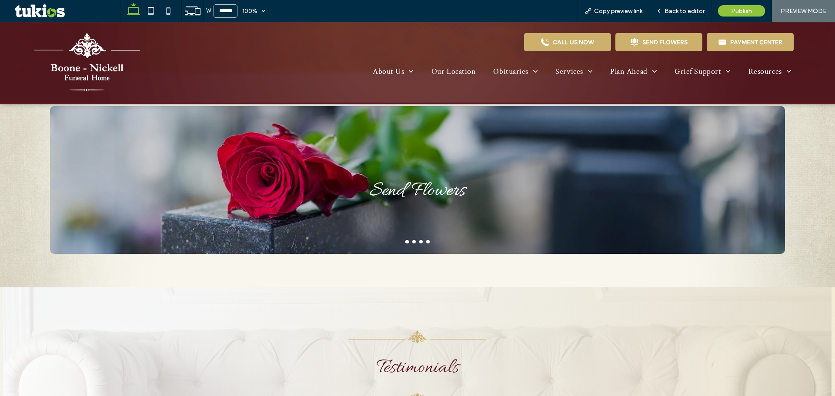
click at [418, 193] on link "Button Has Overrides" at bounding box center [417, 185] width 735 height 107
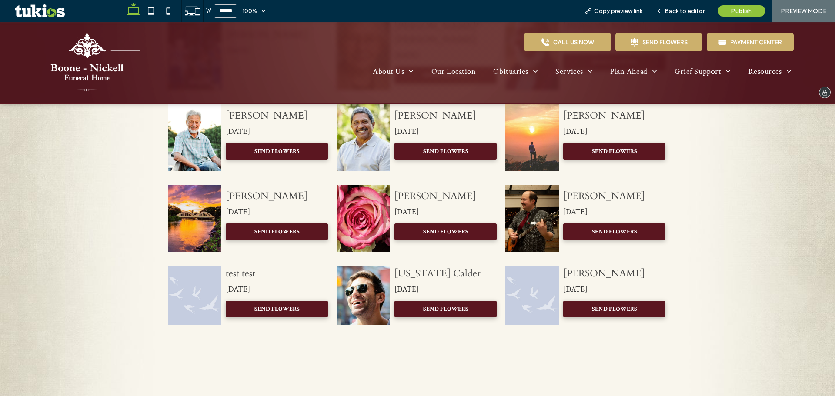
scroll to position [305, 0]
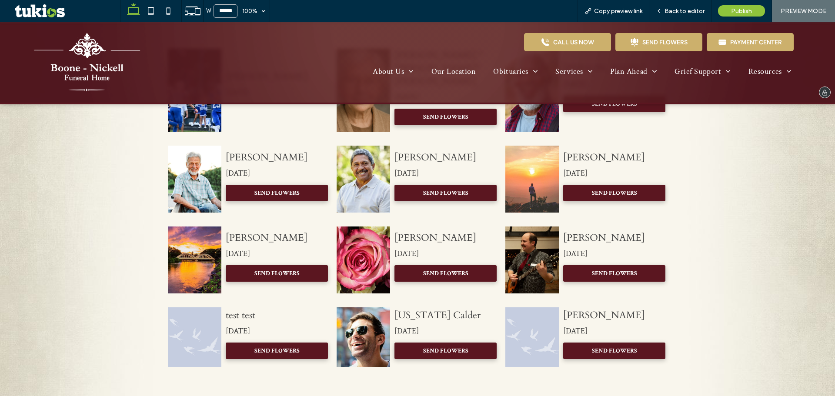
click at [99, 78] on img at bounding box center [87, 62] width 109 height 64
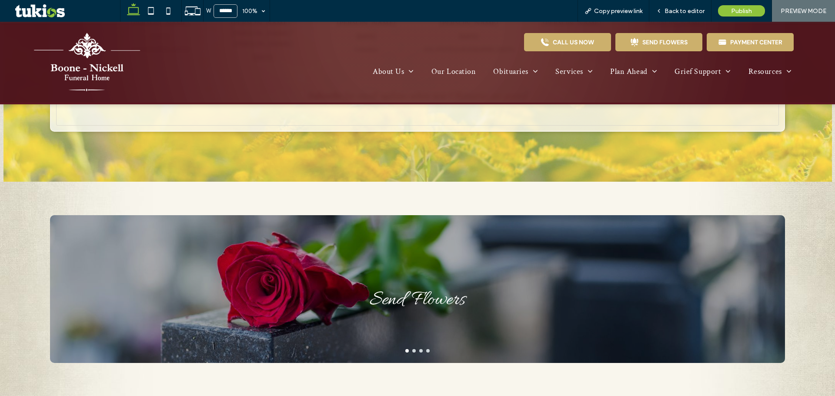
scroll to position [1044, 0]
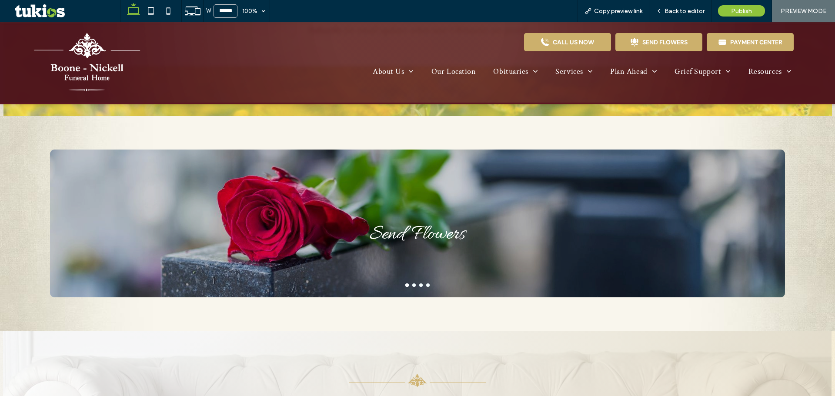
click at [412, 284] on button "go to slide 2" at bounding box center [413, 285] width 3 height 3
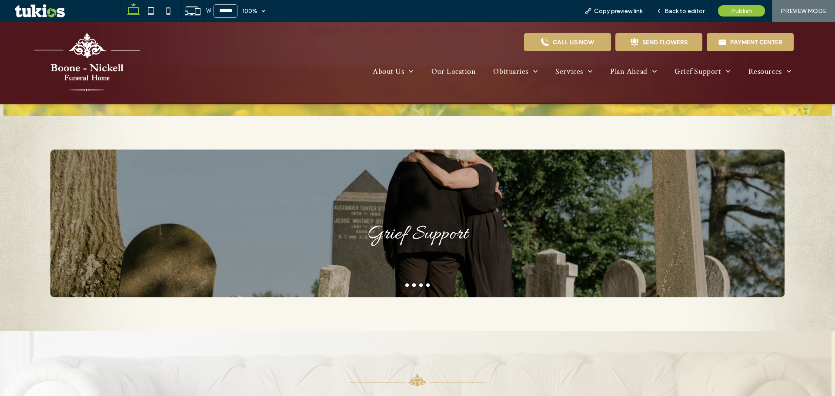
click at [419, 284] on button "go to slide 3" at bounding box center [420, 285] width 3 height 3
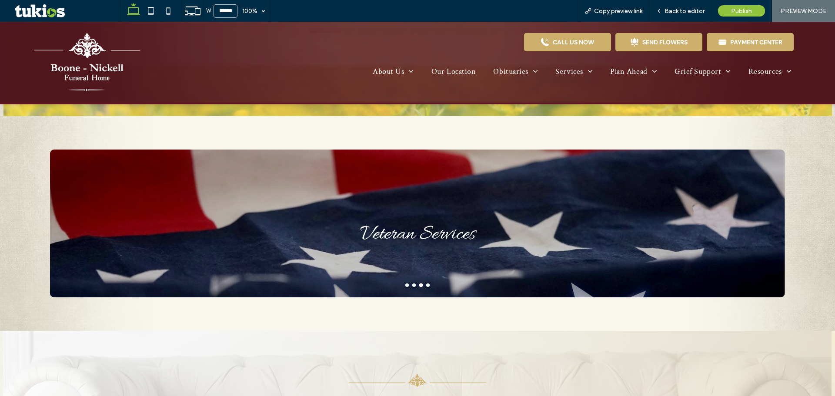
click at [435, 187] on link "Button Has Overrides" at bounding box center [417, 229] width 735 height 107
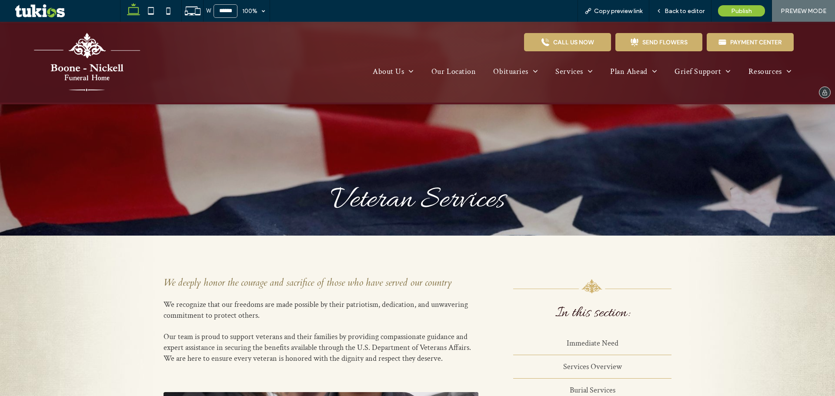
click at [84, 50] on img at bounding box center [87, 62] width 109 height 64
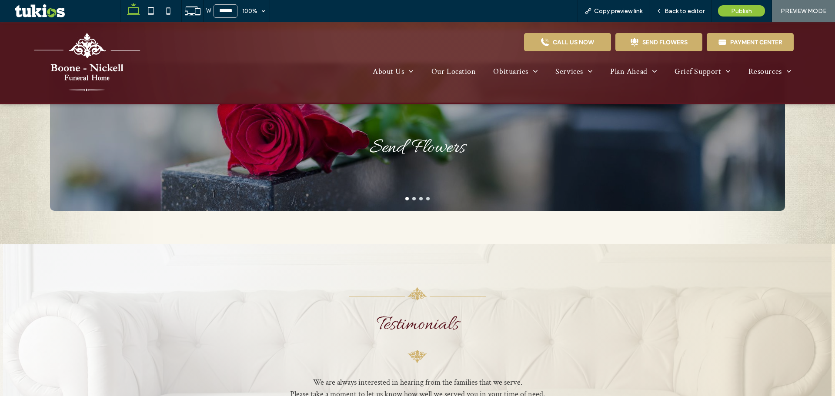
scroll to position [1131, 0]
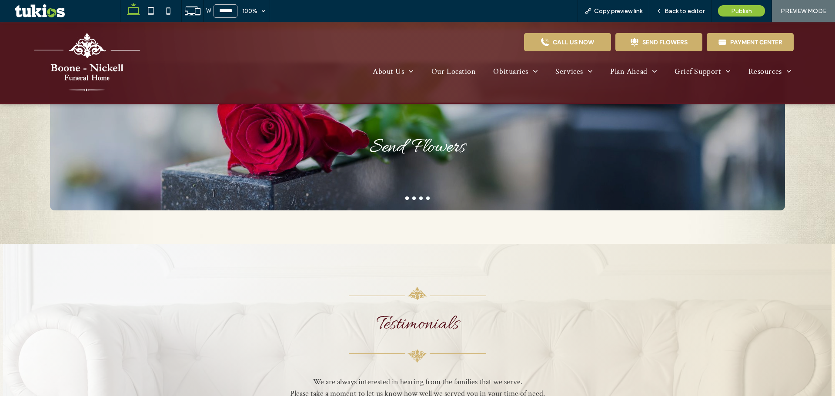
click at [426, 197] on button "go to slide 4" at bounding box center [427, 198] width 3 height 3
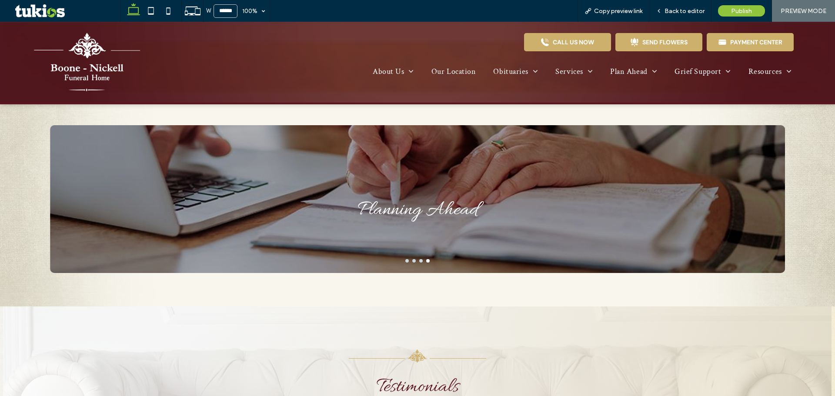
scroll to position [914, 0]
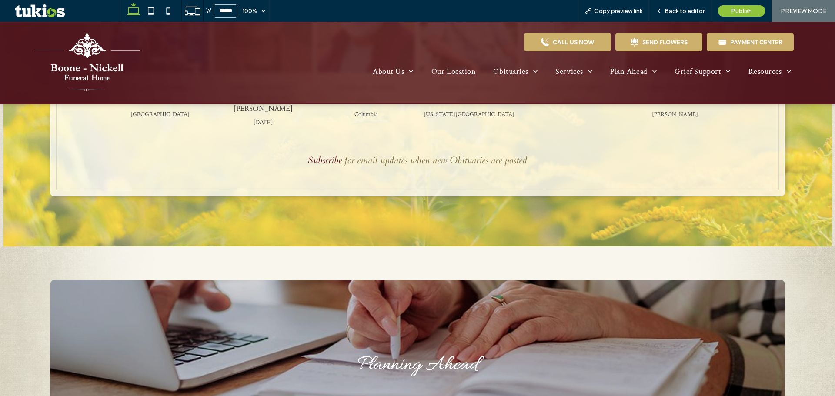
click at [426, 306] on link "Button Has Overrides" at bounding box center [417, 359] width 735 height 107
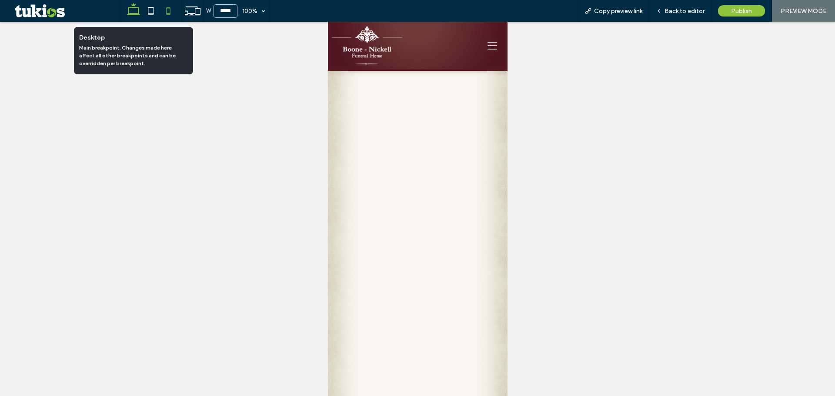
click at [134, 16] on icon at bounding box center [133, 10] width 17 height 17
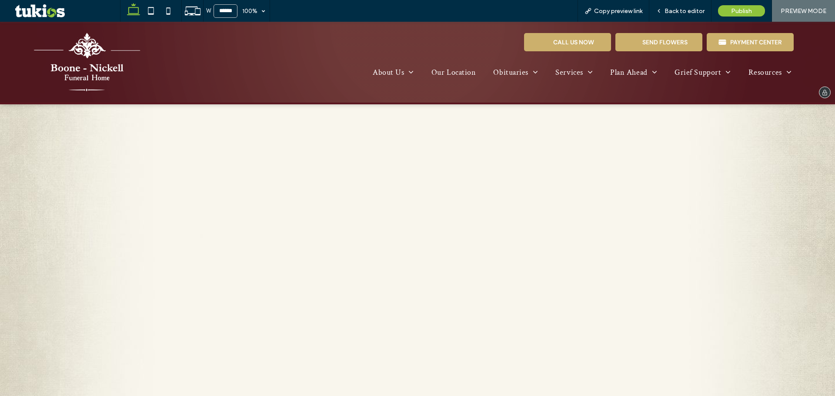
scroll to position [1531, 0]
click at [106, 57] on img at bounding box center [87, 62] width 109 height 64
click at [147, 11] on icon at bounding box center [150, 10] width 17 height 17
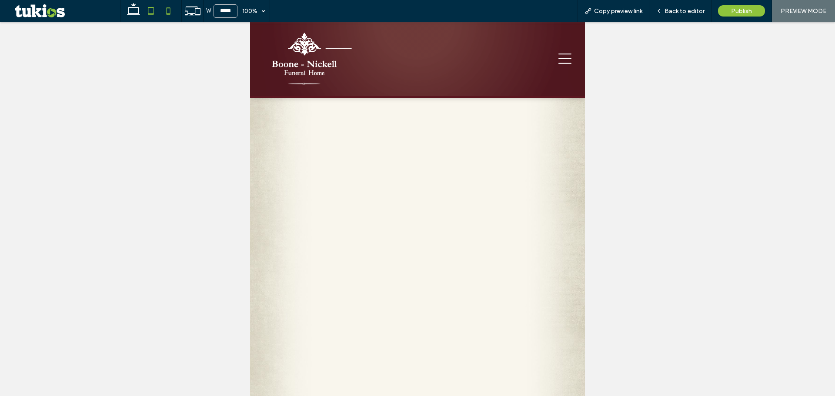
click at [176, 12] on icon at bounding box center [168, 10] width 17 height 17
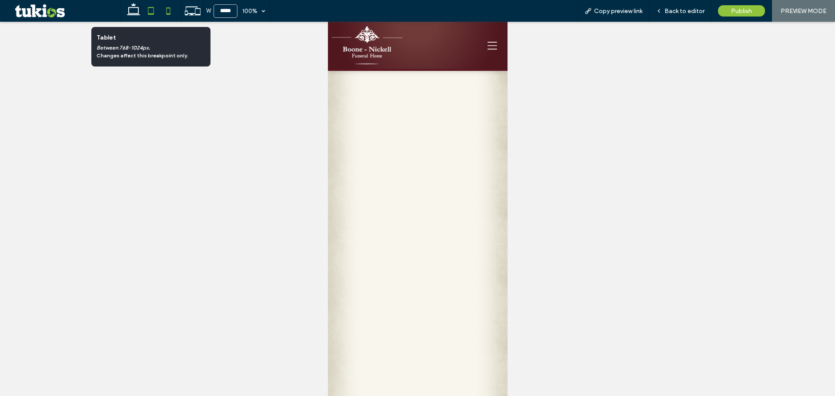
click at [156, 12] on icon at bounding box center [150, 10] width 17 height 17
type input "*****"
